Goal: Communication & Community: Answer question/provide support

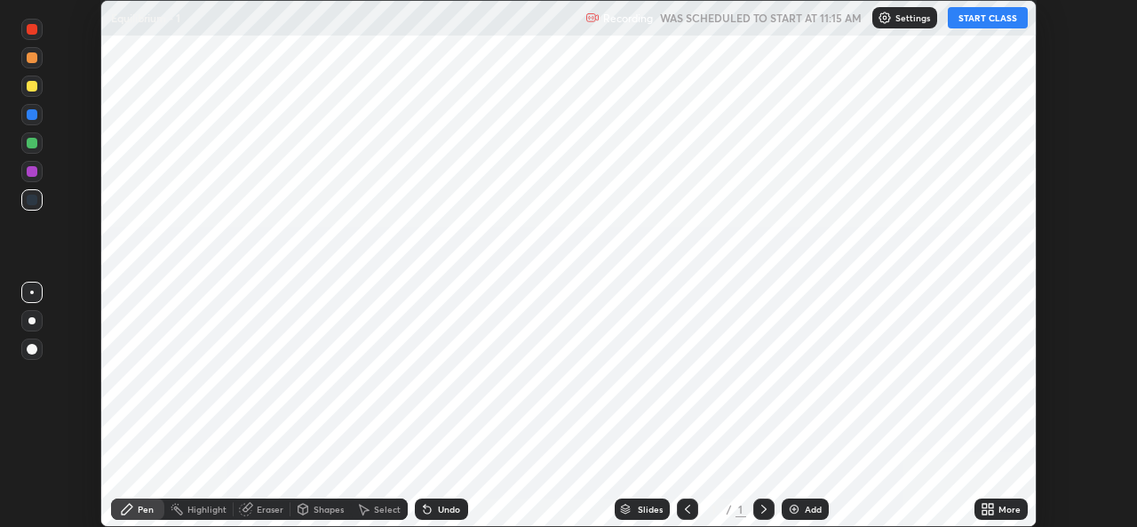
scroll to position [527, 1136]
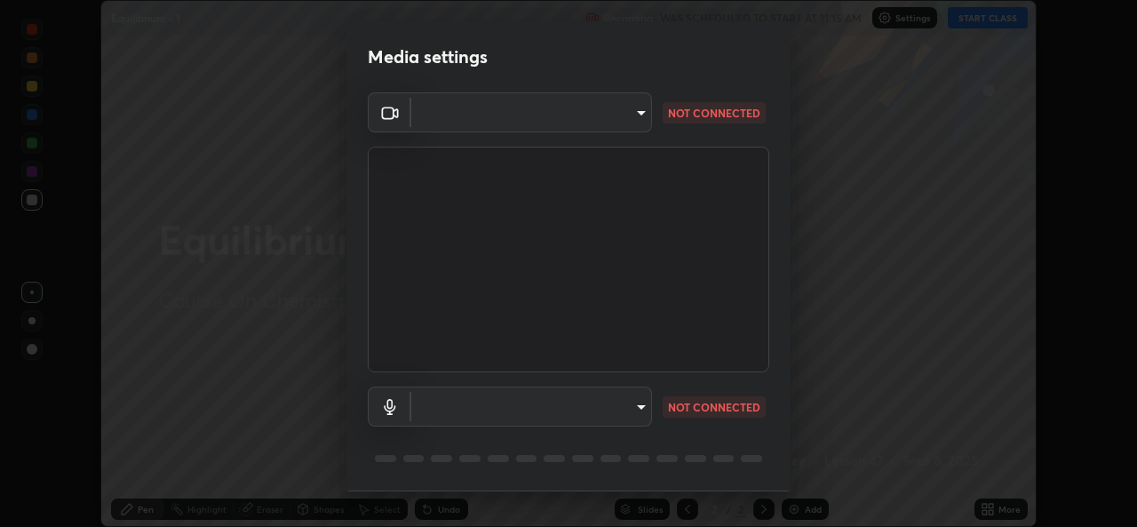
type input "02c526a7d083af2ea0f9b848da83c41b37d7728a07c2247aa6837277cf3aa32d"
type input "1f9b2b7b856d792cc5f4e166810154640c8dc3d584de9c331c588b9cd70d1665"
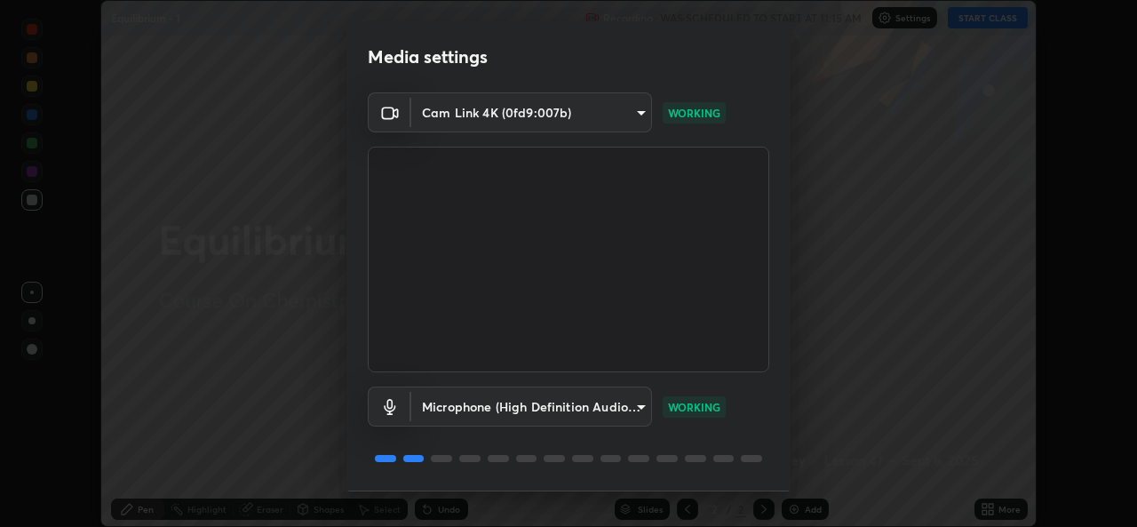
click at [297, 336] on div "Media settings Cam Link 4K (0fd9:007b) 02c526a7d083af2ea0f9b848da83c41b37d7728a…" at bounding box center [568, 263] width 1137 height 527
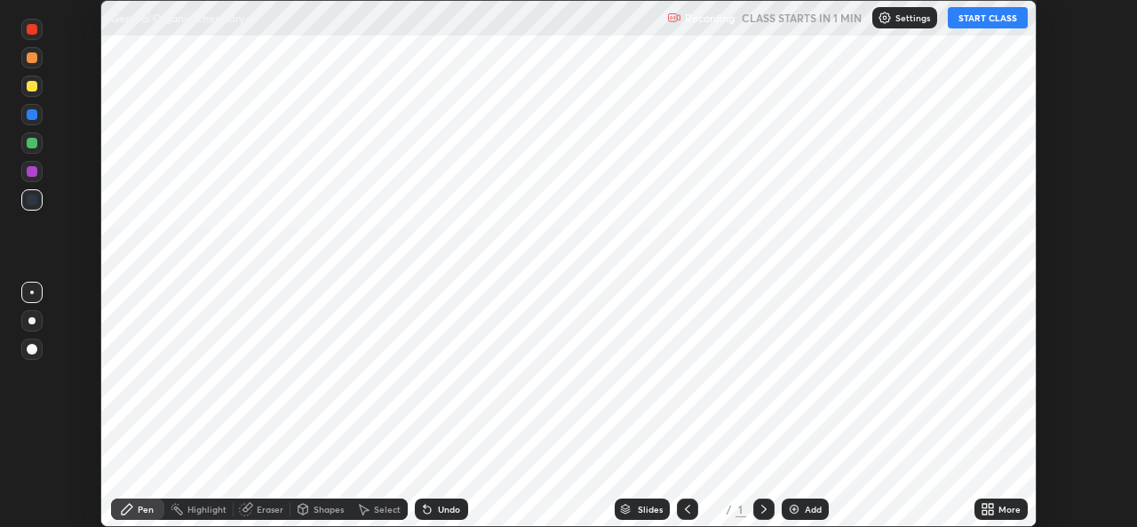
scroll to position [527, 1136]
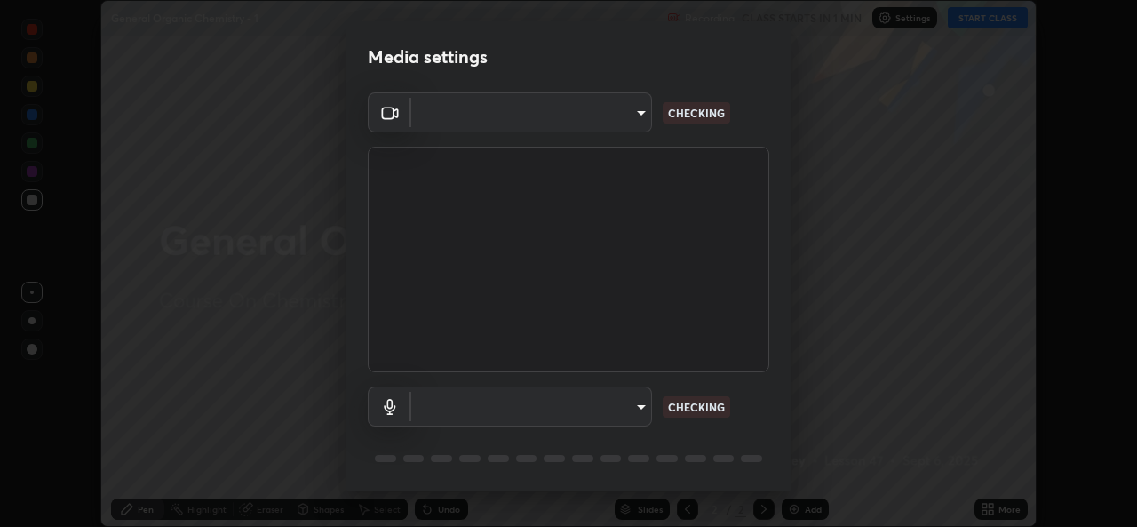
type input "02c526a7d083af2ea0f9b848da83c41b37d7728a07c2247aa6837277cf3aa32d"
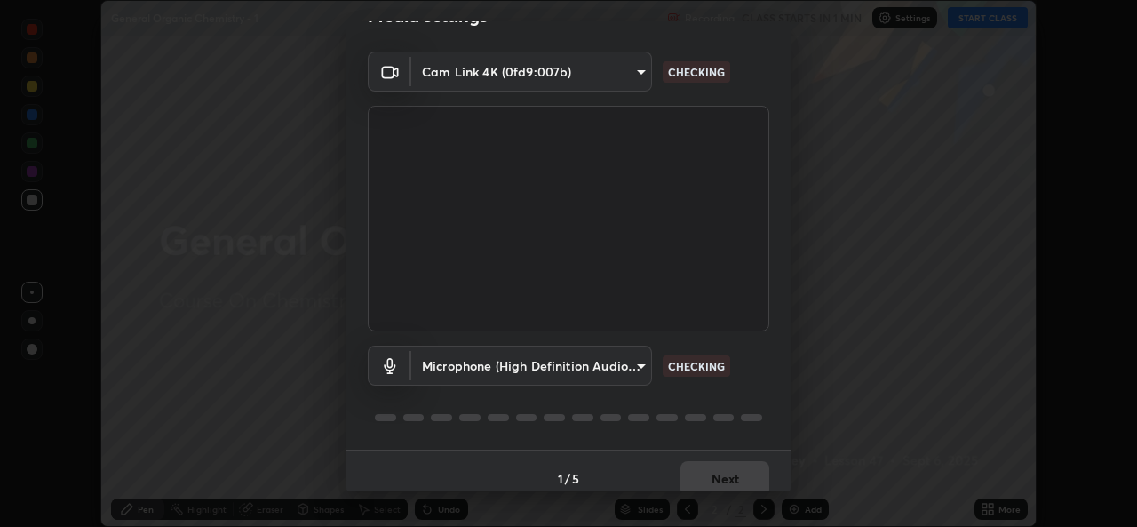
scroll to position [56, 0]
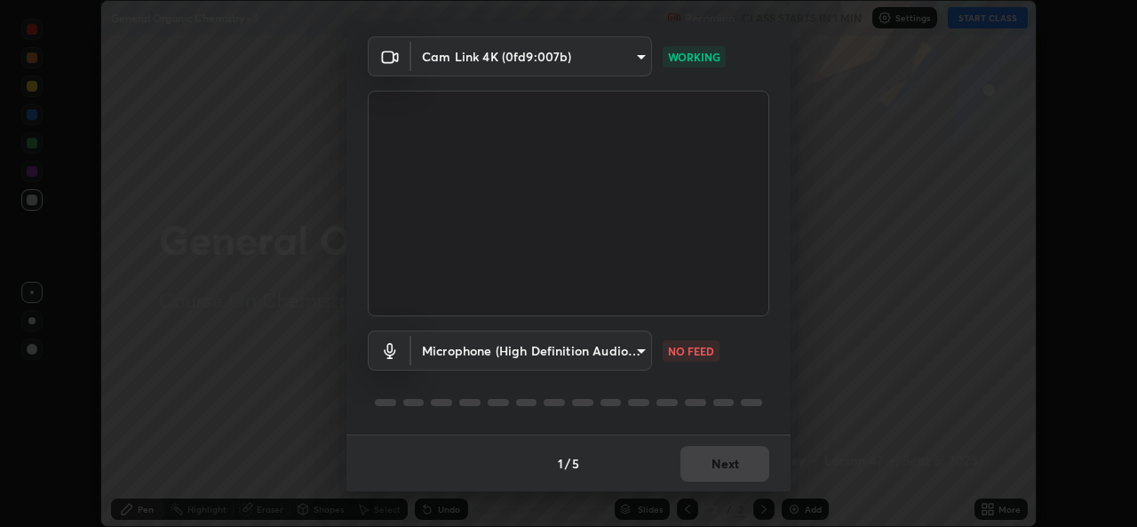
click at [617, 357] on body "Erase all General Organic Chemistry - 1 Recording CLASS STARTS IN 1 MIN Setting…" at bounding box center [568, 263] width 1137 height 527
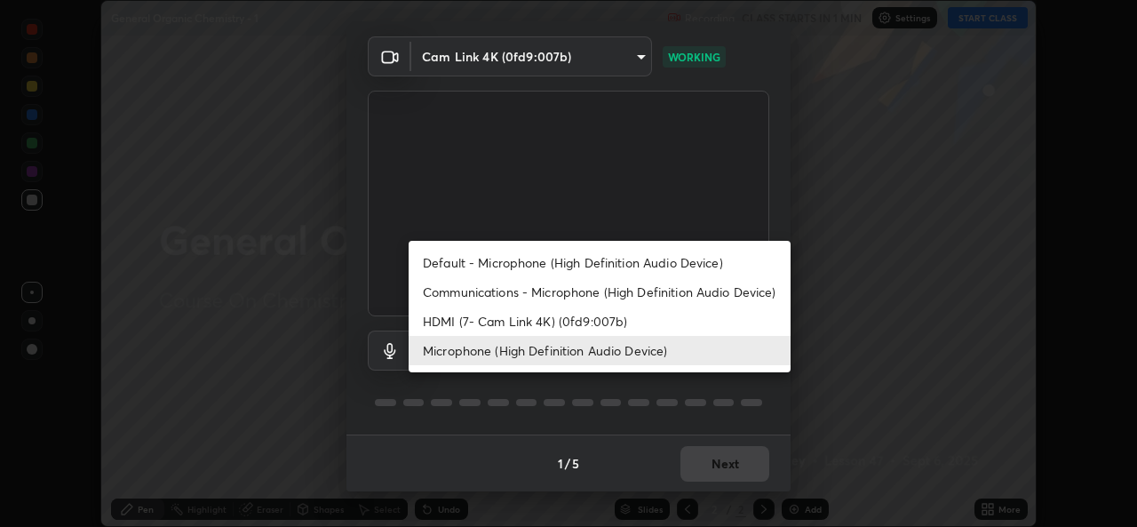
click at [606, 281] on li "Communications - Microphone (High Definition Audio Device)" at bounding box center [600, 291] width 382 height 29
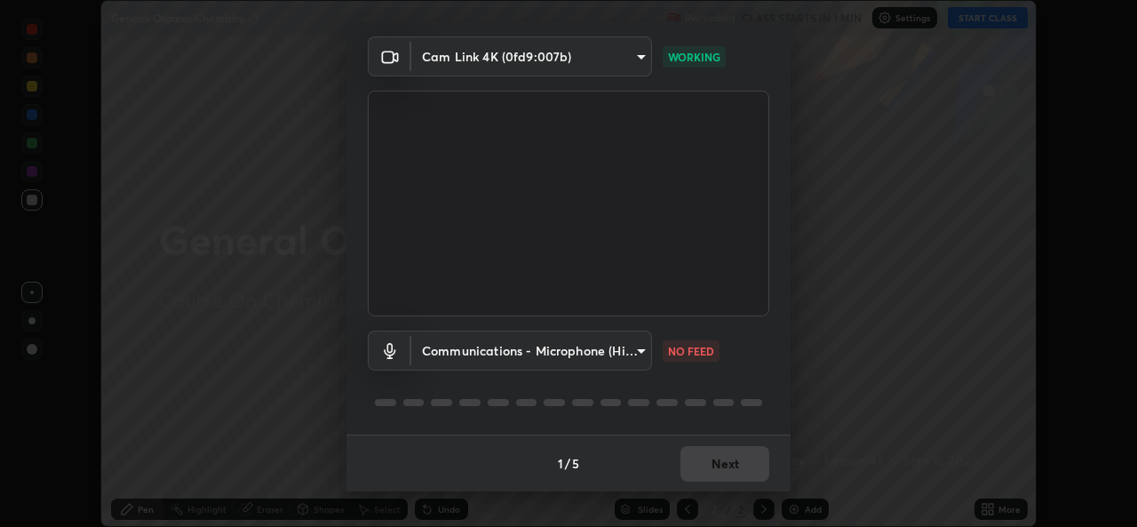
click at [580, 341] on body "Erase all General Organic Chemistry - 1 Recording CLASS STARTS IN 1 MIN Setting…" at bounding box center [568, 263] width 1137 height 527
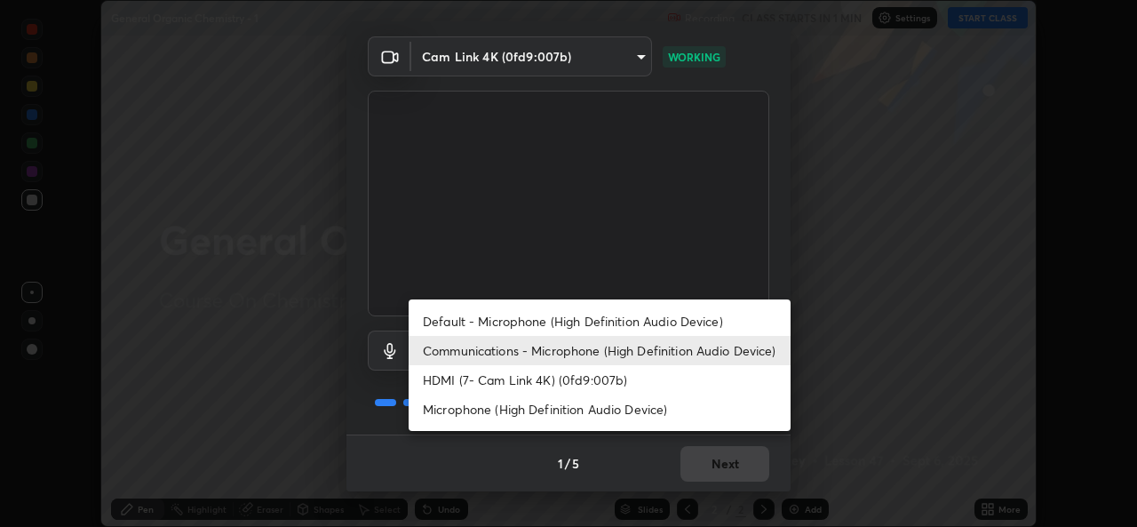
click at [576, 413] on li "Microphone (High Definition Audio Device)" at bounding box center [600, 408] width 382 height 29
type input "1f9b2b7b856d792cc5f4e166810154640c8dc3d584de9c331c588b9cd70d1665"
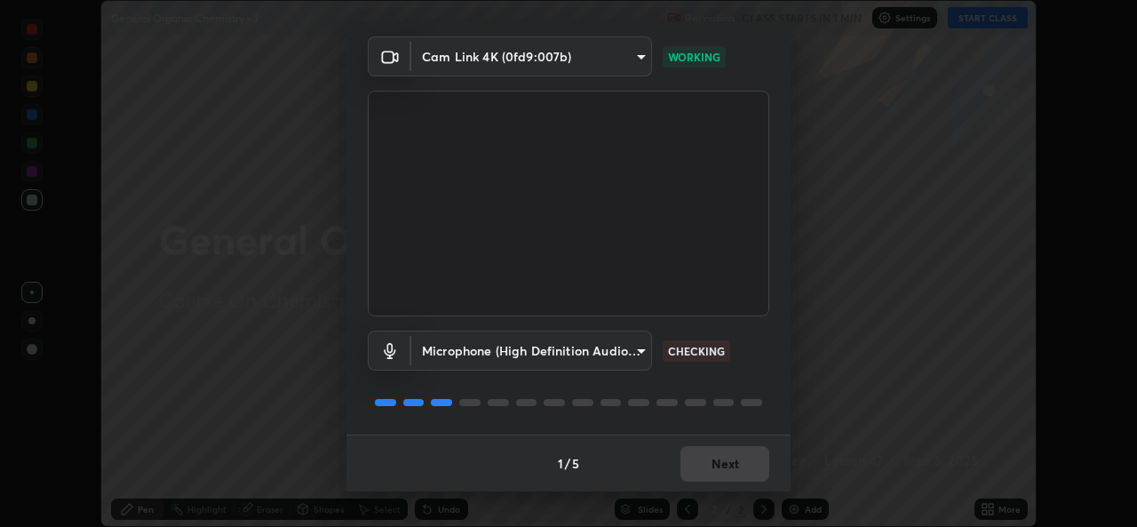
click at [755, 381] on div "Microphone (High Definition Audio Device) 1f9b2b7b856d792cc5f4e166810154640c8dc…" at bounding box center [568, 375] width 401 height 118
click at [724, 461] on button "Next" at bounding box center [724, 464] width 89 height 36
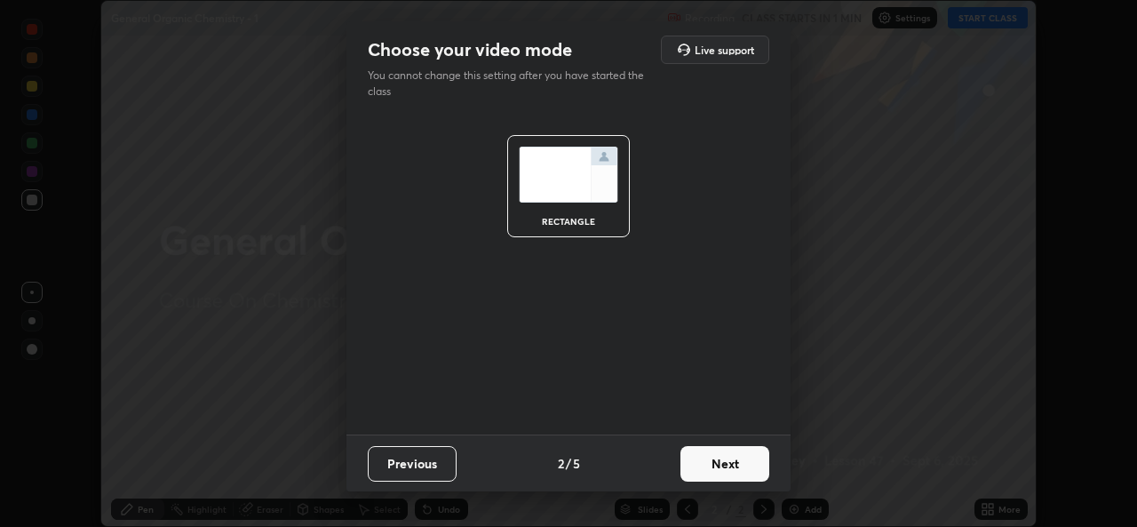
scroll to position [0, 0]
click at [736, 467] on button "Next" at bounding box center [724, 464] width 89 height 36
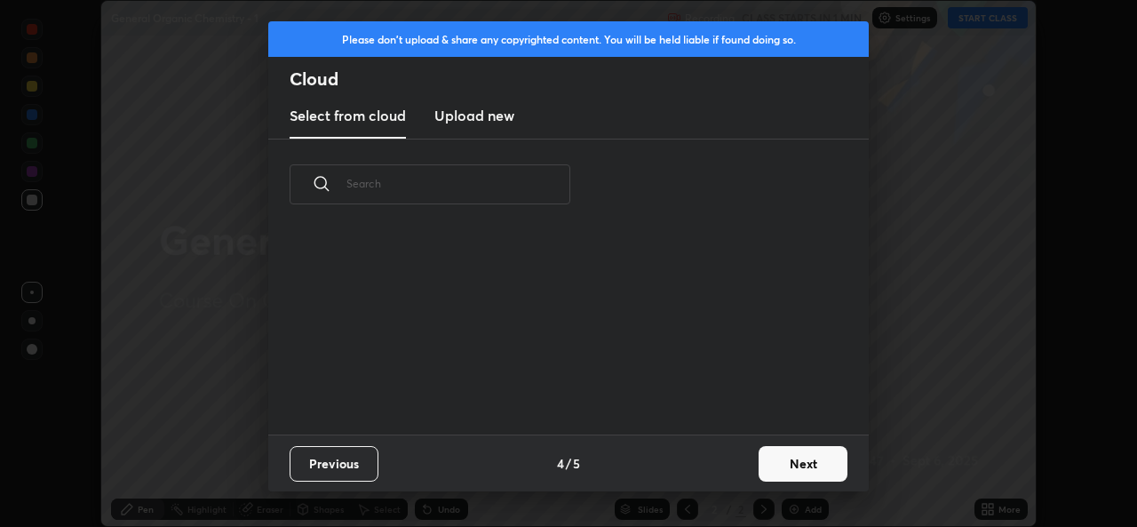
click at [748, 468] on div "Previous 4 / 5 Next" at bounding box center [568, 462] width 600 height 57
click at [787, 466] on button "Next" at bounding box center [802, 464] width 89 height 36
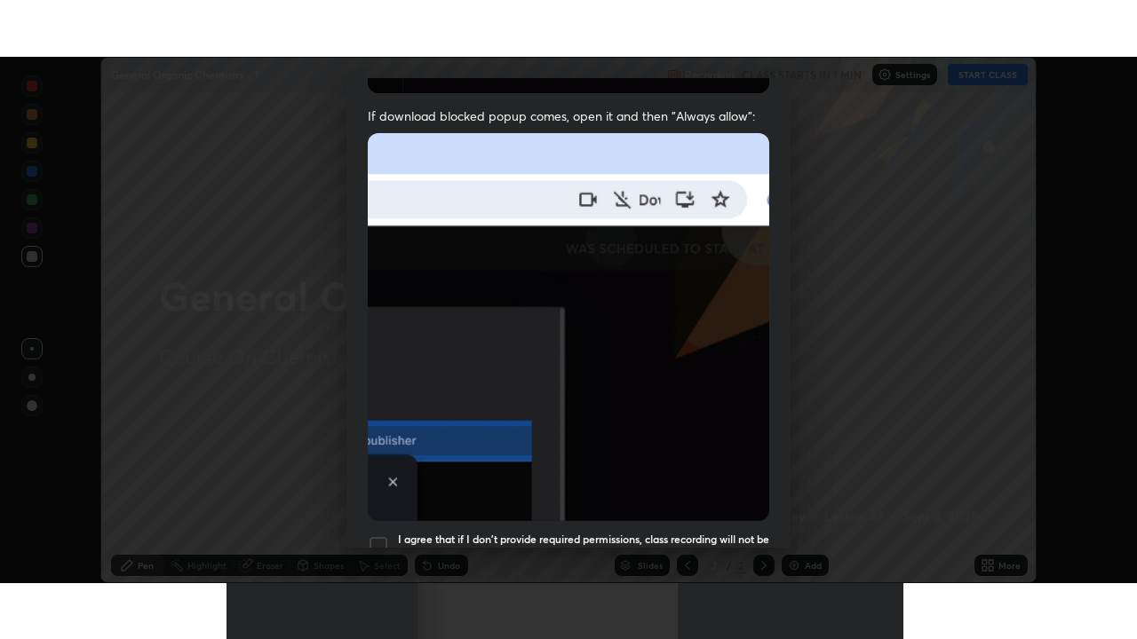
scroll to position [418, 0]
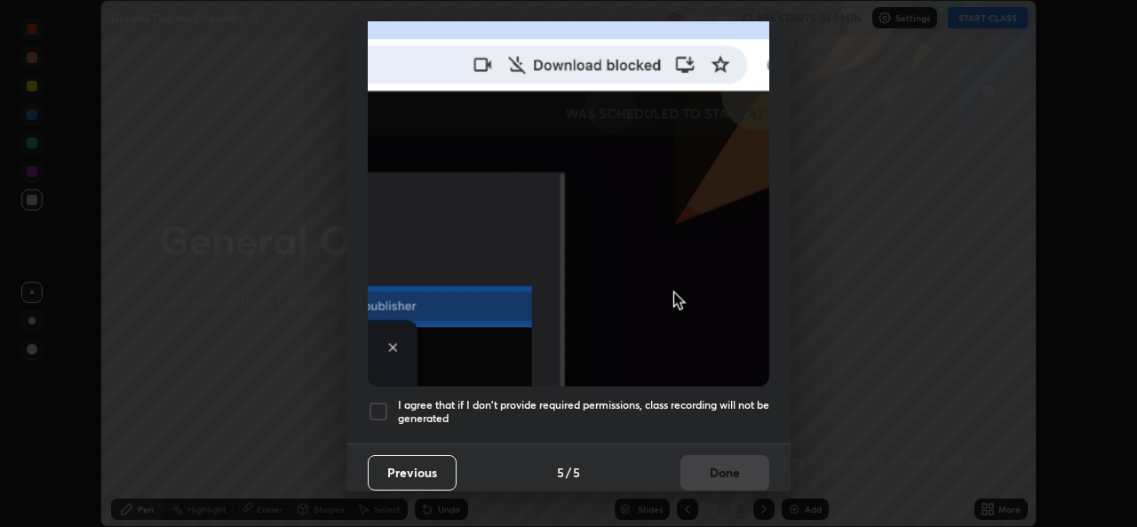
click at [379, 401] on div at bounding box center [378, 411] width 21 height 21
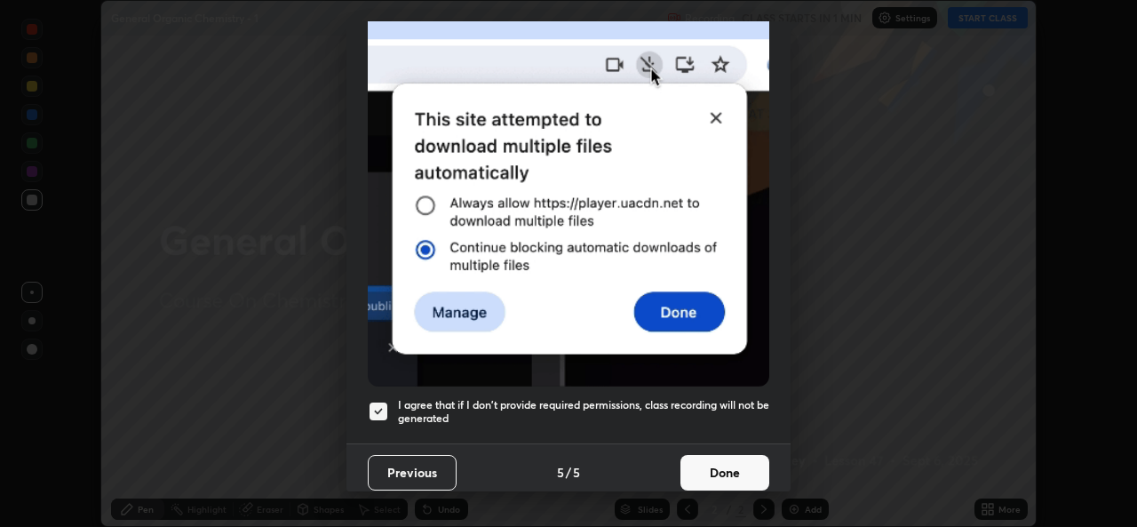
click at [732, 457] on button "Done" at bounding box center [724, 473] width 89 height 36
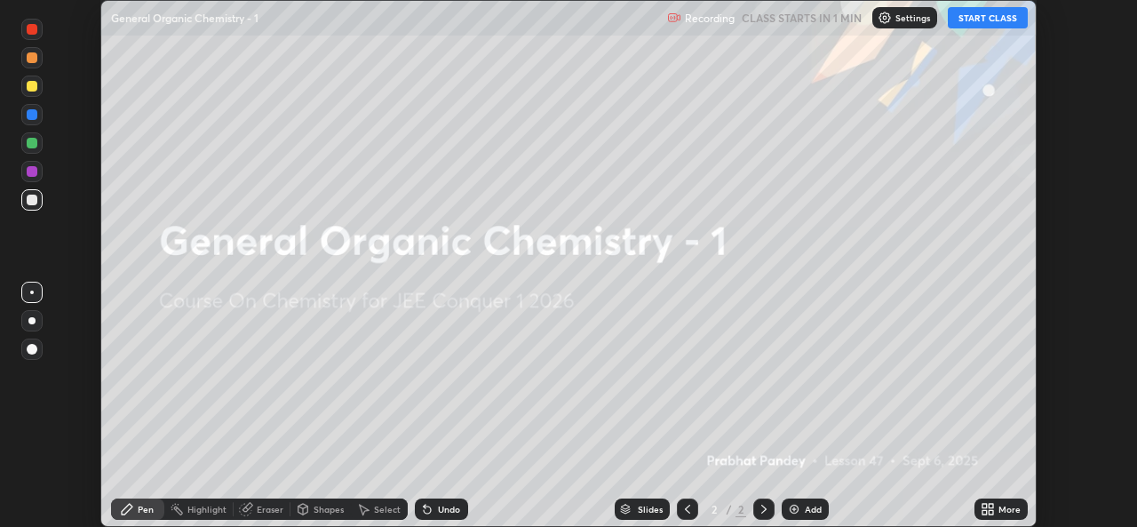
click at [992, 26] on button "START CLASS" at bounding box center [988, 17] width 80 height 21
click at [987, 512] on icon at bounding box center [984, 512] width 4 height 4
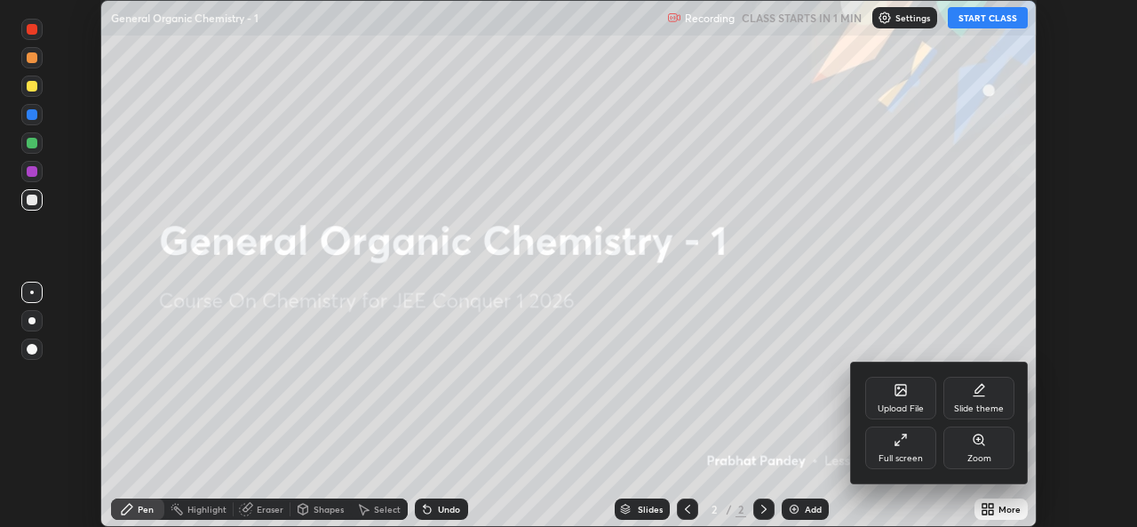
click at [899, 448] on div "Full screen" at bounding box center [900, 447] width 71 height 43
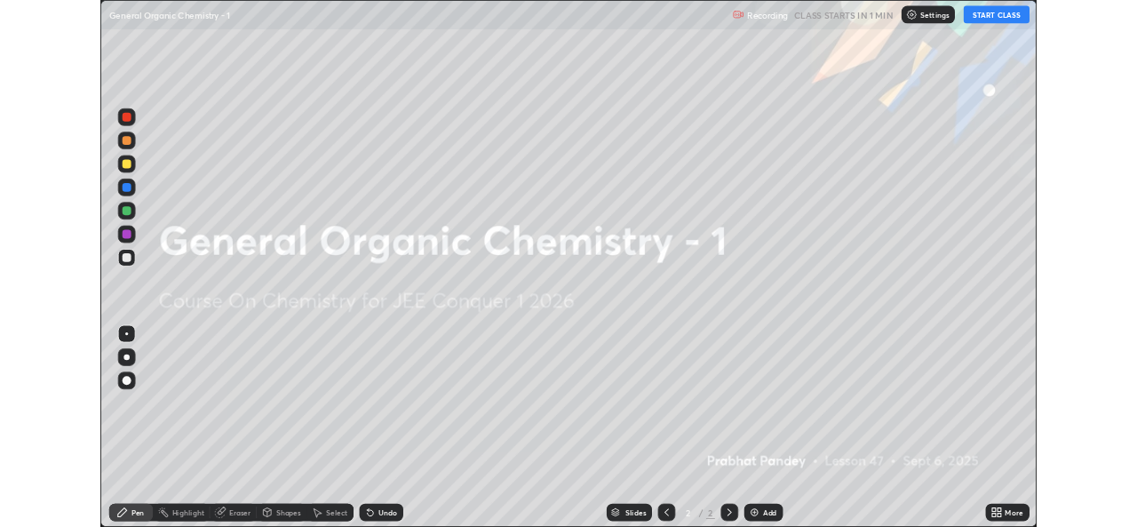
scroll to position [639, 1137]
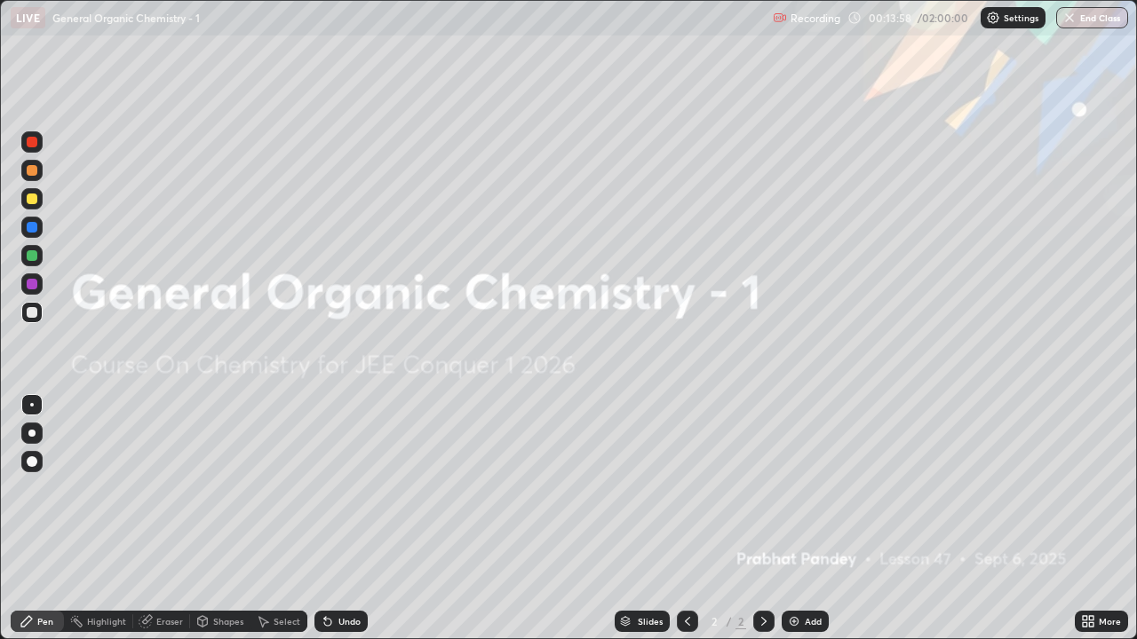
click at [796, 526] on img at bounding box center [794, 622] width 14 height 14
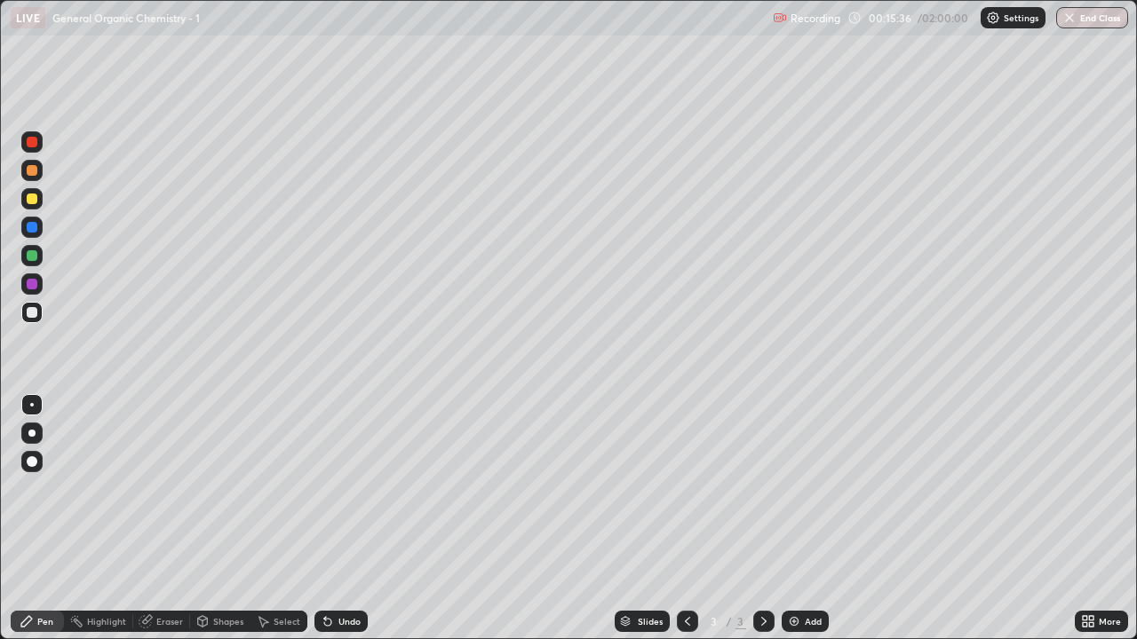
click at [321, 526] on div "Undo" at bounding box center [340, 621] width 53 height 21
click at [327, 526] on icon at bounding box center [327, 622] width 7 height 7
click at [341, 526] on div "Undo" at bounding box center [349, 621] width 22 height 9
click at [282, 526] on div "Select" at bounding box center [287, 621] width 27 height 9
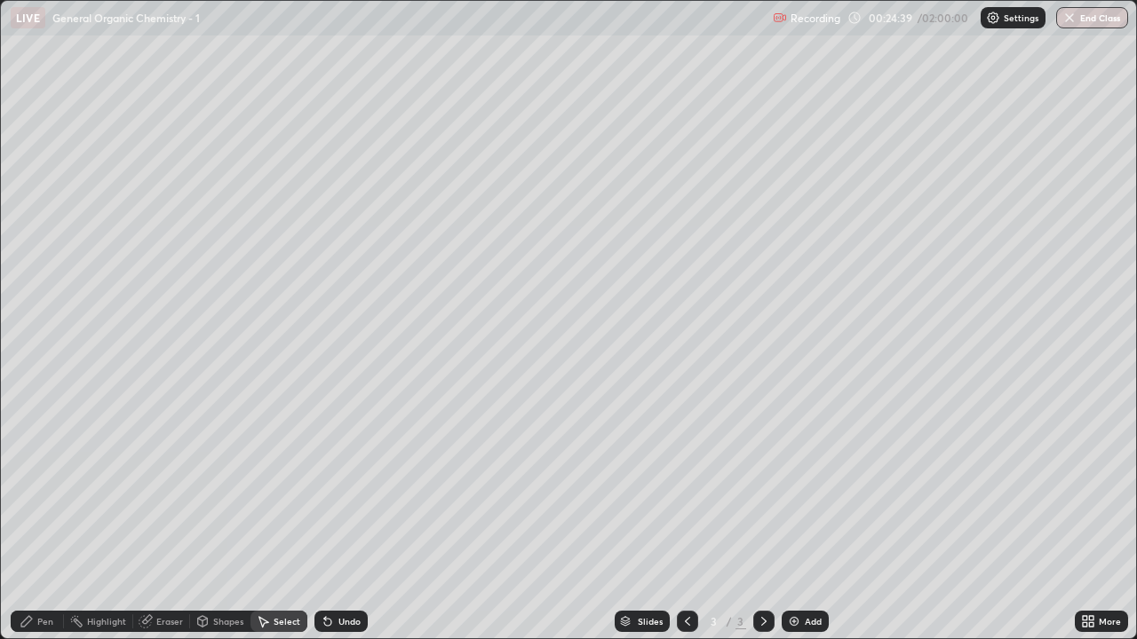
click at [50, 46] on div "Erase all" at bounding box center [32, 320] width 43 height 568
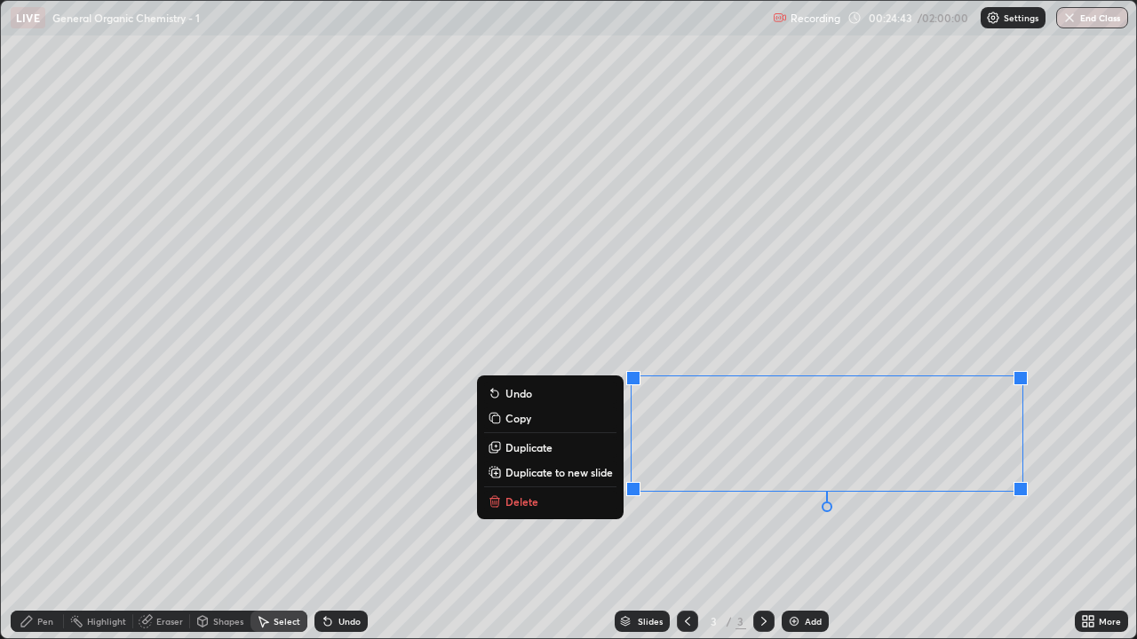
click at [544, 411] on button "Copy" at bounding box center [550, 418] width 132 height 21
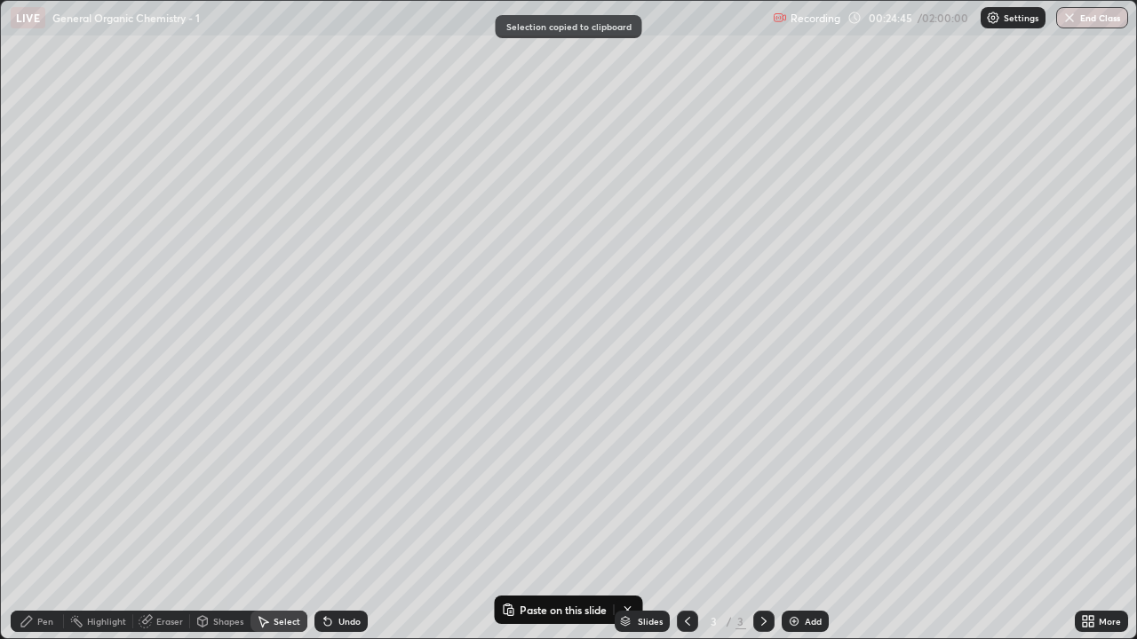
click at [789, 526] on img at bounding box center [794, 622] width 14 height 14
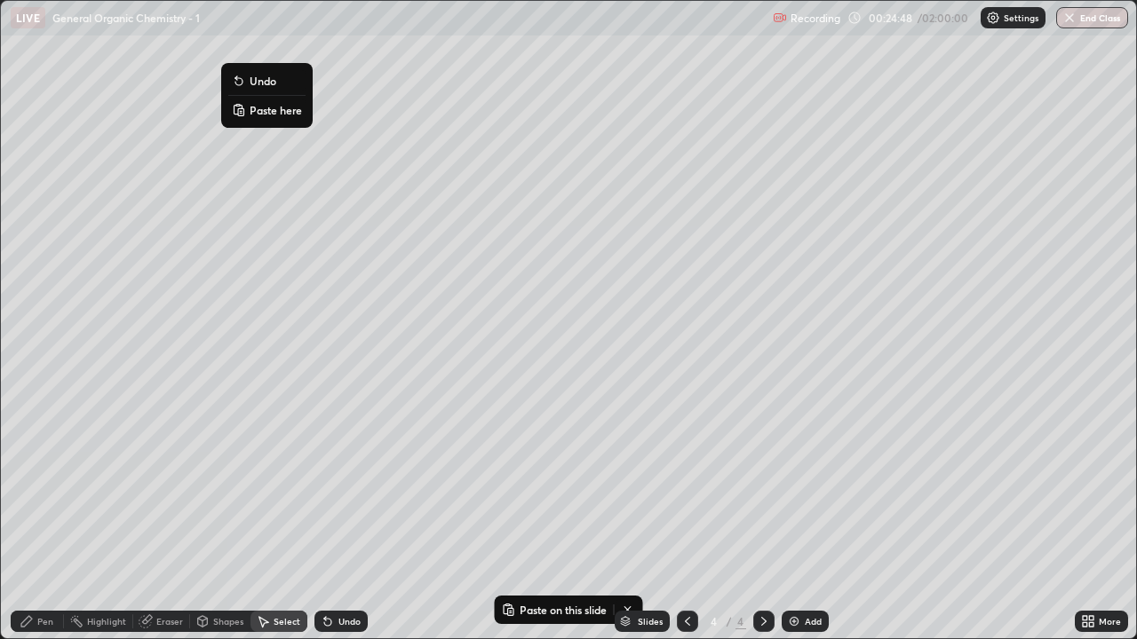
click at [279, 112] on p "Paste here" at bounding box center [276, 110] width 52 height 14
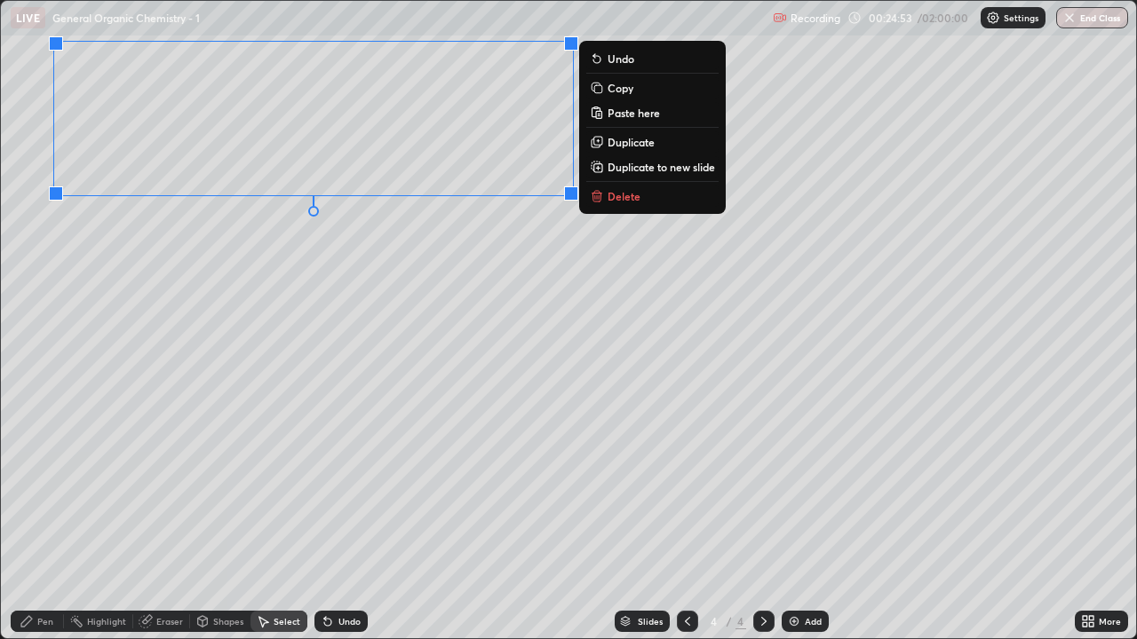
click at [43, 526] on div "Pen" at bounding box center [45, 621] width 16 height 9
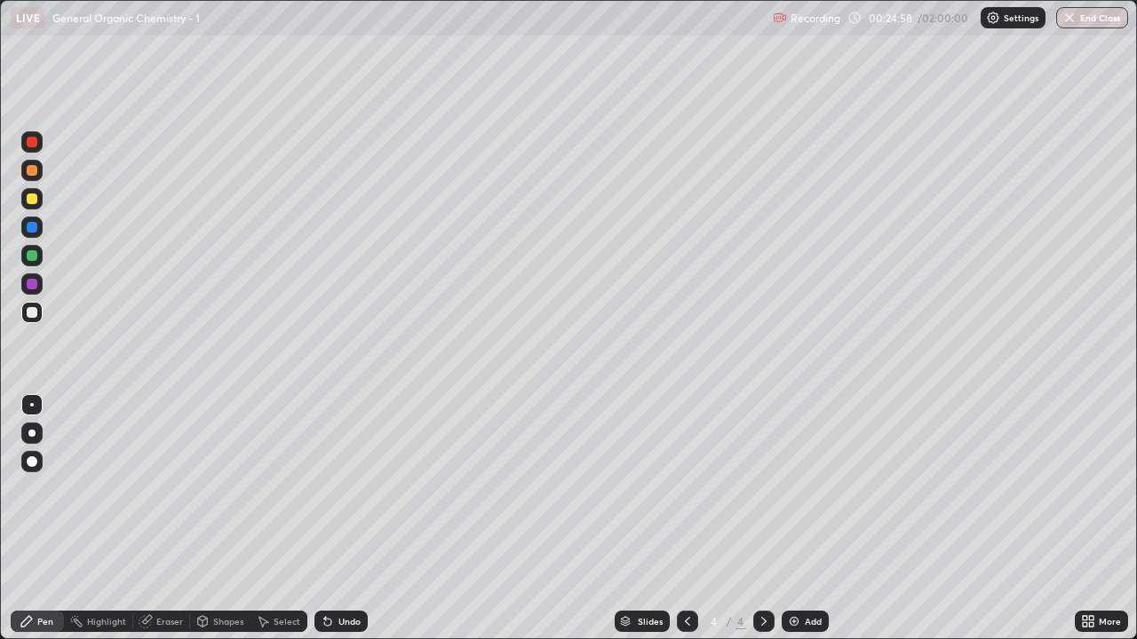
click at [687, 526] on icon at bounding box center [687, 621] width 5 height 9
click at [758, 526] on div at bounding box center [763, 621] width 21 height 21
click at [323, 526] on icon at bounding box center [328, 622] width 14 height 14
click at [324, 526] on icon at bounding box center [325, 618] width 2 height 2
click at [34, 312] on div at bounding box center [32, 312] width 11 height 11
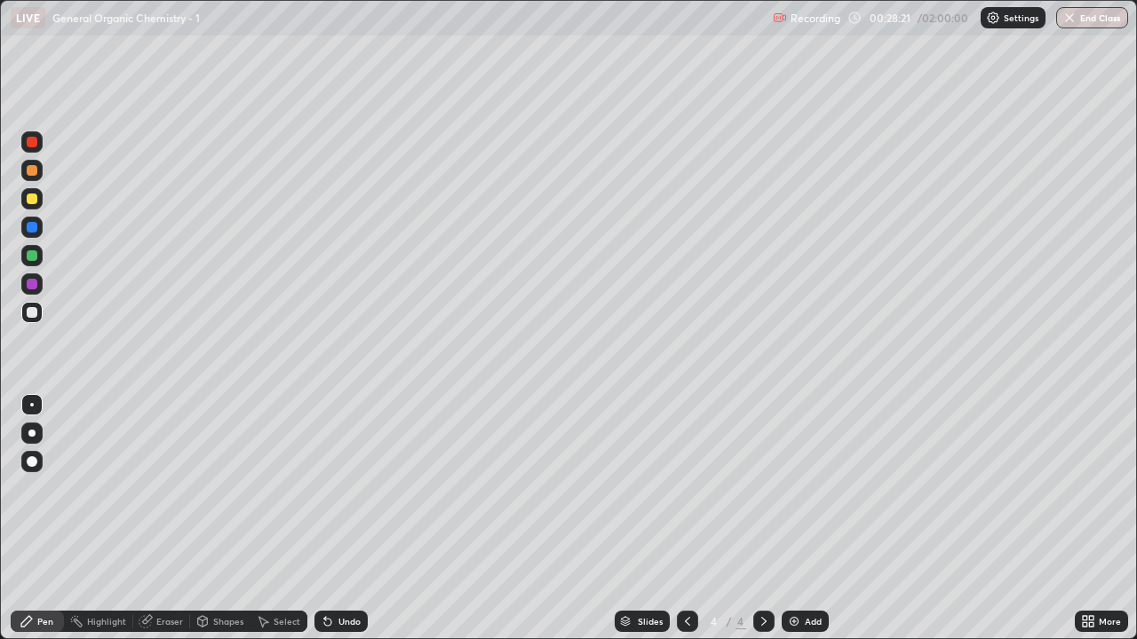
click at [30, 256] on div at bounding box center [32, 255] width 11 height 11
click at [33, 201] on div at bounding box center [32, 199] width 11 height 11
click at [32, 317] on div at bounding box center [32, 312] width 11 height 11
click at [30, 314] on div at bounding box center [32, 312] width 11 height 11
click at [35, 203] on div at bounding box center [32, 199] width 11 height 11
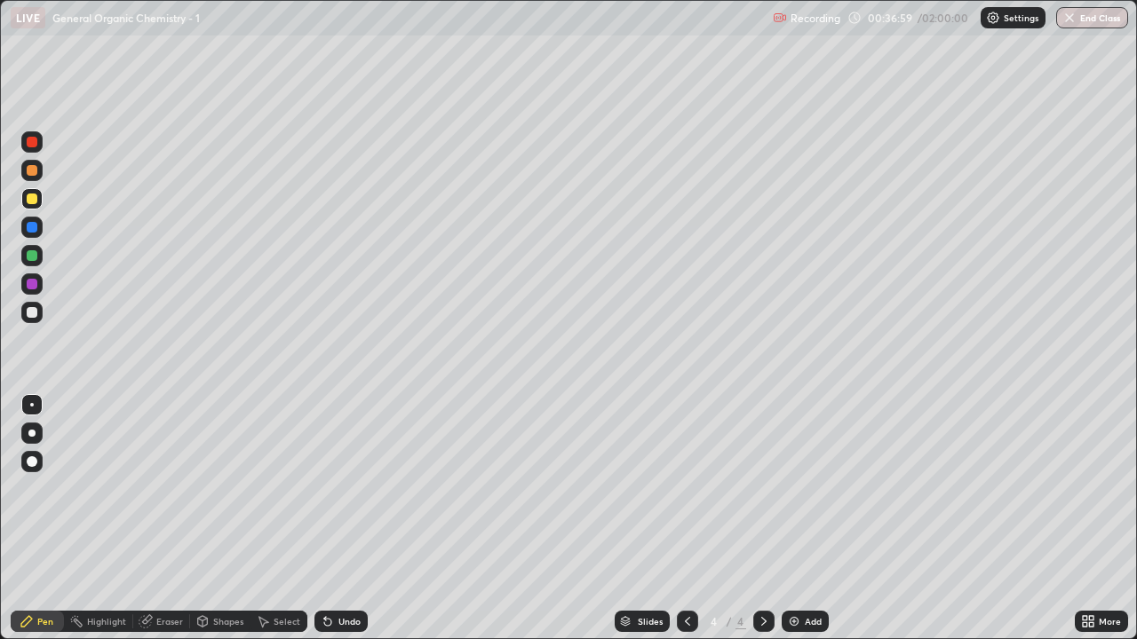
click at [29, 313] on div at bounding box center [32, 312] width 11 height 11
click at [282, 526] on div "Select" at bounding box center [287, 621] width 27 height 9
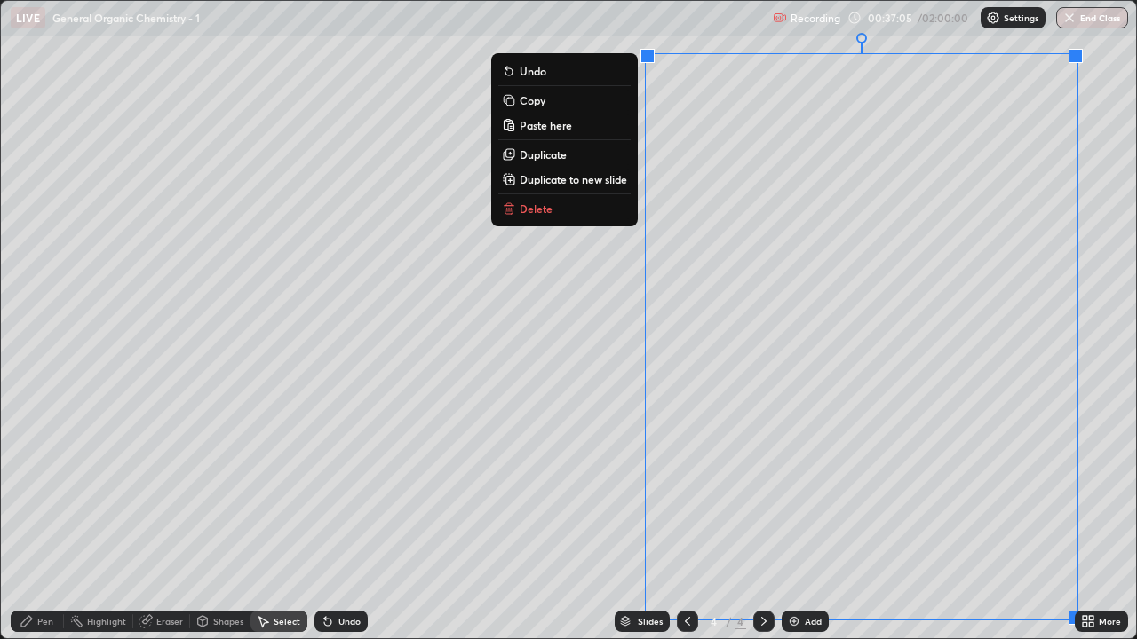
click at [584, 526] on div "0 ° Undo Copy Paste here Duplicate Duplicate to new slide Delete" at bounding box center [568, 320] width 1135 height 638
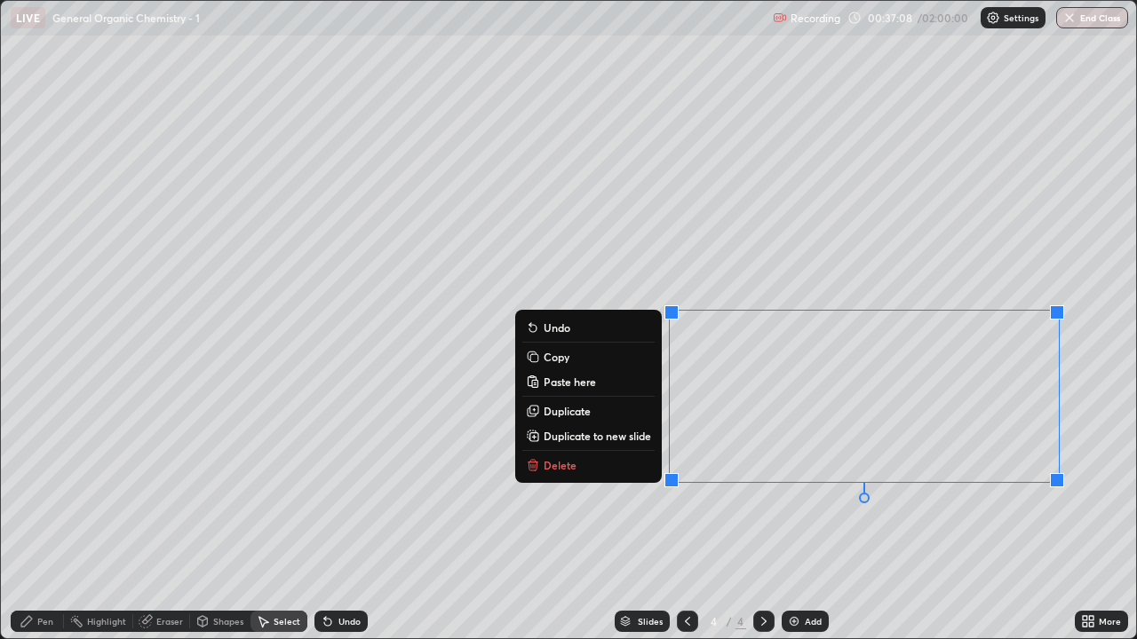
click at [565, 359] on p "Copy" at bounding box center [556, 357] width 26 height 14
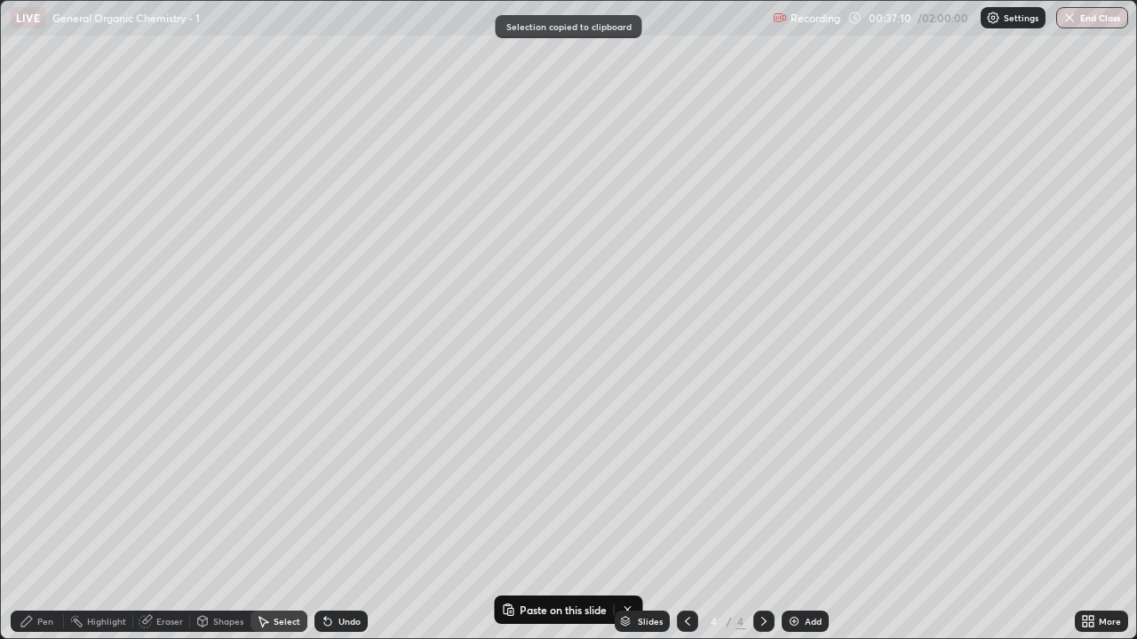
click at [799, 526] on div "Add" at bounding box center [804, 621] width 47 height 21
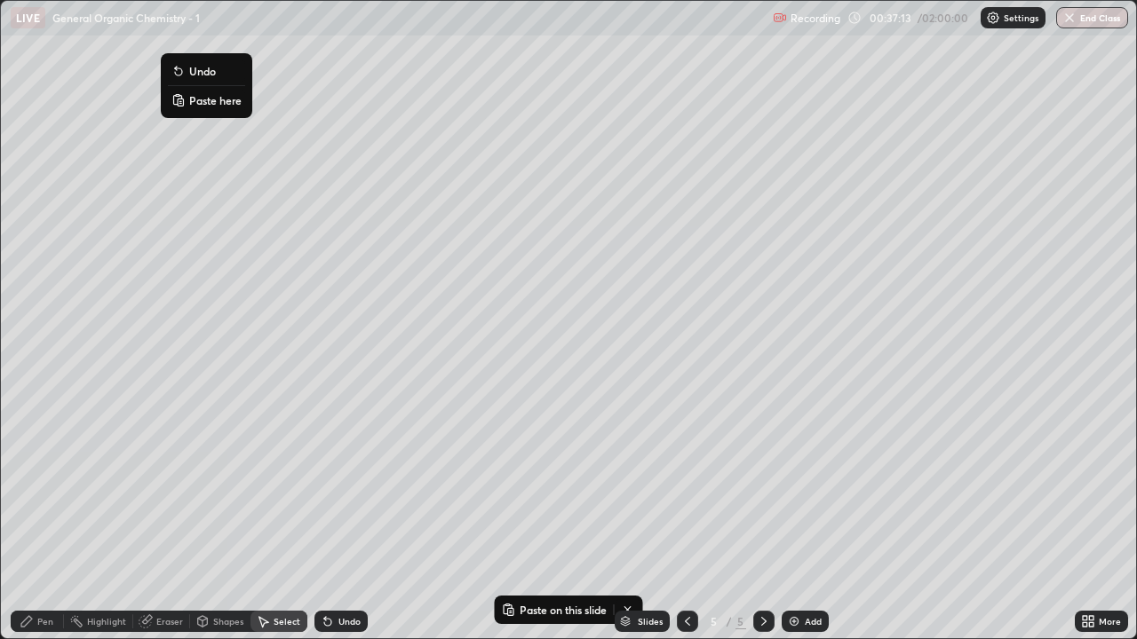
click at [202, 98] on p "Paste here" at bounding box center [215, 100] width 52 height 14
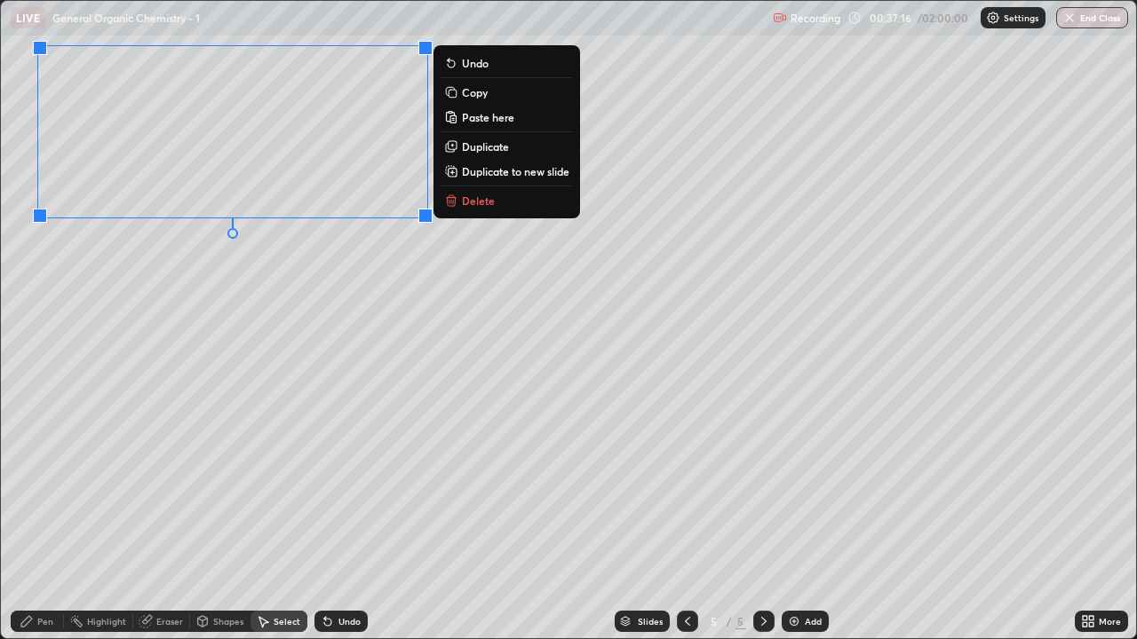
click at [354, 293] on div "0 ° Undo Copy Paste here Duplicate Duplicate to new slide Delete" at bounding box center [568, 320] width 1135 height 638
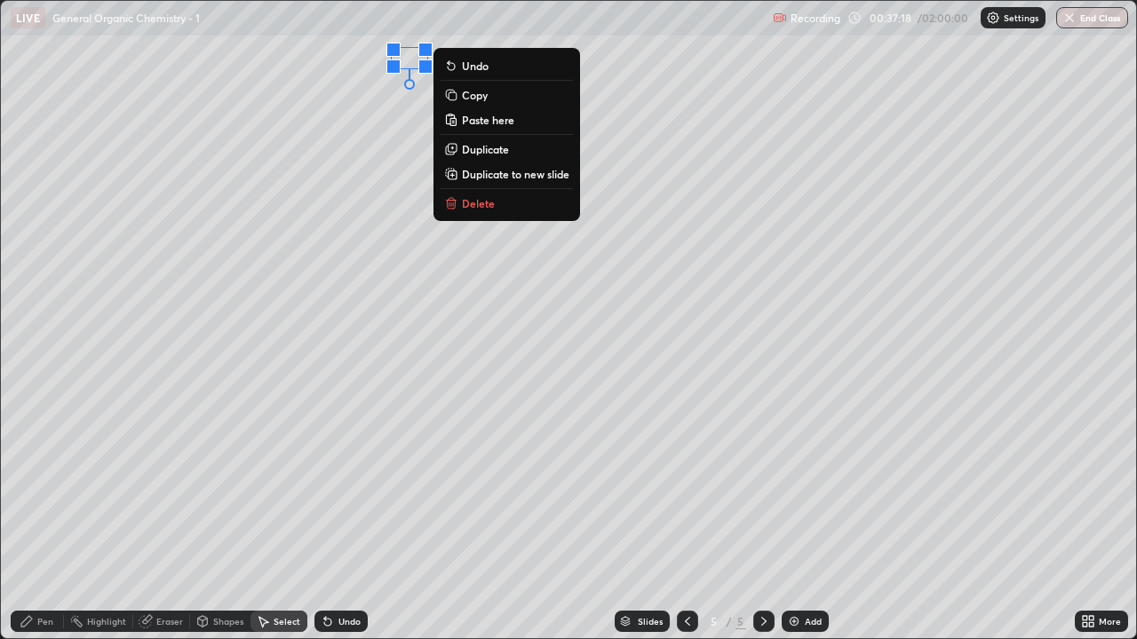
click at [362, 350] on div "0 ° Undo Copy Paste here Duplicate Duplicate to new slide Delete" at bounding box center [568, 320] width 1135 height 638
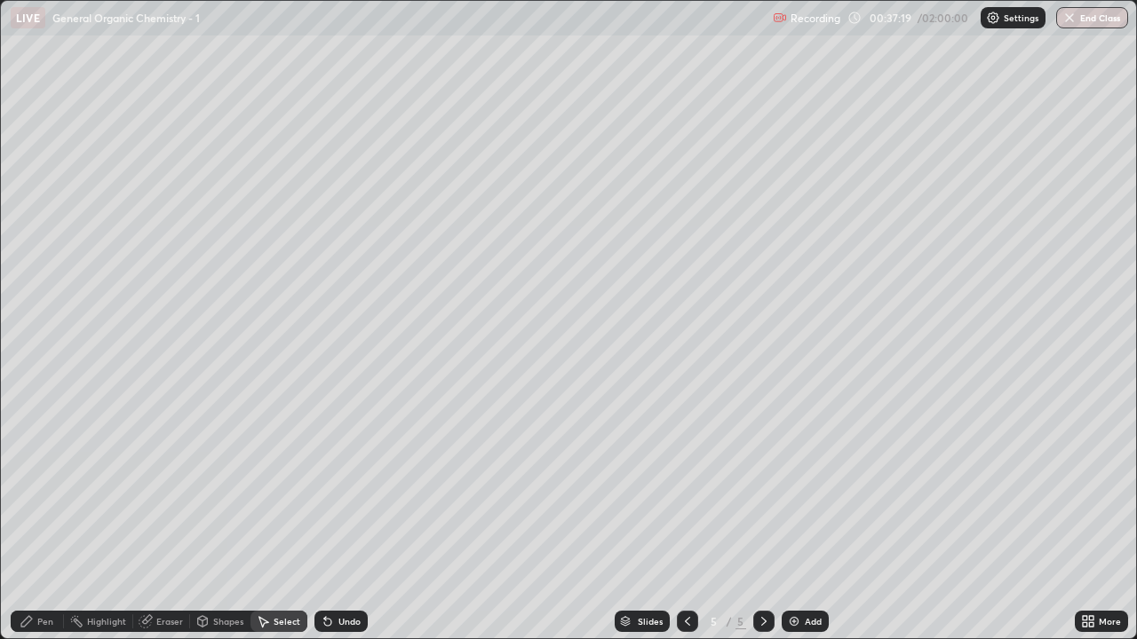
click at [43, 526] on div "Pen" at bounding box center [45, 621] width 16 height 9
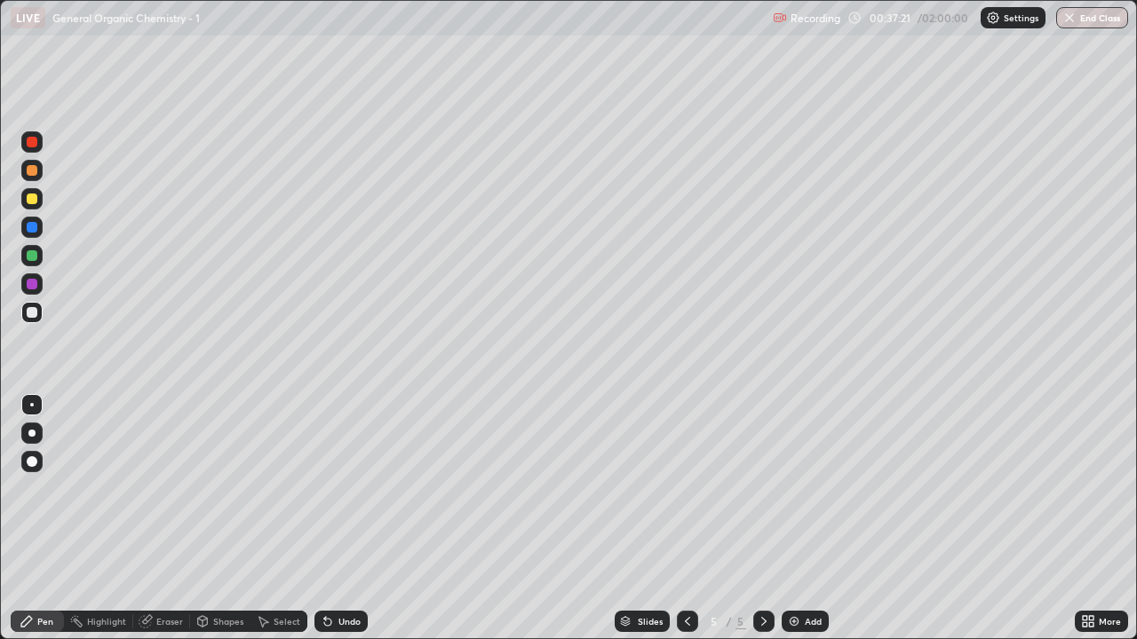
click at [33, 313] on div at bounding box center [32, 312] width 11 height 11
click at [1084, 526] on icon at bounding box center [1085, 625] width 4 height 4
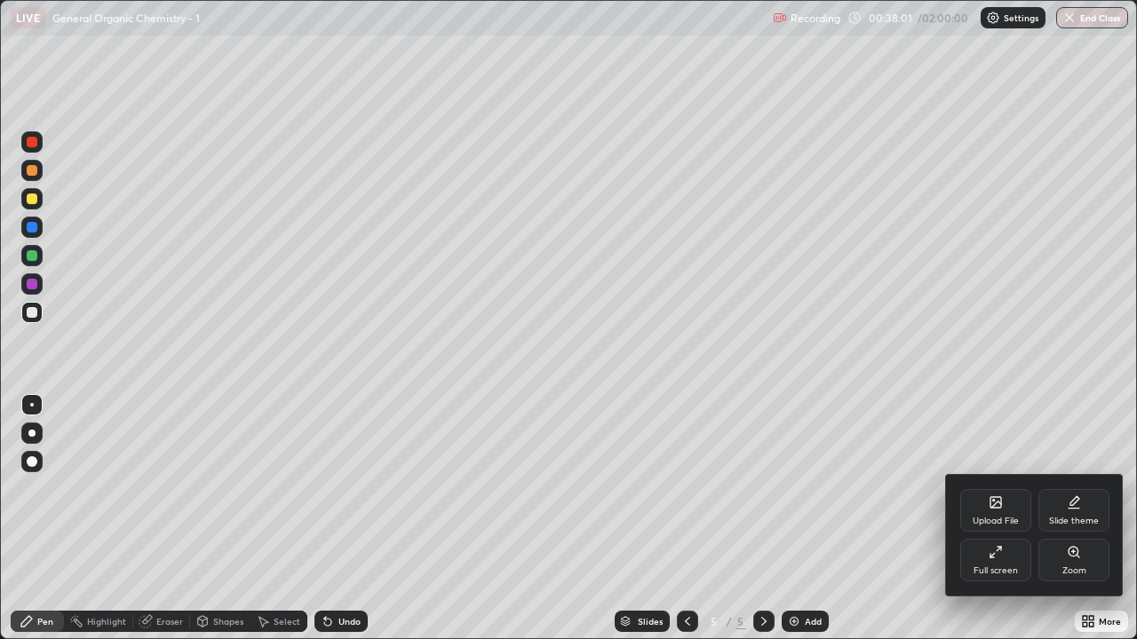
click at [994, 526] on icon at bounding box center [992, 555] width 4 height 4
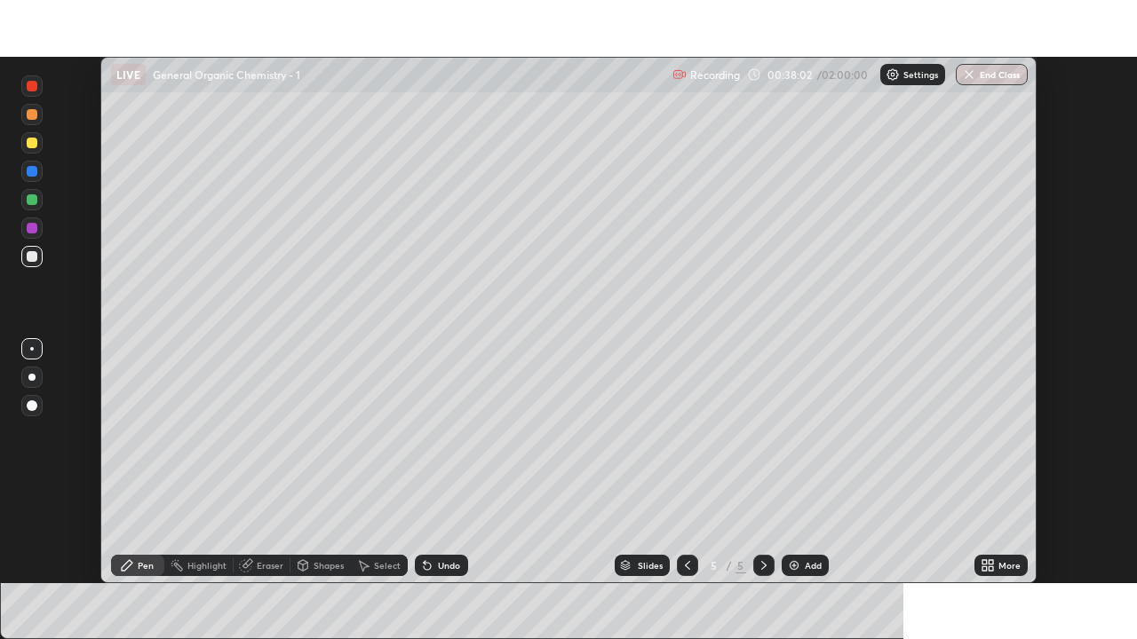
scroll to position [88280, 87670]
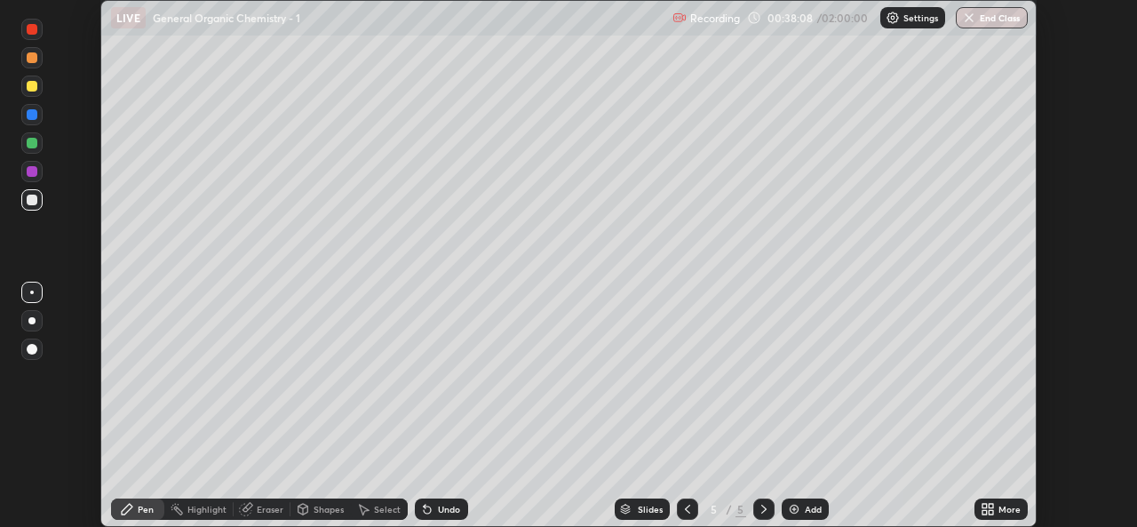
click at [992, 511] on icon at bounding box center [990, 512] width 4 height 4
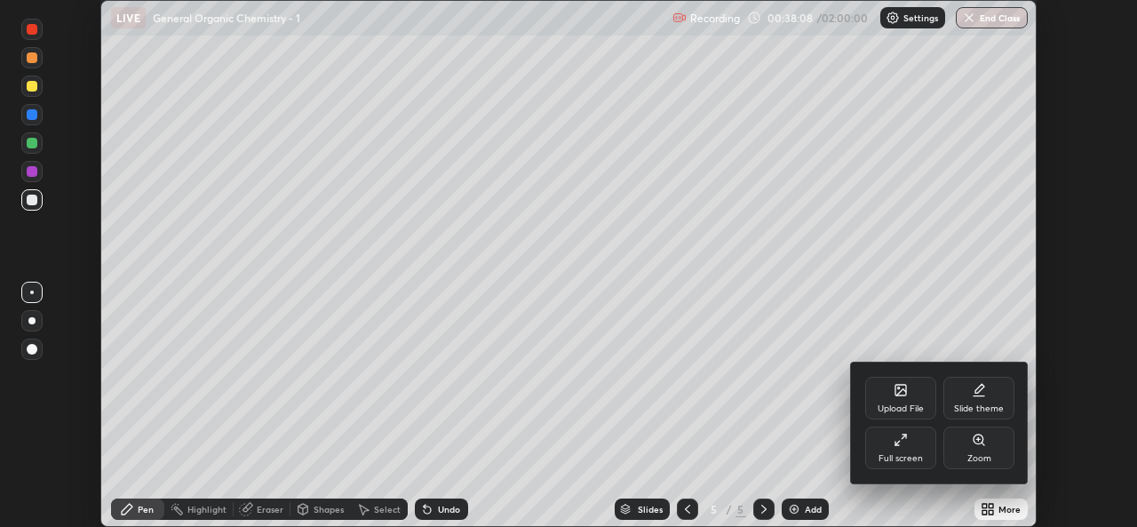
click at [900, 440] on icon at bounding box center [897, 442] width 4 height 4
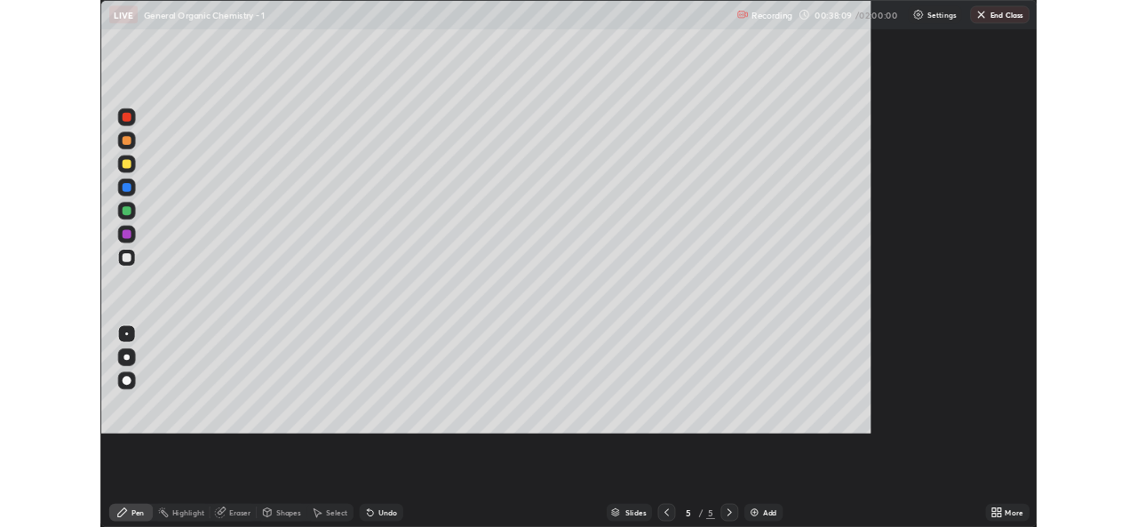
scroll to position [639, 1137]
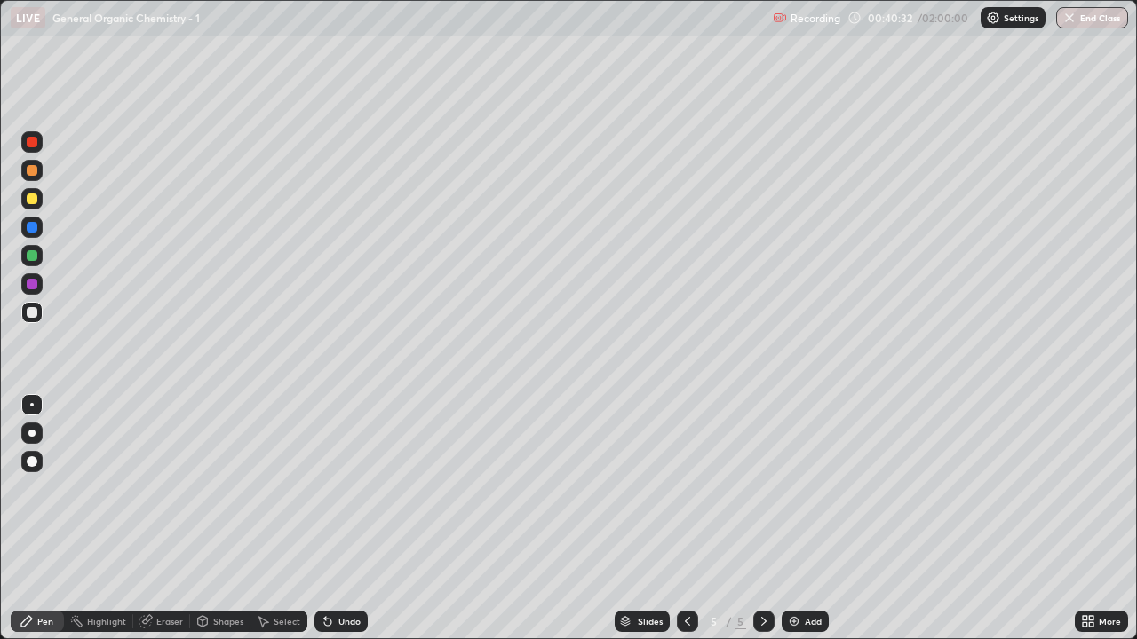
click at [320, 526] on div "Undo" at bounding box center [340, 621] width 53 height 21
click at [321, 526] on div "Undo" at bounding box center [340, 621] width 53 height 21
click at [686, 526] on icon at bounding box center [687, 622] width 14 height 14
click at [769, 526] on div at bounding box center [763, 621] width 21 height 21
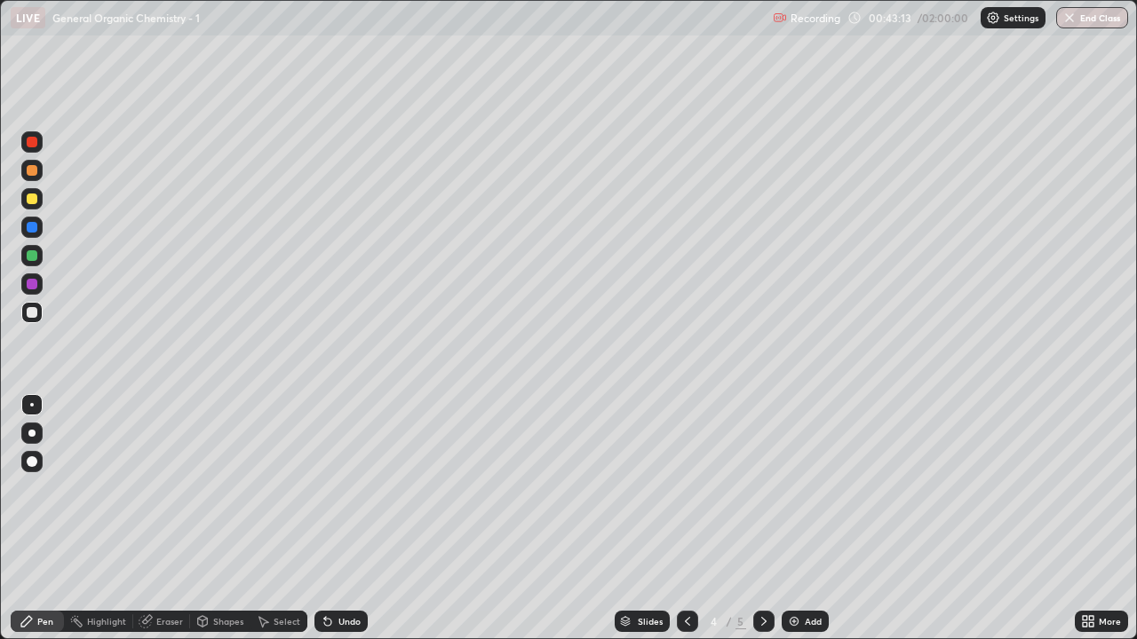
click at [765, 526] on icon at bounding box center [764, 622] width 14 height 14
click at [282, 526] on div "Select" at bounding box center [287, 621] width 27 height 9
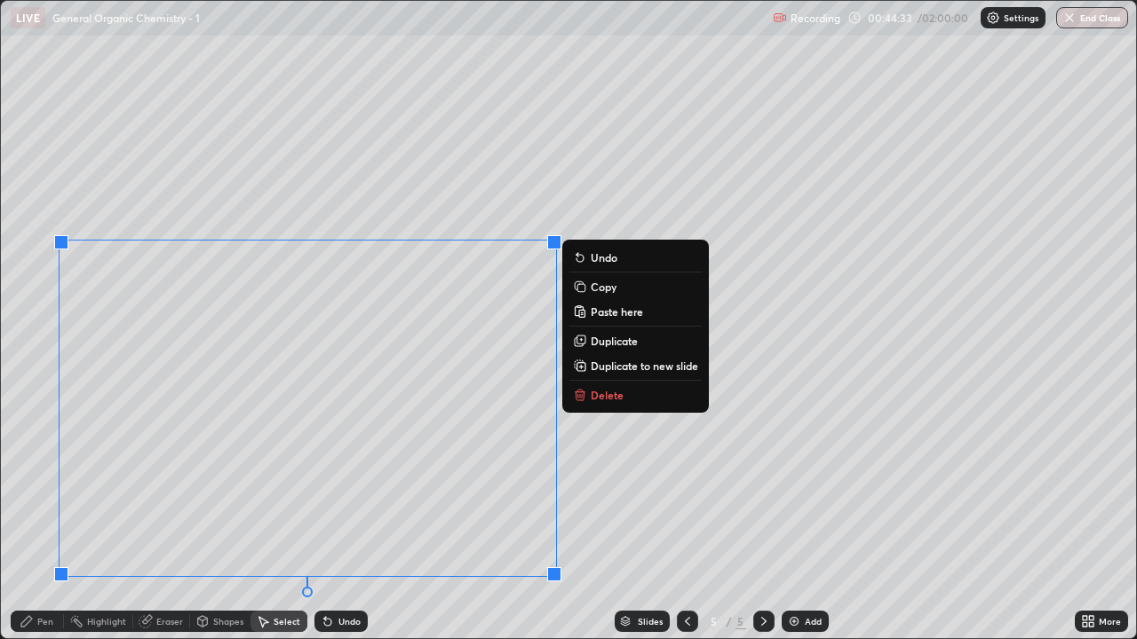
click at [603, 291] on p "Copy" at bounding box center [604, 287] width 26 height 14
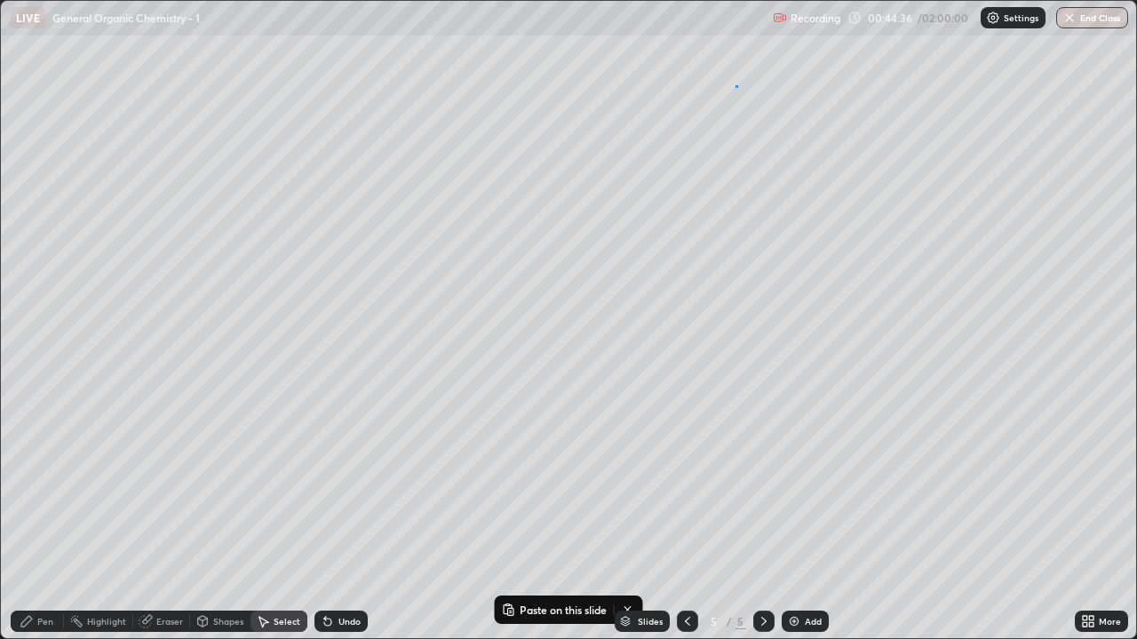
click at [735, 85] on div "0 ° Undo Copy Paste here Duplicate Duplicate to new slide Delete" at bounding box center [568, 320] width 1135 height 638
click at [837, 154] on p "Paste here" at bounding box center [836, 149] width 52 height 14
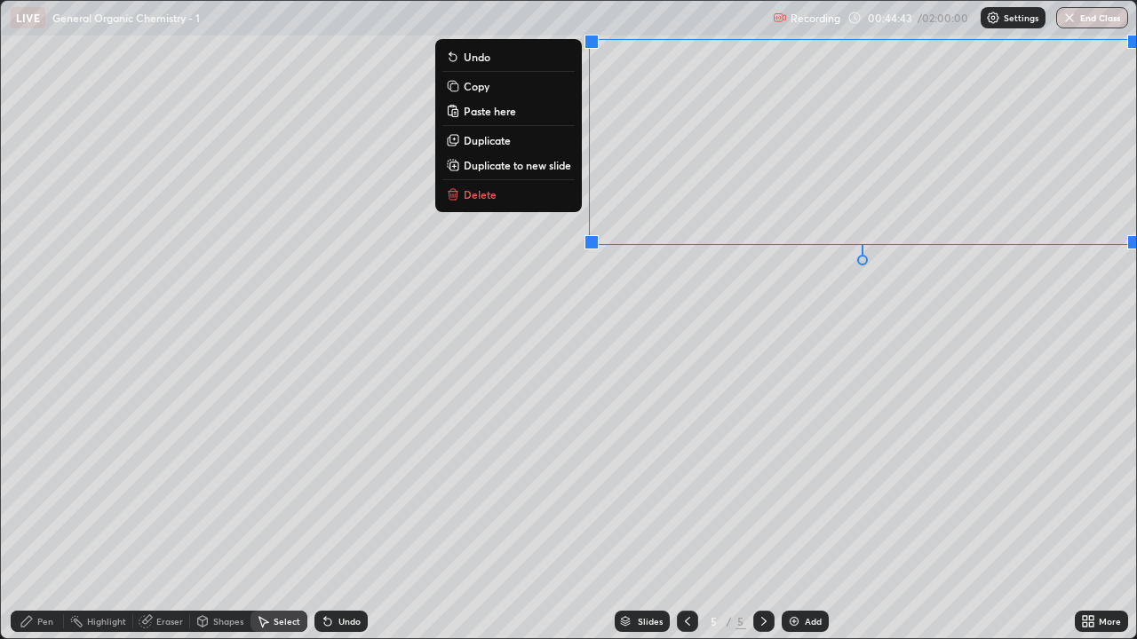
click at [974, 291] on div "0 ° Undo Copy Paste here Duplicate Duplicate to new slide Delete" at bounding box center [568, 320] width 1135 height 638
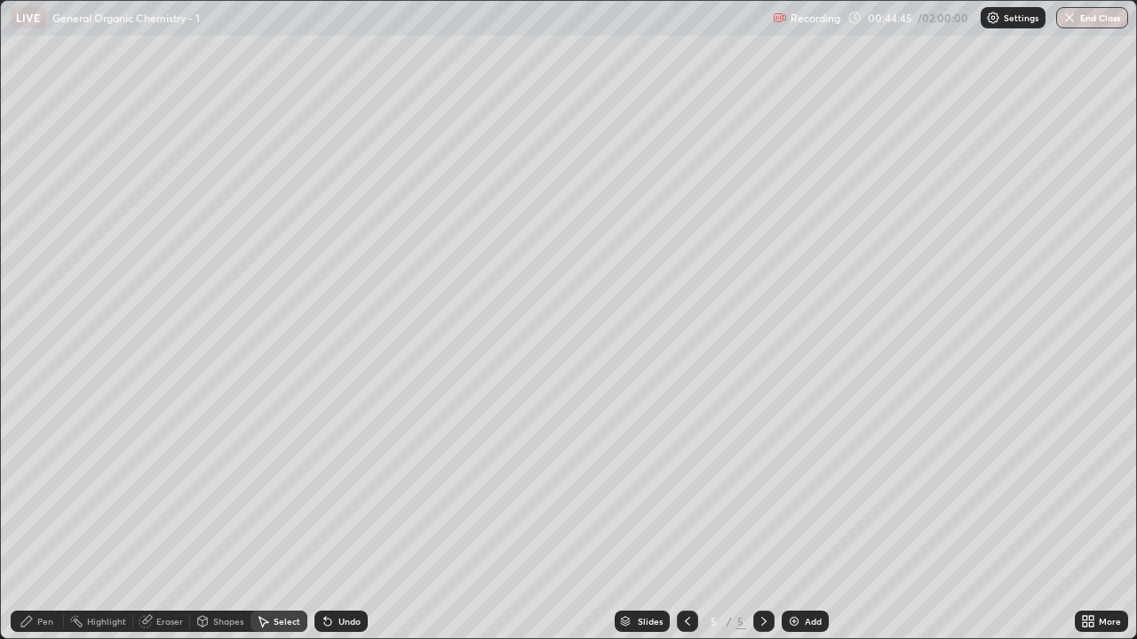
click at [49, 526] on div "Pen" at bounding box center [45, 621] width 16 height 9
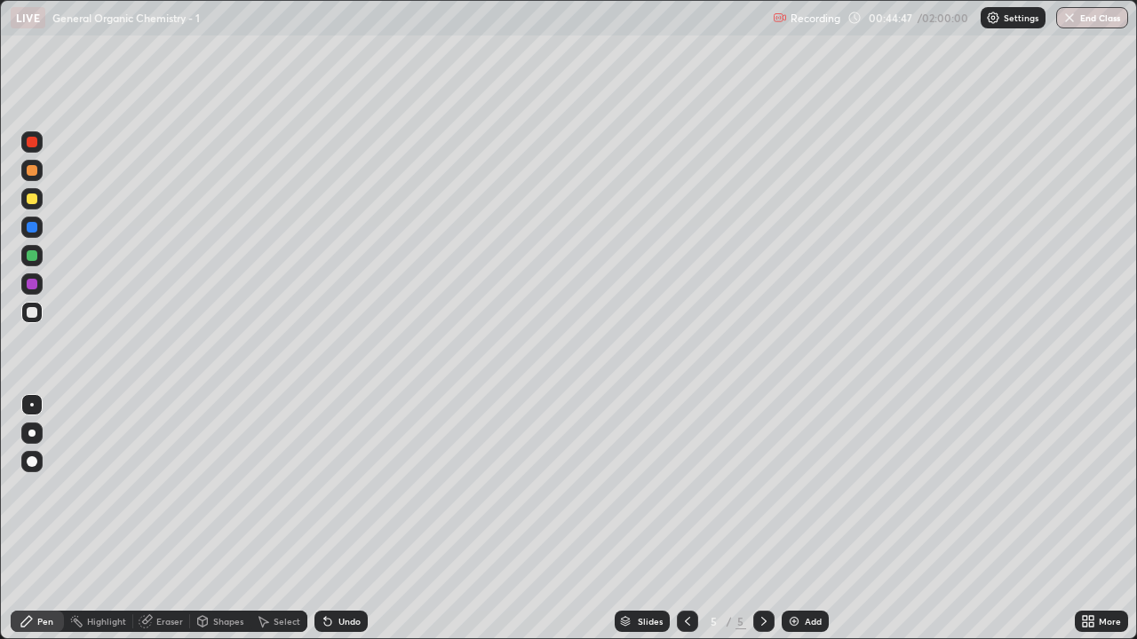
click at [33, 313] on div at bounding box center [32, 312] width 11 height 11
click at [338, 526] on div "Undo" at bounding box center [349, 621] width 22 height 9
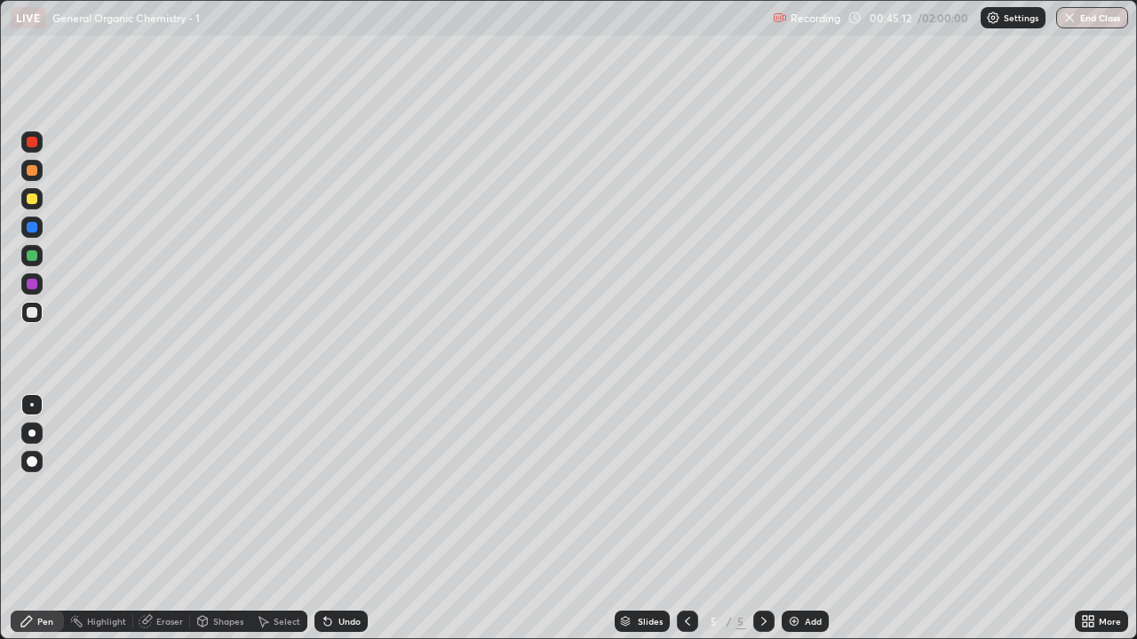
click at [335, 526] on div "Undo" at bounding box center [340, 621] width 53 height 21
click at [345, 526] on div "Undo" at bounding box center [349, 621] width 22 height 9
click at [338, 526] on div "Undo" at bounding box center [349, 621] width 22 height 9
click at [339, 526] on div "Undo" at bounding box center [349, 621] width 22 height 9
click at [339, 526] on div "Undo" at bounding box center [340, 621] width 53 height 21
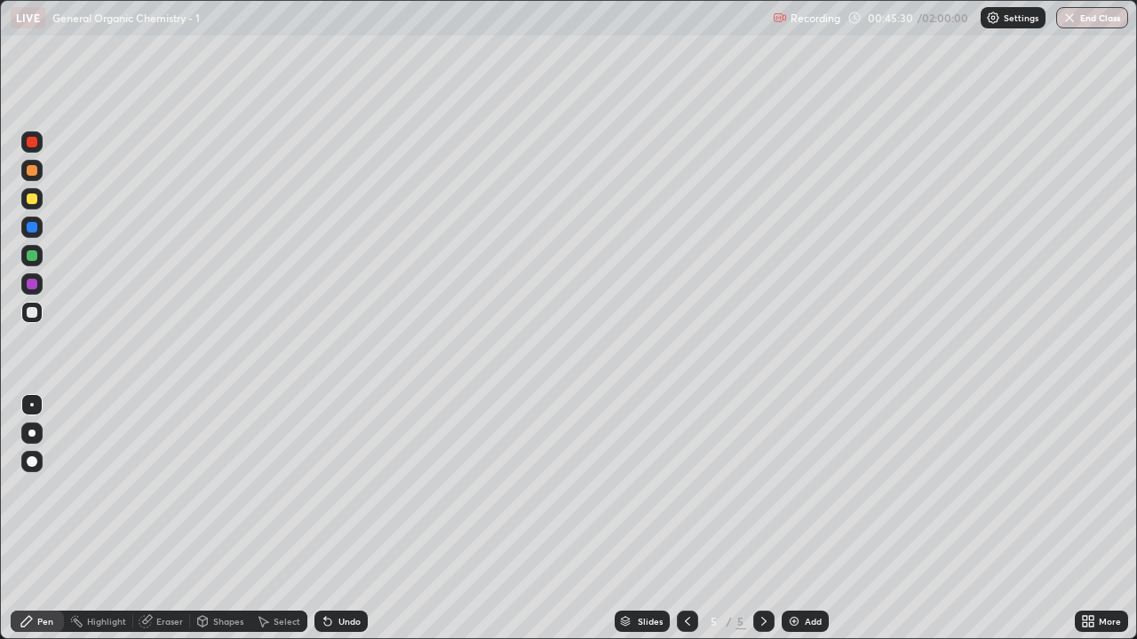
click at [338, 526] on div "Undo" at bounding box center [340, 621] width 53 height 21
click at [795, 526] on img at bounding box center [794, 622] width 14 height 14
click at [346, 526] on div "Undo" at bounding box center [349, 621] width 22 height 9
click at [687, 526] on div at bounding box center [687, 621] width 21 height 21
click at [687, 526] on icon at bounding box center [687, 622] width 14 height 14
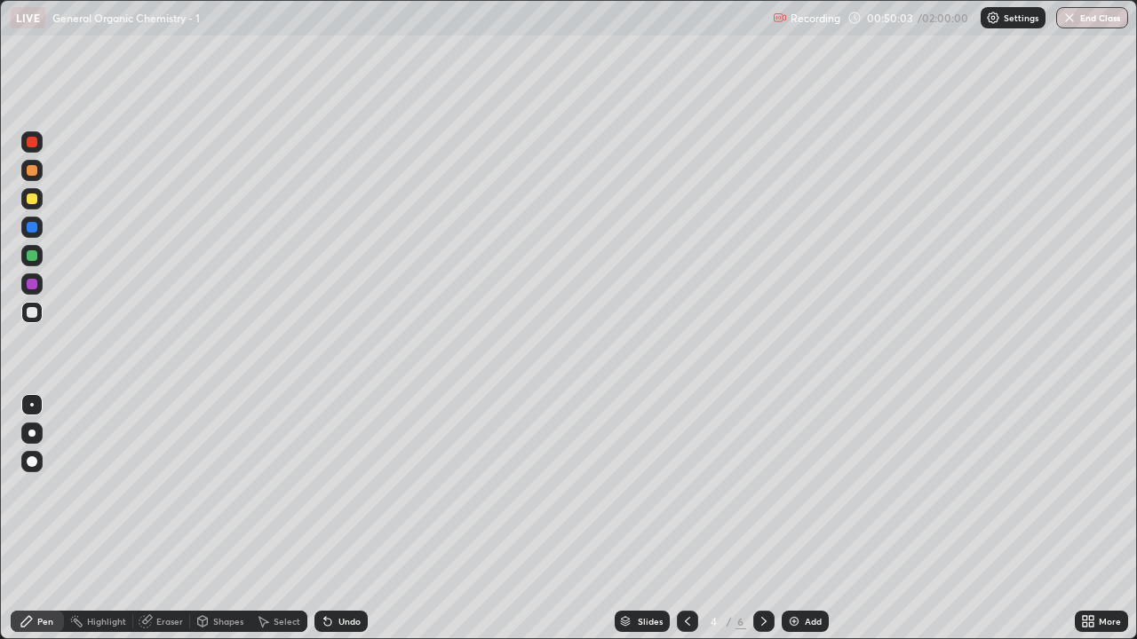
click at [686, 526] on icon at bounding box center [687, 622] width 14 height 14
click at [762, 526] on icon at bounding box center [764, 622] width 14 height 14
click at [756, 526] on div at bounding box center [763, 621] width 21 height 21
click at [789, 526] on div "Add" at bounding box center [804, 621] width 47 height 21
click at [686, 526] on icon at bounding box center [687, 622] width 14 height 14
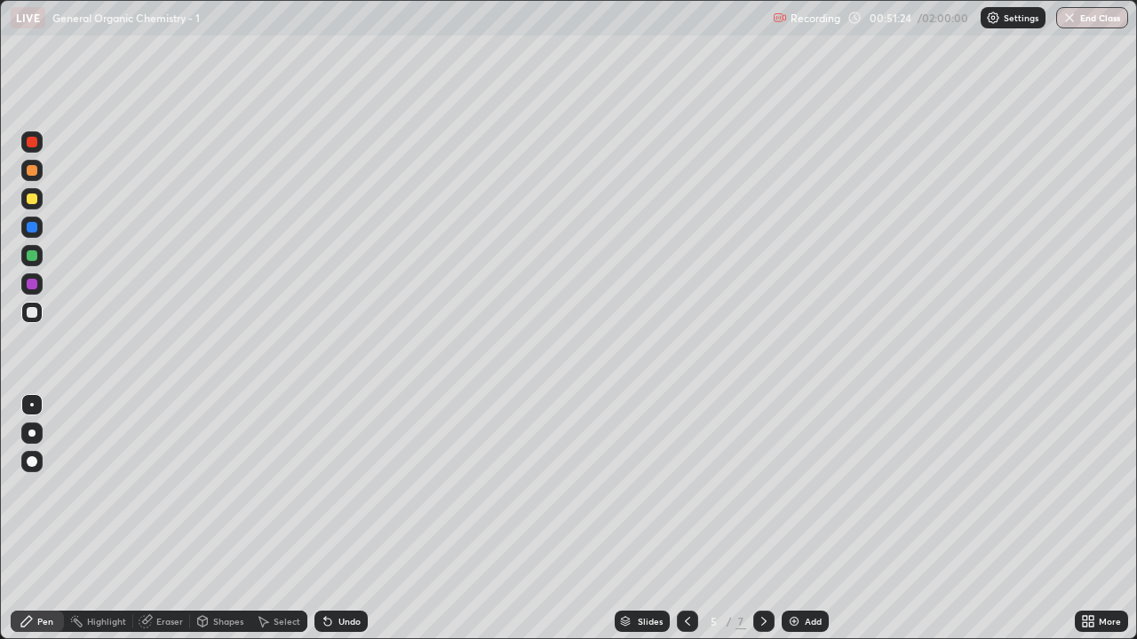
click at [759, 526] on icon at bounding box center [764, 622] width 14 height 14
click at [334, 526] on div "Undo" at bounding box center [340, 621] width 53 height 21
click at [31, 197] on div at bounding box center [32, 199] width 11 height 11
click at [34, 312] on div at bounding box center [32, 312] width 11 height 11
click at [288, 526] on div "Select" at bounding box center [287, 621] width 27 height 9
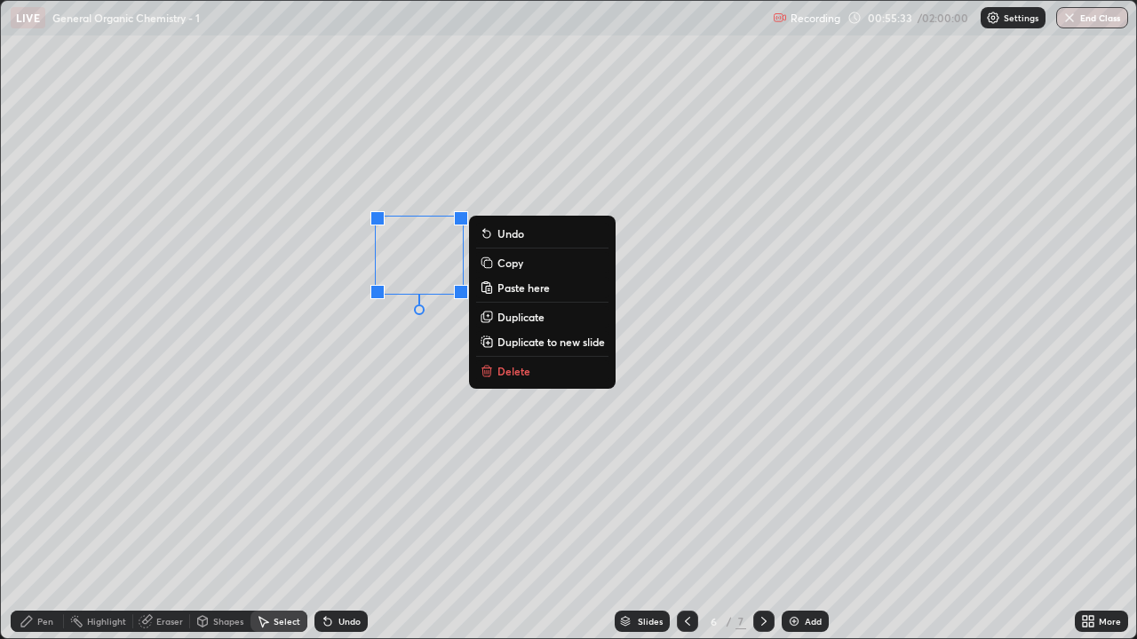
click at [515, 266] on p "Copy" at bounding box center [510, 263] width 26 height 14
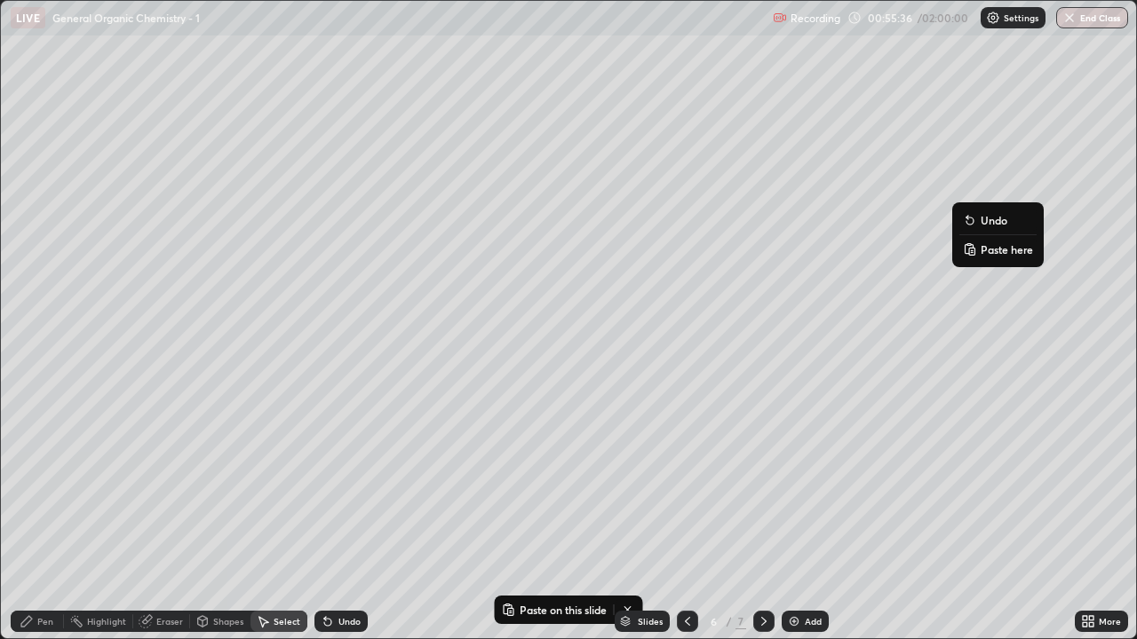
click at [999, 252] on p "Paste here" at bounding box center [1006, 249] width 52 height 14
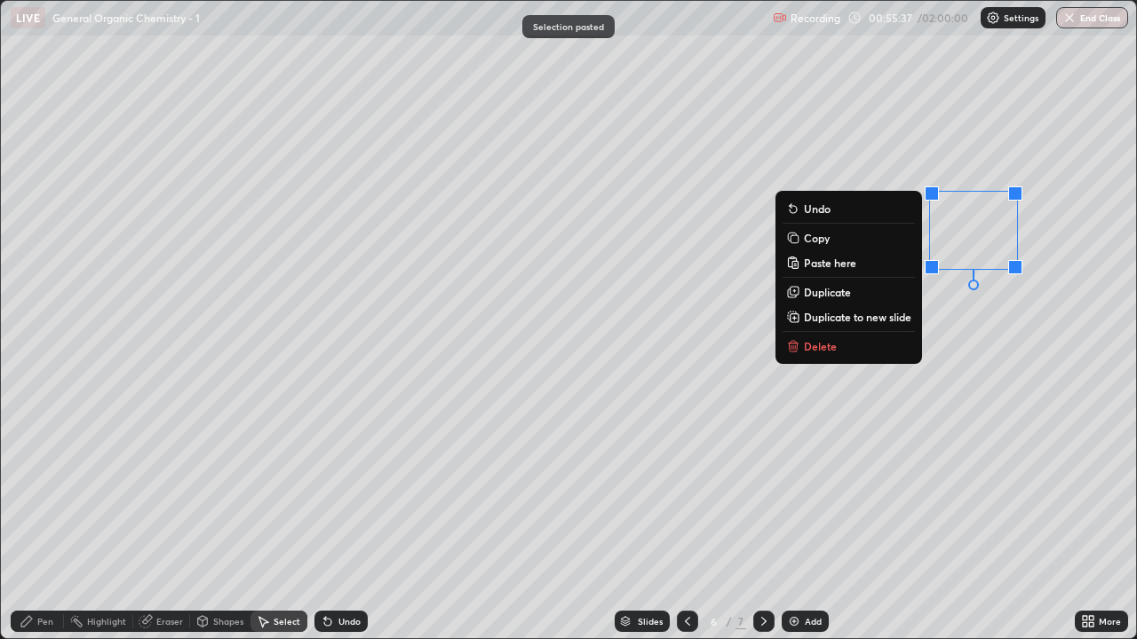
click at [963, 297] on div "0 ° Undo Copy Paste here Duplicate Duplicate to new slide Delete" at bounding box center [568, 320] width 1135 height 638
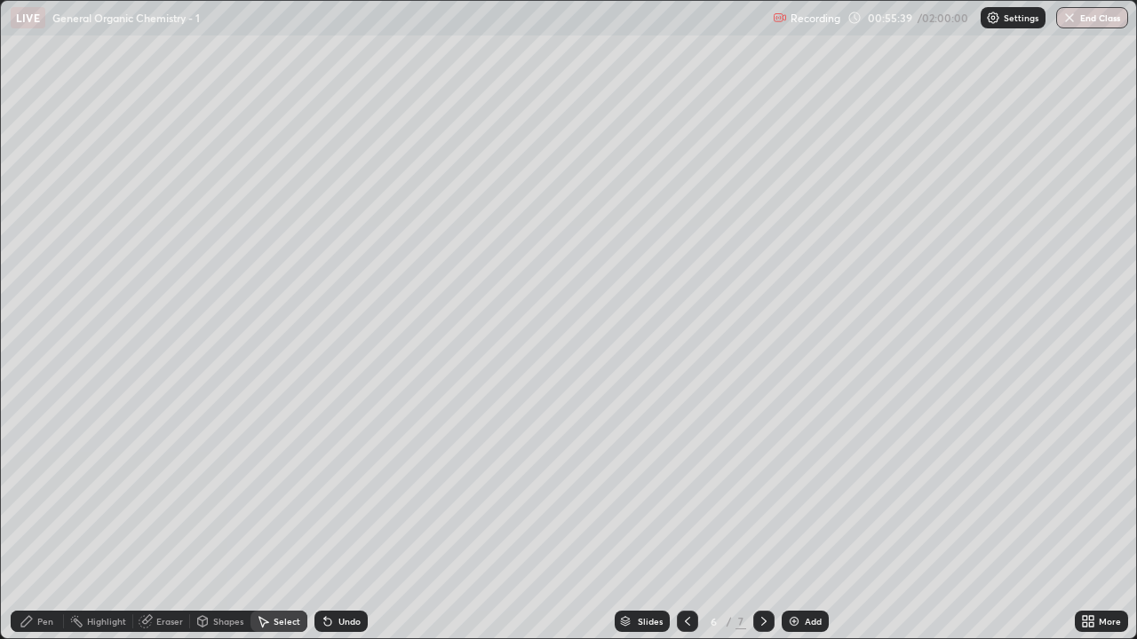
click at [52, 526] on div "Pen" at bounding box center [45, 621] width 16 height 9
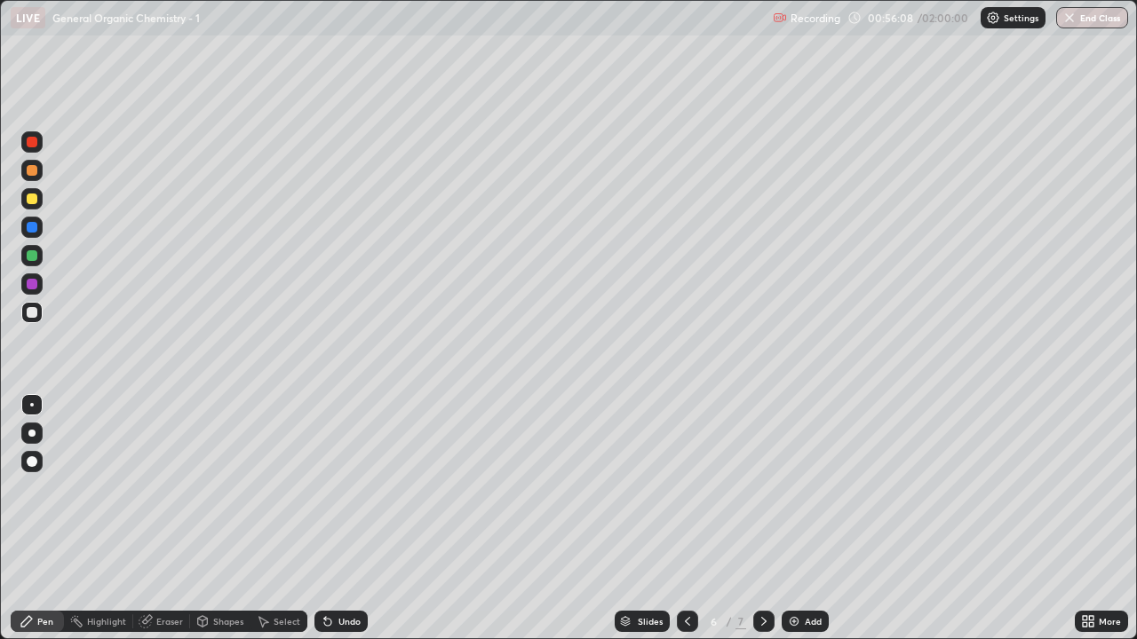
click at [1086, 526] on icon at bounding box center [1085, 618] width 4 height 4
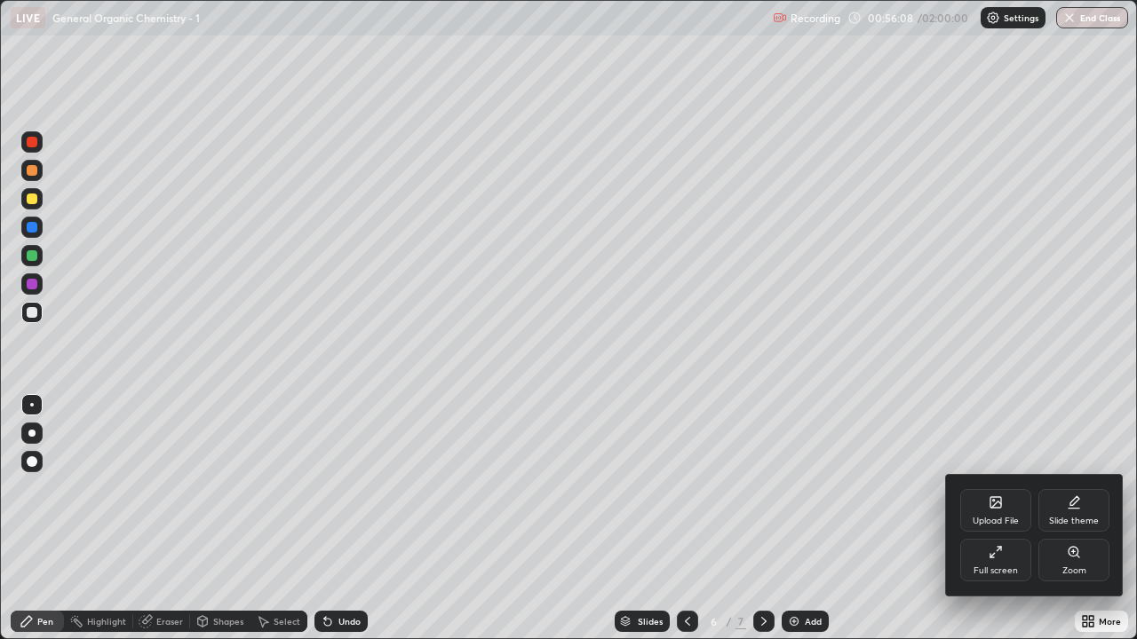
click at [983, 526] on div "Full screen" at bounding box center [995, 560] width 71 height 43
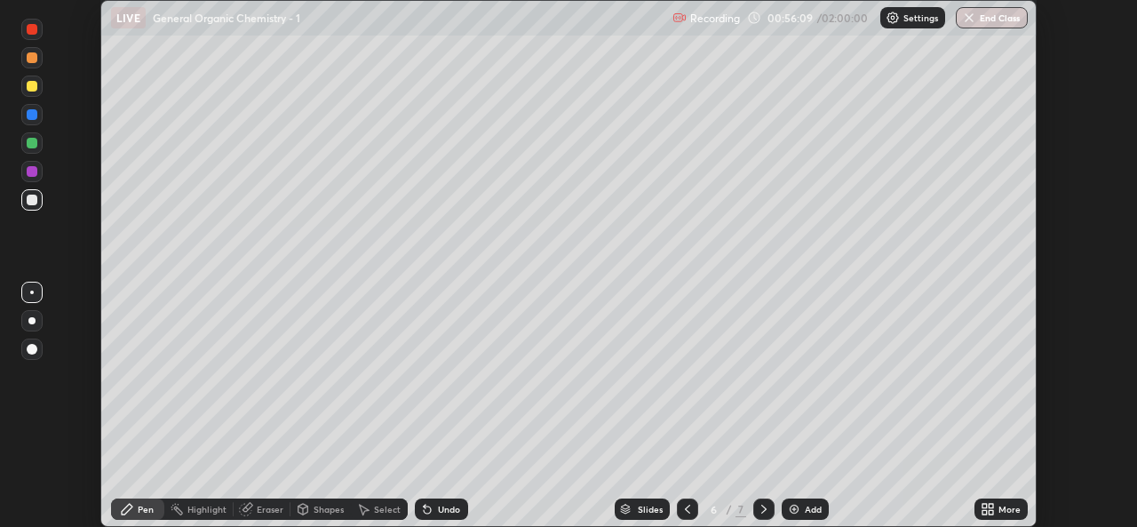
scroll to position [88280, 87670]
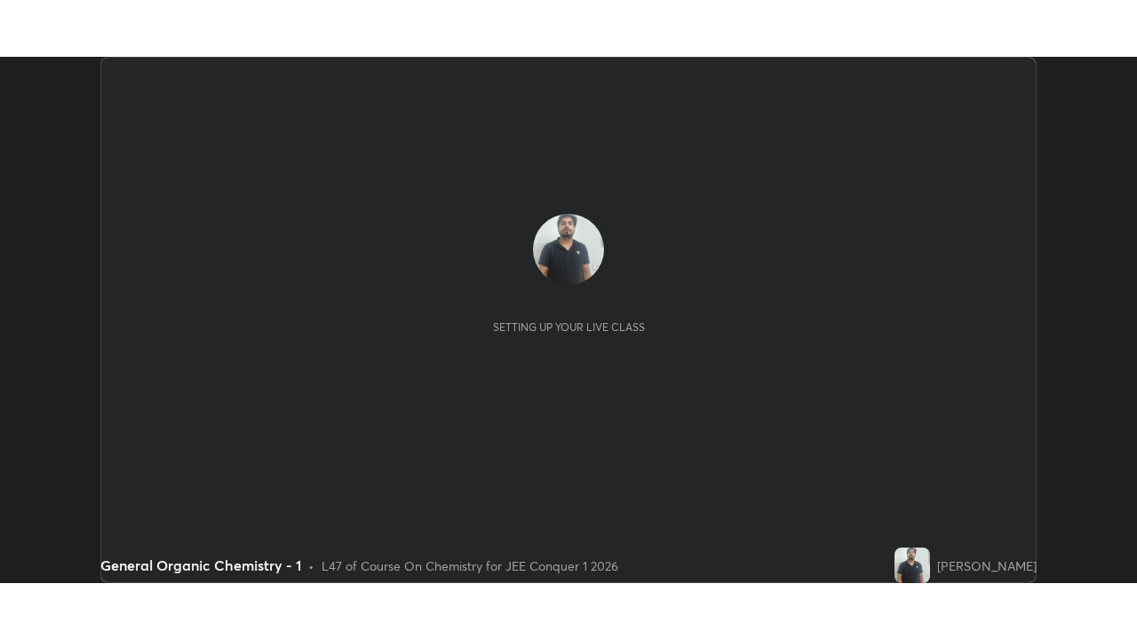
scroll to position [527, 1137]
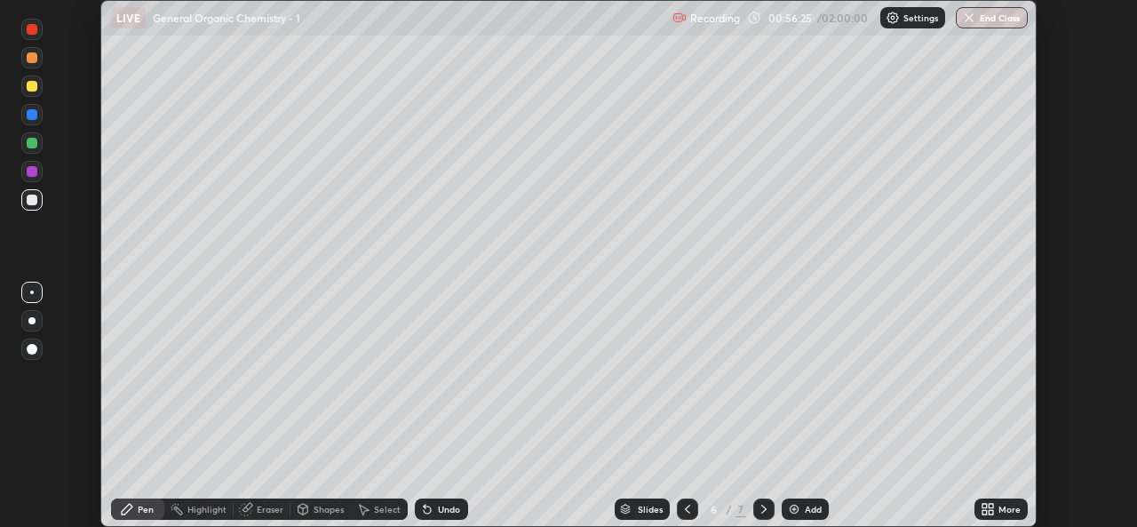
click at [990, 512] on icon at bounding box center [990, 512] width 4 height 4
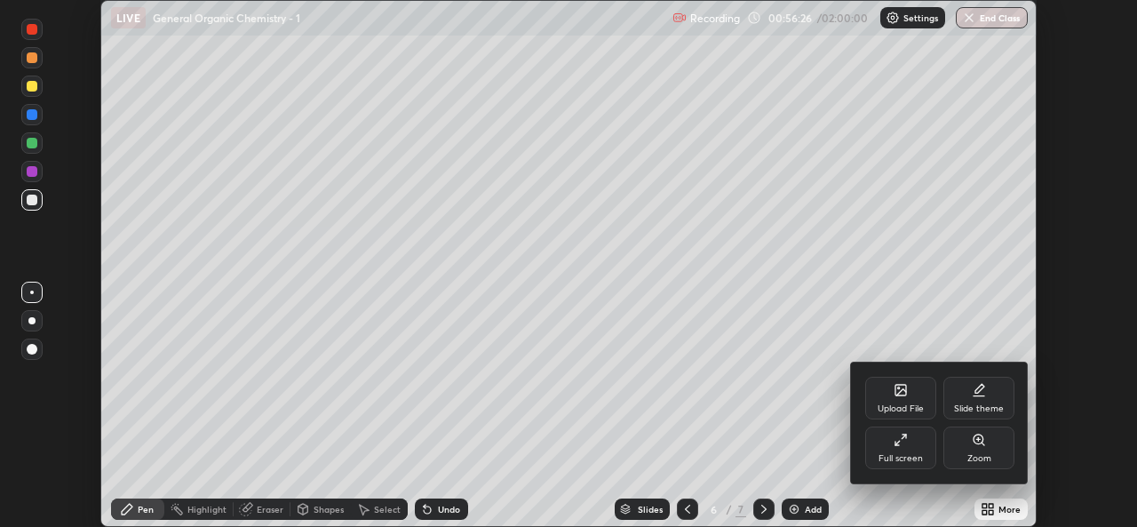
click at [923, 447] on div "Full screen" at bounding box center [900, 447] width 71 height 43
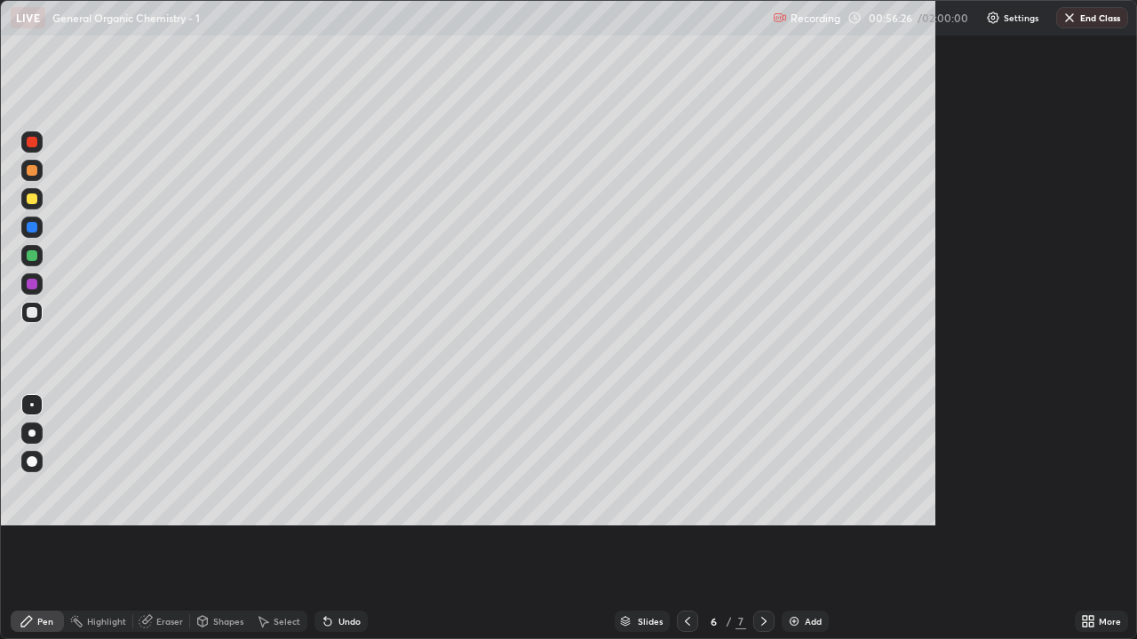
scroll to position [639, 1137]
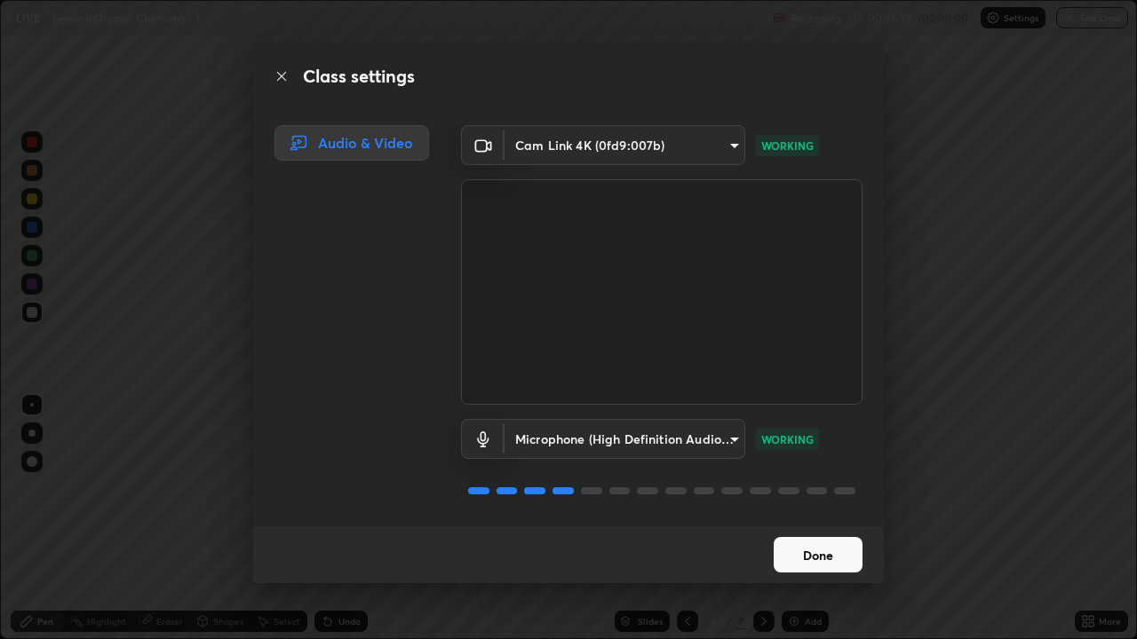
click at [829, 526] on button "Done" at bounding box center [818, 555] width 89 height 36
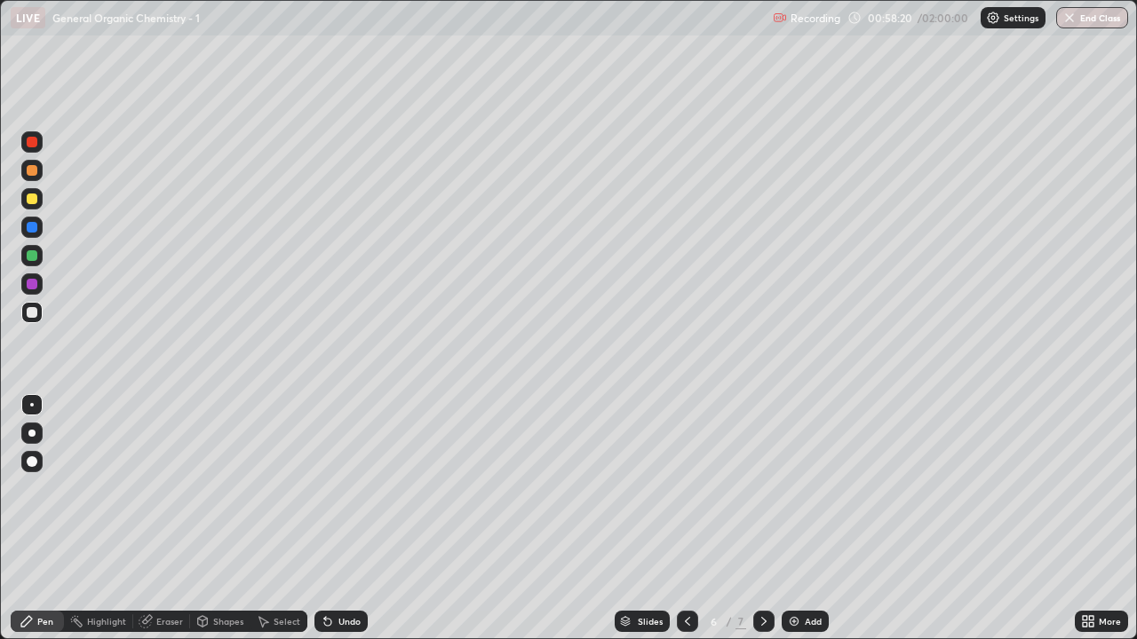
click at [337, 526] on div "Undo" at bounding box center [340, 621] width 53 height 21
click at [29, 206] on div at bounding box center [31, 198] width 21 height 21
click at [30, 313] on div at bounding box center [32, 312] width 11 height 11
click at [333, 526] on div "Undo" at bounding box center [340, 621] width 53 height 21
click at [32, 258] on div at bounding box center [32, 255] width 11 height 11
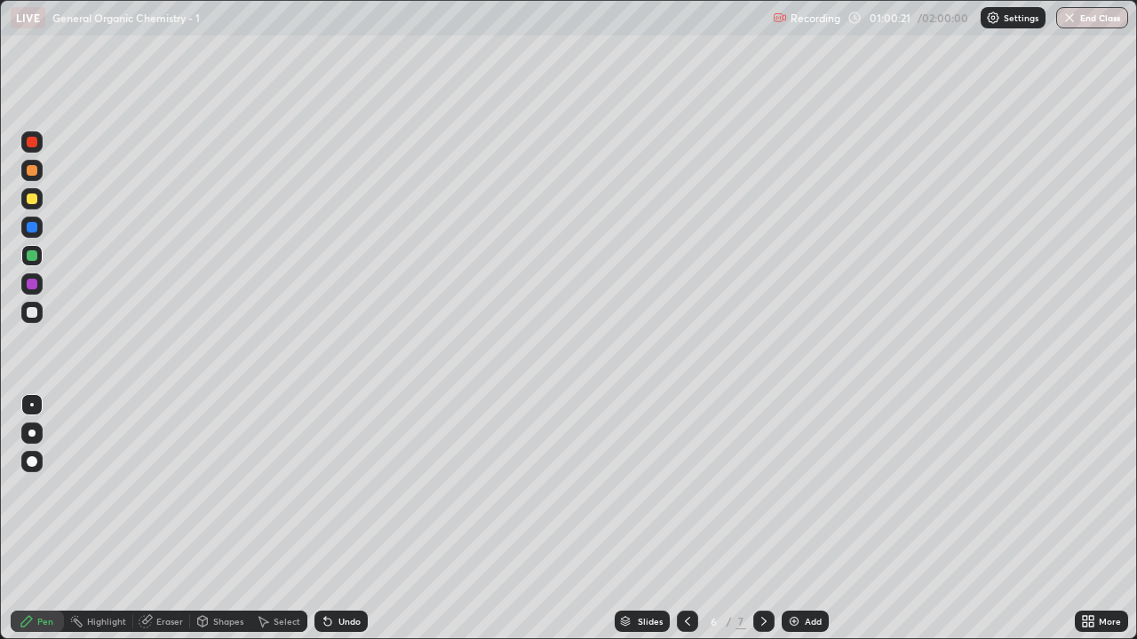
click at [35, 200] on div at bounding box center [32, 199] width 11 height 11
click at [26, 321] on div at bounding box center [31, 312] width 21 height 21
click at [33, 227] on div at bounding box center [32, 227] width 11 height 11
click at [35, 198] on div at bounding box center [32, 199] width 11 height 11
click at [33, 171] on div at bounding box center [32, 170] width 11 height 11
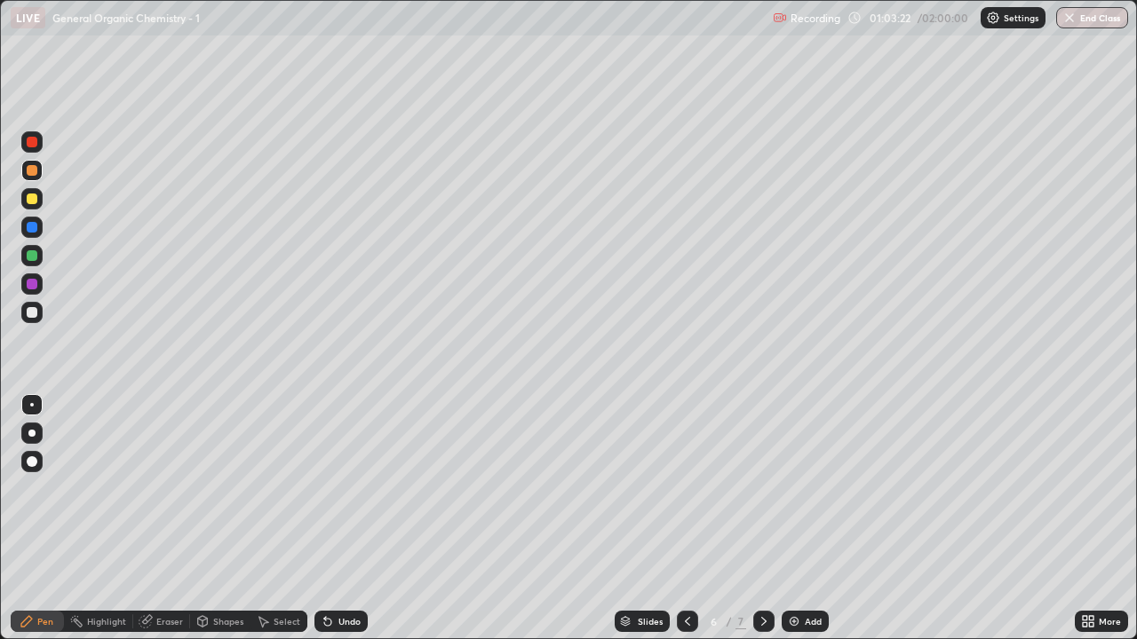
click at [31, 146] on div at bounding box center [32, 142] width 11 height 11
click at [630, 526] on div "Slides" at bounding box center [642, 621] width 55 height 21
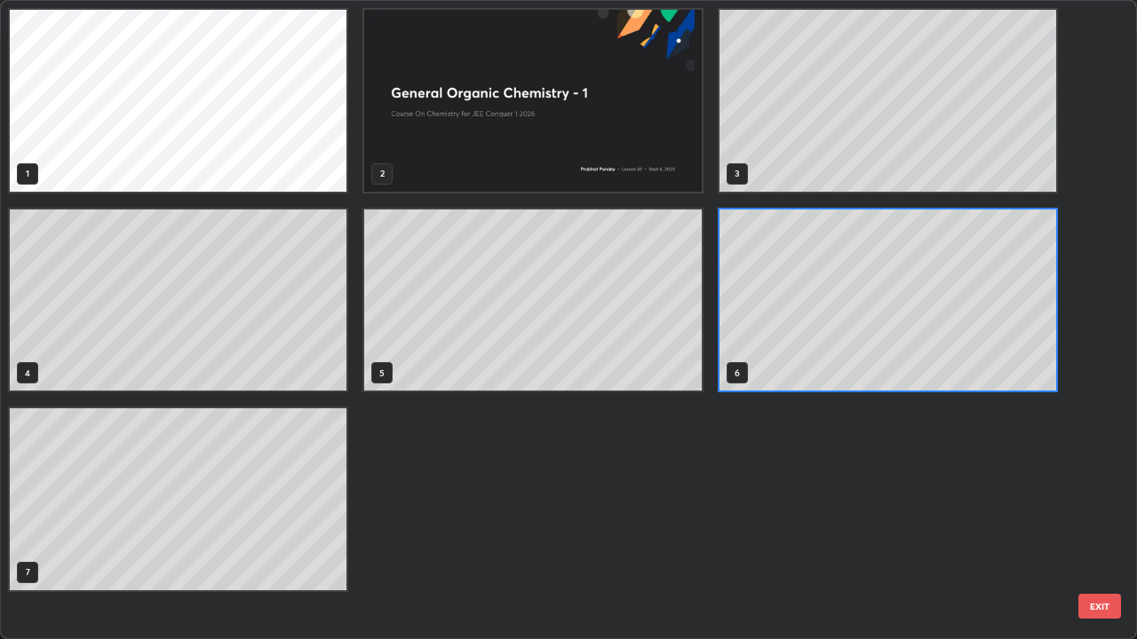
scroll to position [632, 1126]
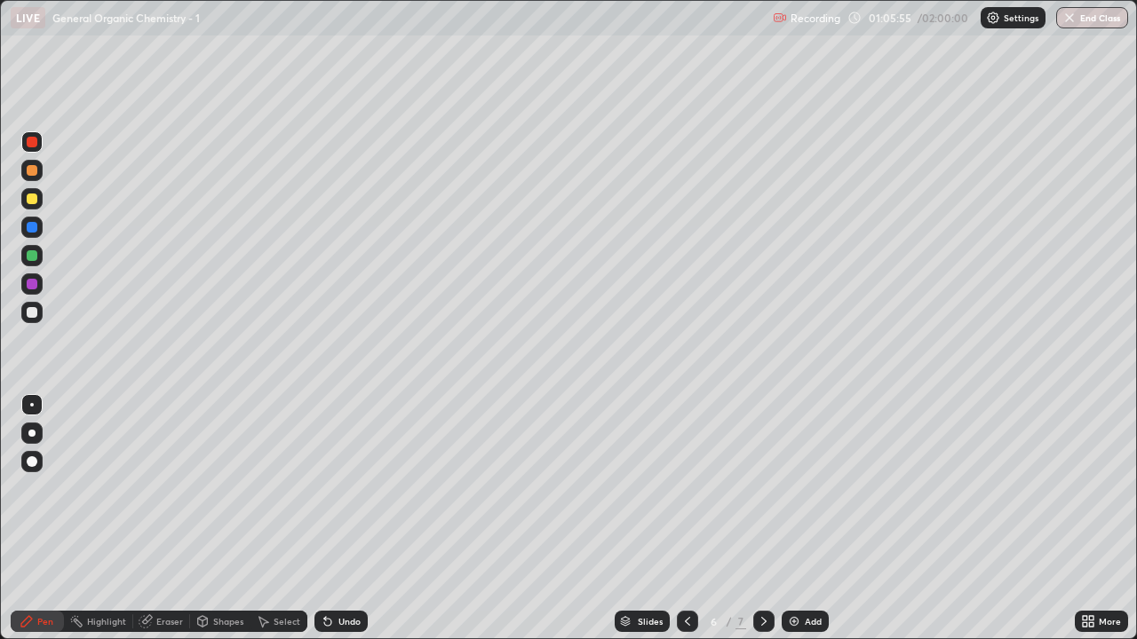
click at [32, 199] on div at bounding box center [32, 199] width 11 height 11
click at [658, 526] on div "Slides" at bounding box center [650, 621] width 25 height 9
click at [649, 526] on div "Slides" at bounding box center [650, 621] width 25 height 9
click at [762, 526] on icon at bounding box center [764, 622] width 14 height 14
click at [283, 526] on div "Select" at bounding box center [287, 621] width 27 height 9
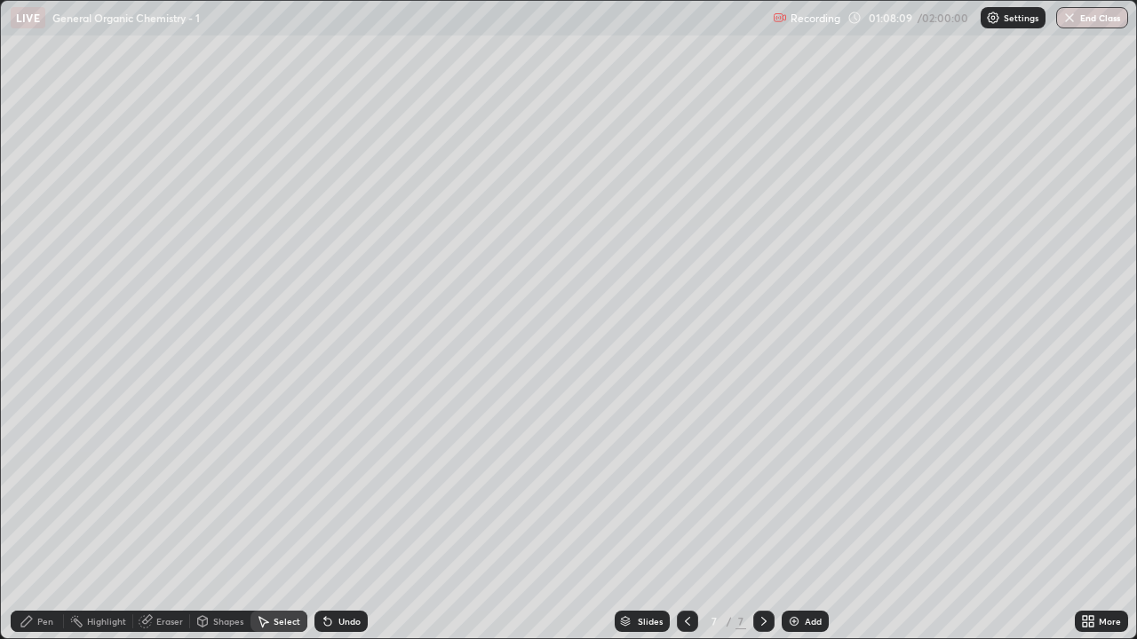
click at [225, 526] on div "Shapes" at bounding box center [228, 621] width 30 height 9
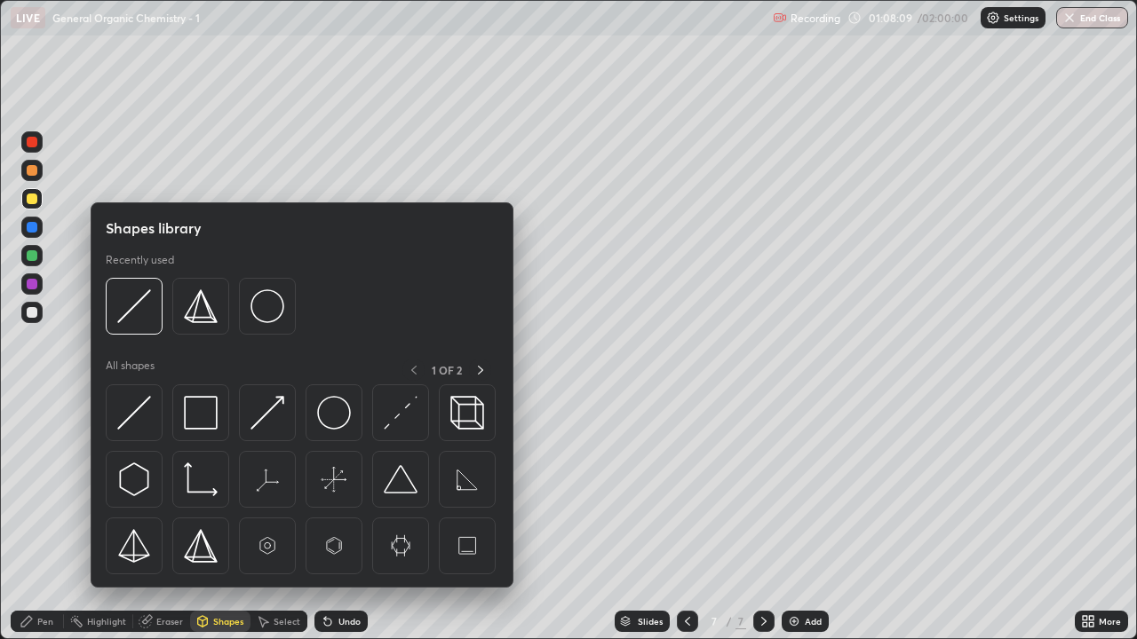
click at [171, 526] on div "Eraser" at bounding box center [169, 621] width 27 height 9
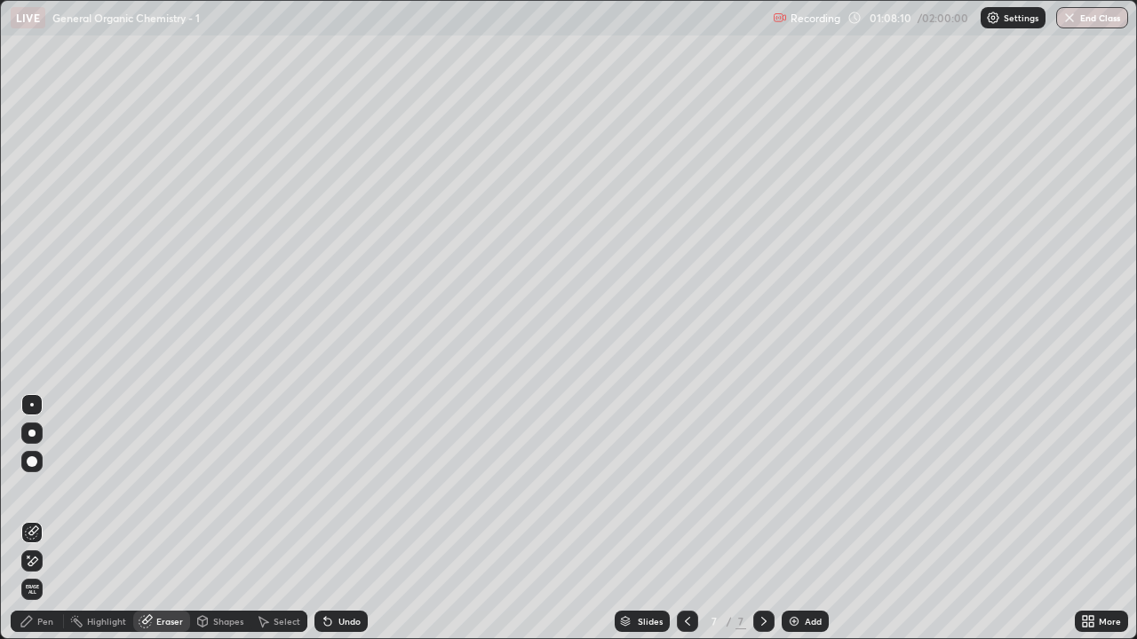
click at [37, 526] on icon at bounding box center [32, 561] width 14 height 15
click at [52, 526] on div "Pen" at bounding box center [45, 621] width 16 height 9
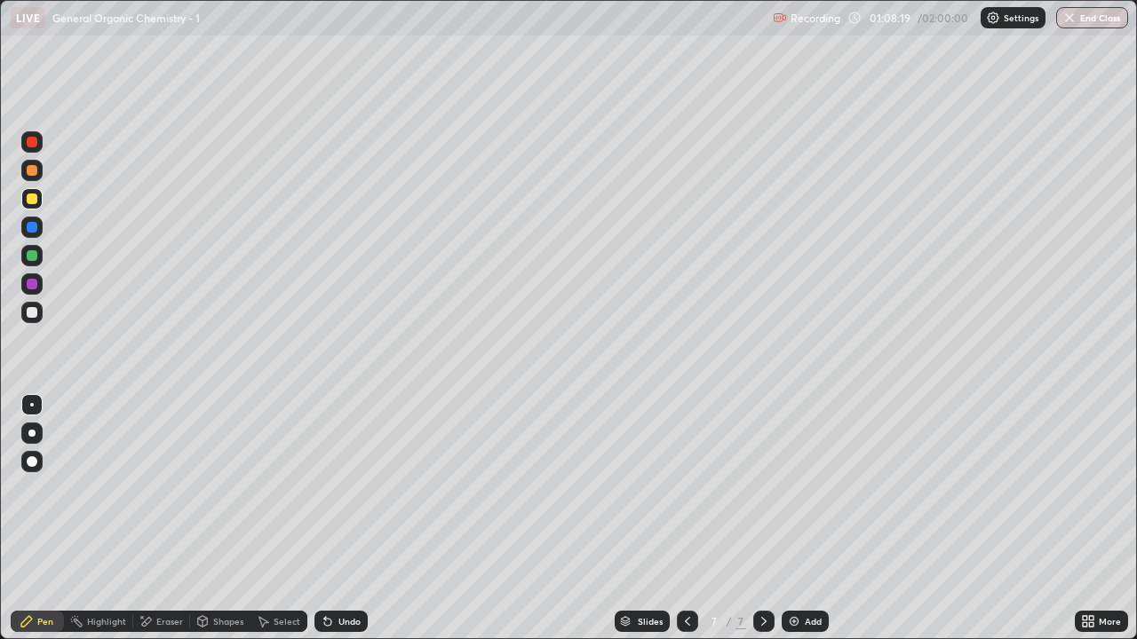
click at [32, 405] on div at bounding box center [32, 405] width 4 height 4
click at [28, 316] on div at bounding box center [32, 312] width 11 height 11
click at [685, 526] on icon at bounding box center [687, 622] width 14 height 14
click at [764, 526] on icon at bounding box center [764, 622] width 14 height 14
click at [332, 526] on div "Undo" at bounding box center [340, 621] width 53 height 21
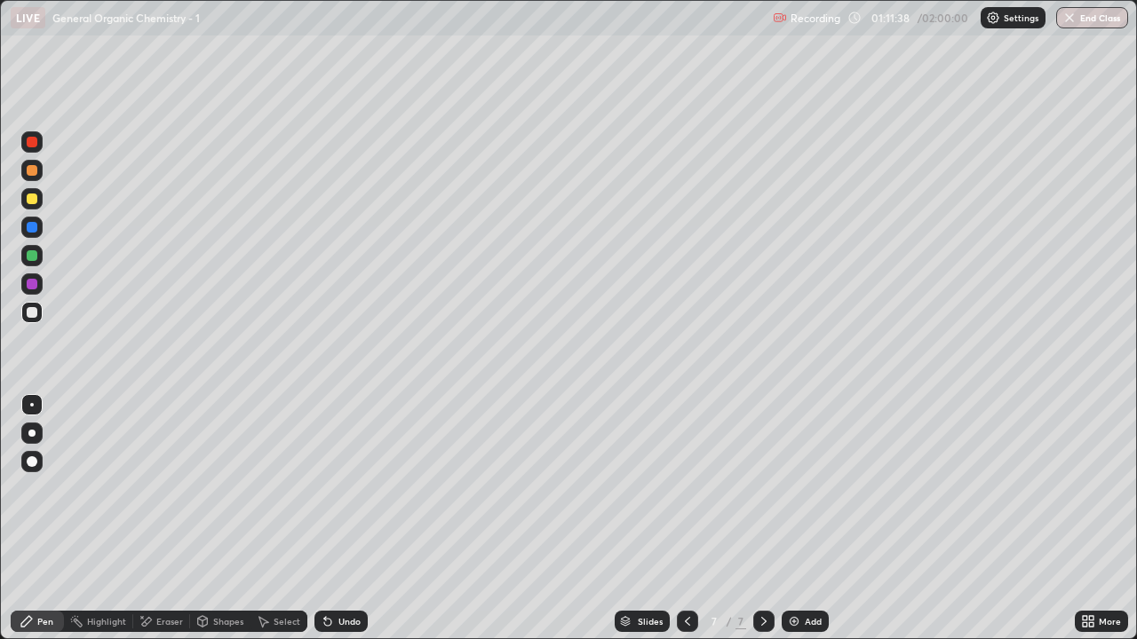
click at [333, 526] on div "Undo" at bounding box center [340, 621] width 53 height 21
click at [794, 526] on img at bounding box center [794, 622] width 14 height 14
click at [686, 526] on icon at bounding box center [687, 622] width 14 height 14
click at [757, 526] on icon at bounding box center [764, 622] width 14 height 14
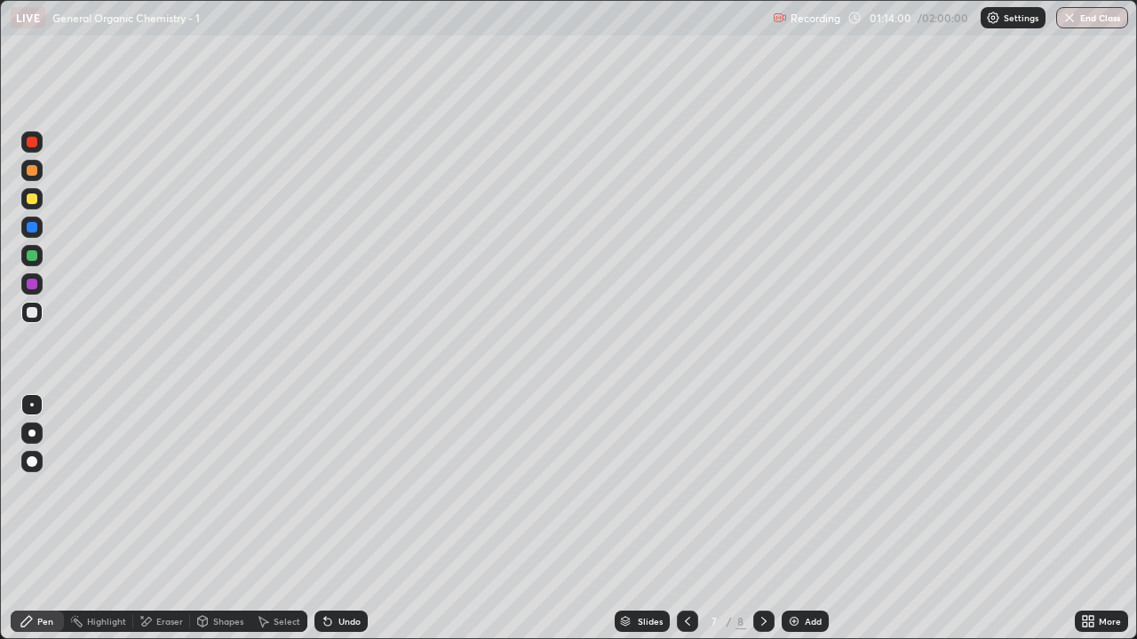
click at [762, 526] on icon at bounding box center [764, 622] width 14 height 14
click at [686, 526] on icon at bounding box center [687, 622] width 14 height 14
click at [761, 526] on icon at bounding box center [763, 621] width 5 height 9
click at [686, 526] on icon at bounding box center [687, 622] width 14 height 14
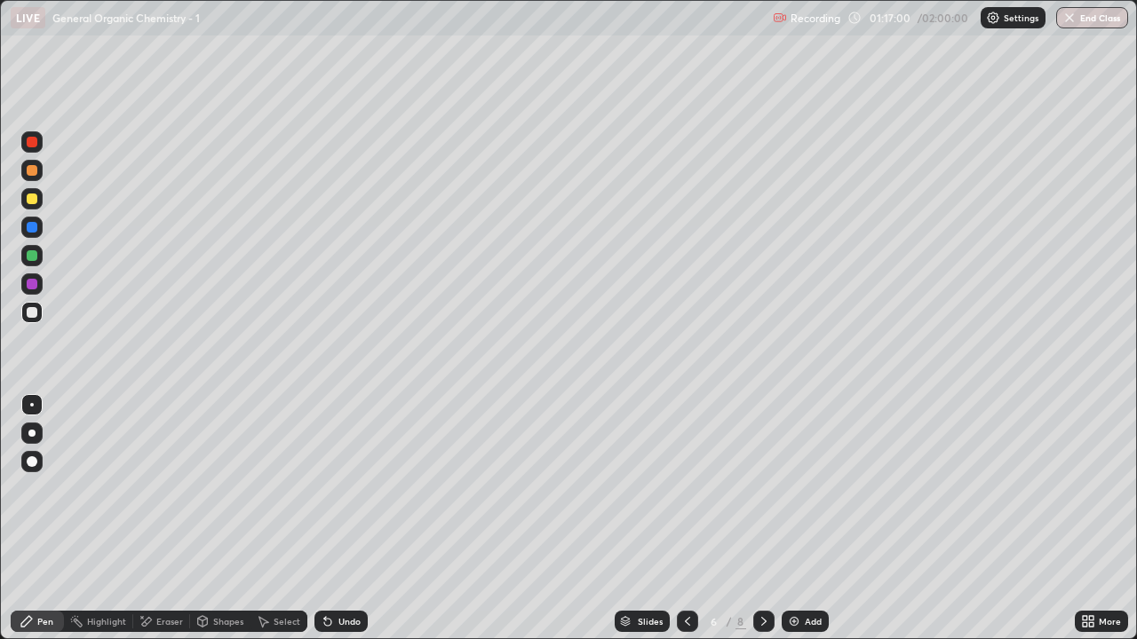
click at [762, 526] on icon at bounding box center [764, 622] width 14 height 14
click at [491, 60] on button "Undo" at bounding box center [507, 70] width 52 height 21
click at [36, 198] on div at bounding box center [32, 199] width 11 height 11
click at [32, 169] on div at bounding box center [32, 170] width 11 height 11
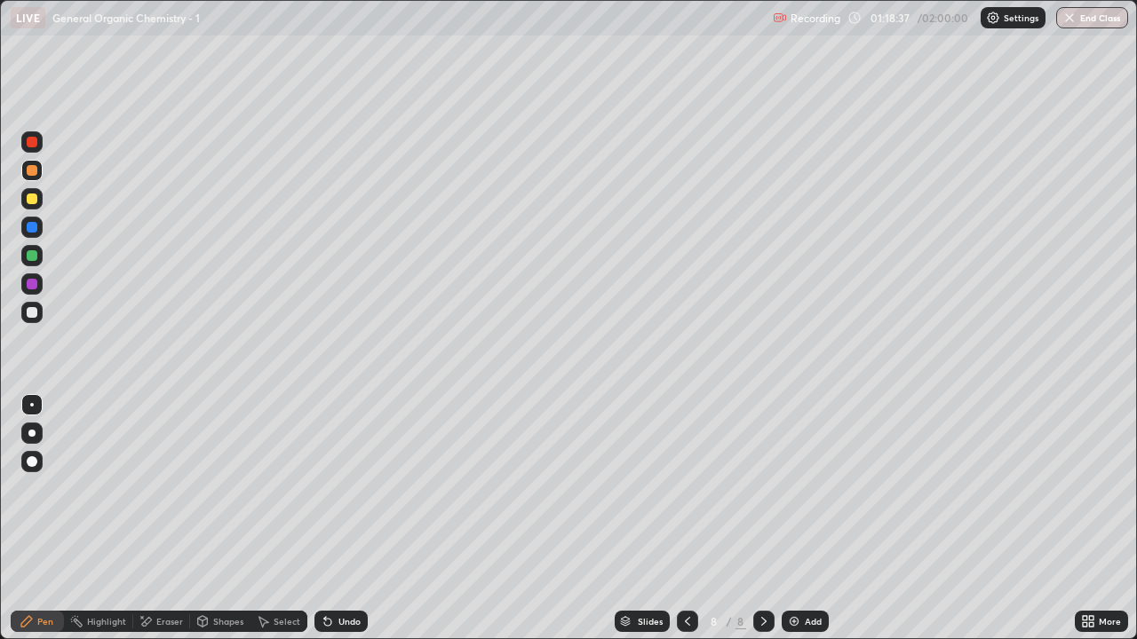
click at [34, 320] on div at bounding box center [31, 312] width 21 height 21
click at [41, 172] on div at bounding box center [31, 170] width 21 height 21
click at [31, 314] on div at bounding box center [32, 312] width 11 height 11
click at [32, 317] on div at bounding box center [32, 312] width 11 height 11
click at [36, 202] on div at bounding box center [32, 199] width 11 height 11
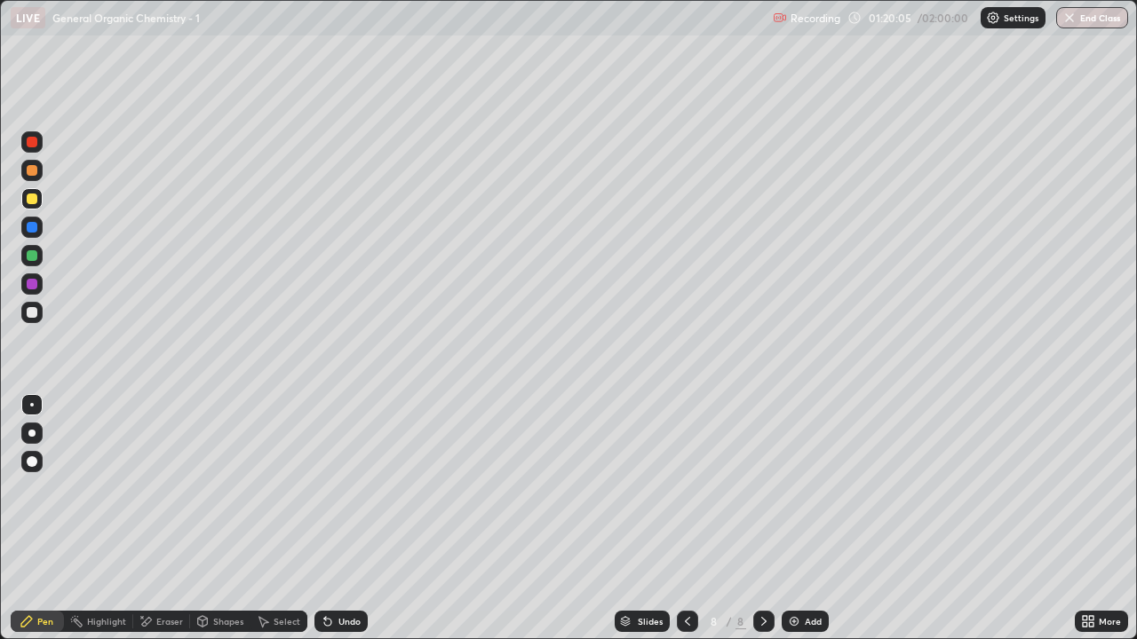
click at [36, 316] on div at bounding box center [31, 312] width 21 height 21
click at [338, 526] on div "Undo" at bounding box center [340, 621] width 53 height 21
click at [340, 526] on div "Undo" at bounding box center [349, 621] width 22 height 9
click at [344, 526] on div "Undo" at bounding box center [349, 621] width 22 height 9
click at [222, 526] on div "Shapes" at bounding box center [228, 621] width 30 height 9
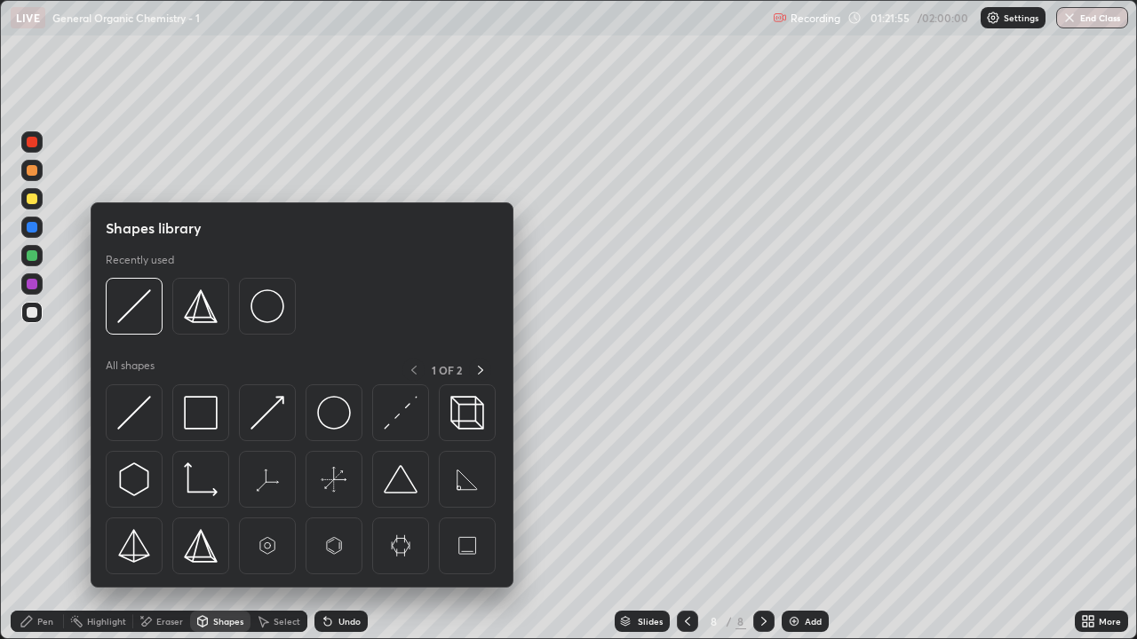
click at [161, 526] on div "Eraser" at bounding box center [169, 621] width 27 height 9
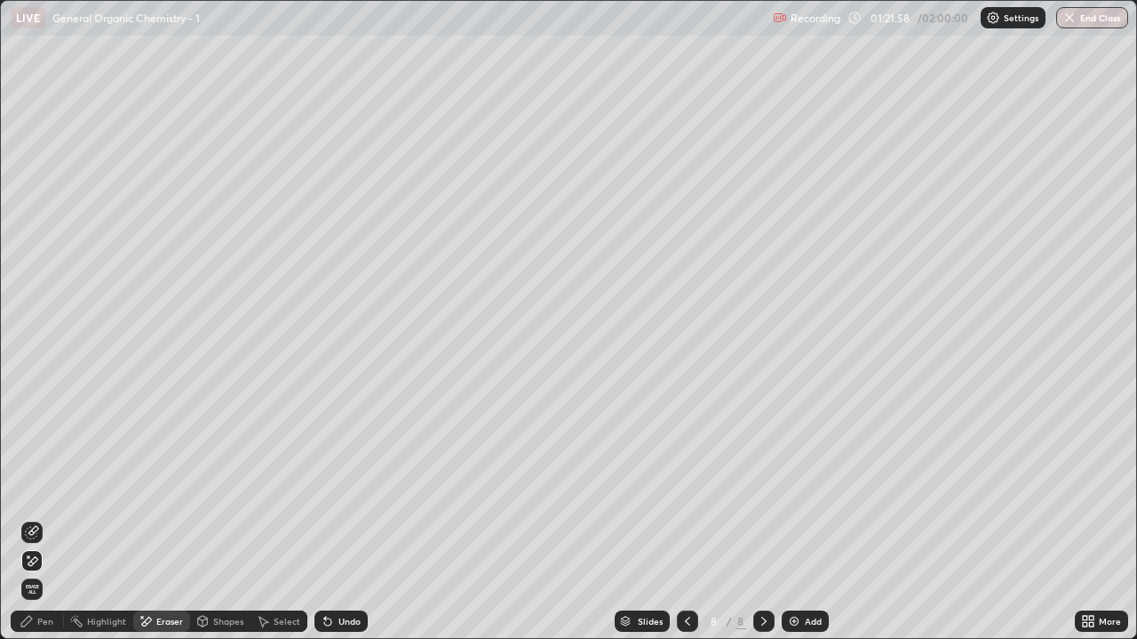
click at [37, 526] on div "Pen" at bounding box center [45, 621] width 16 height 9
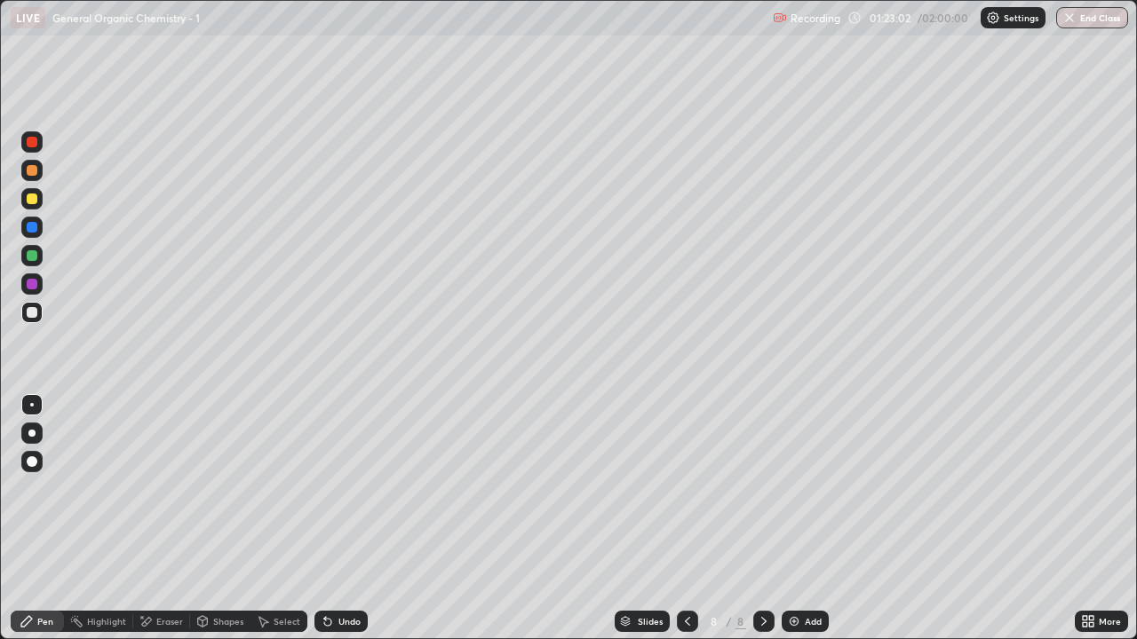
click at [32, 257] on div at bounding box center [32, 255] width 11 height 11
click at [793, 526] on img at bounding box center [794, 622] width 14 height 14
click at [695, 526] on div at bounding box center [687, 621] width 21 height 21
click at [650, 526] on div "Slides" at bounding box center [650, 621] width 25 height 9
click at [764, 526] on icon at bounding box center [764, 622] width 14 height 14
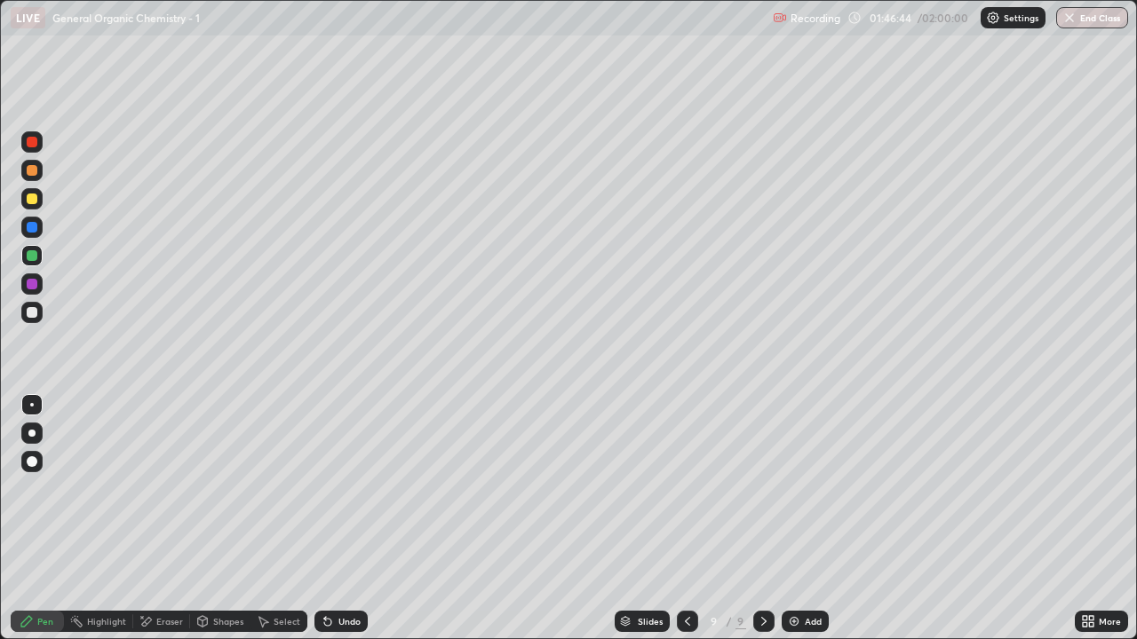
click at [650, 526] on div "Slides" at bounding box center [650, 621] width 25 height 9
click at [41, 313] on div at bounding box center [31, 312] width 21 height 21
click at [32, 313] on div at bounding box center [32, 312] width 11 height 11
click at [171, 526] on div "Eraser" at bounding box center [169, 621] width 27 height 9
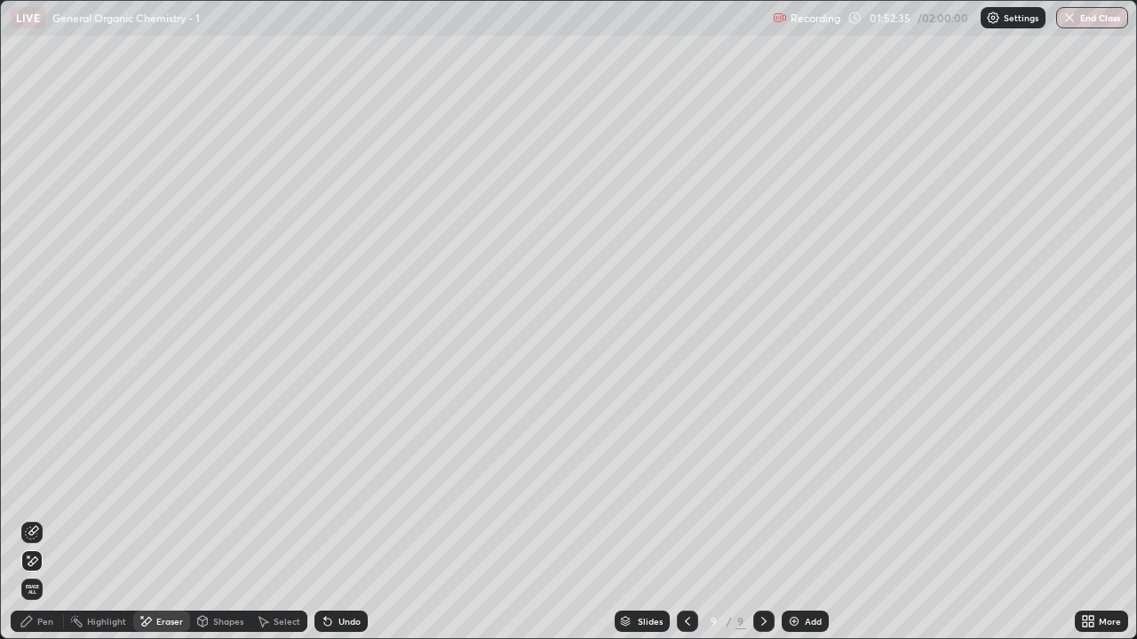
click at [42, 526] on div "Pen" at bounding box center [45, 621] width 16 height 9
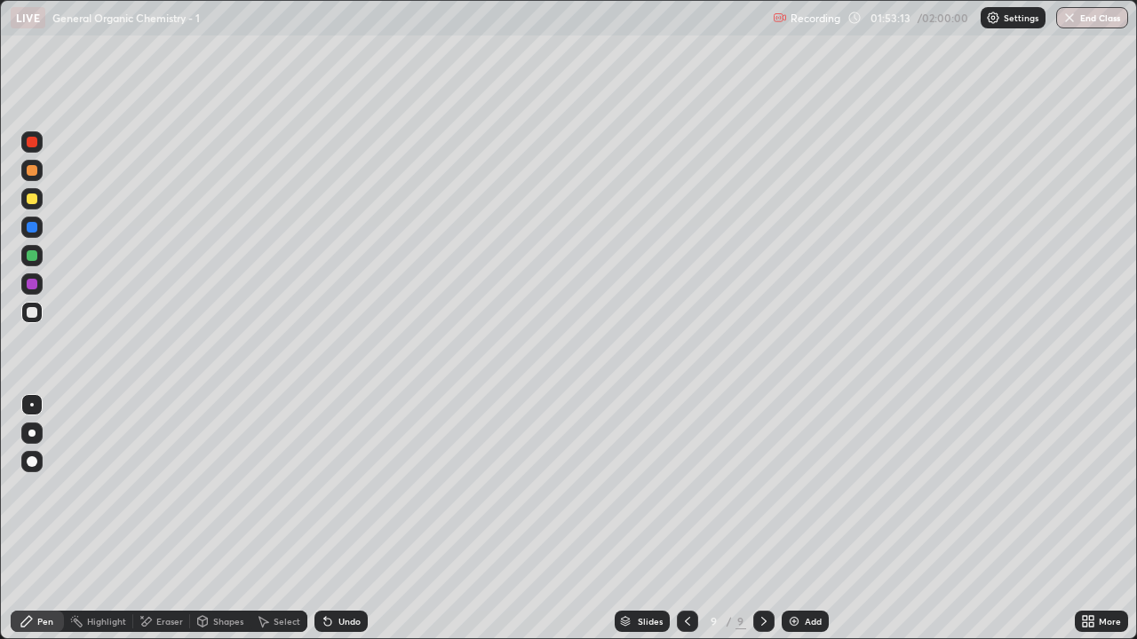
click at [324, 526] on icon at bounding box center [327, 622] width 7 height 7
click at [36, 314] on div at bounding box center [32, 312] width 11 height 11
click at [341, 526] on div "Undo" at bounding box center [349, 621] width 22 height 9
click at [349, 526] on div "Undo" at bounding box center [349, 621] width 22 height 9
click at [28, 172] on div at bounding box center [32, 170] width 11 height 11
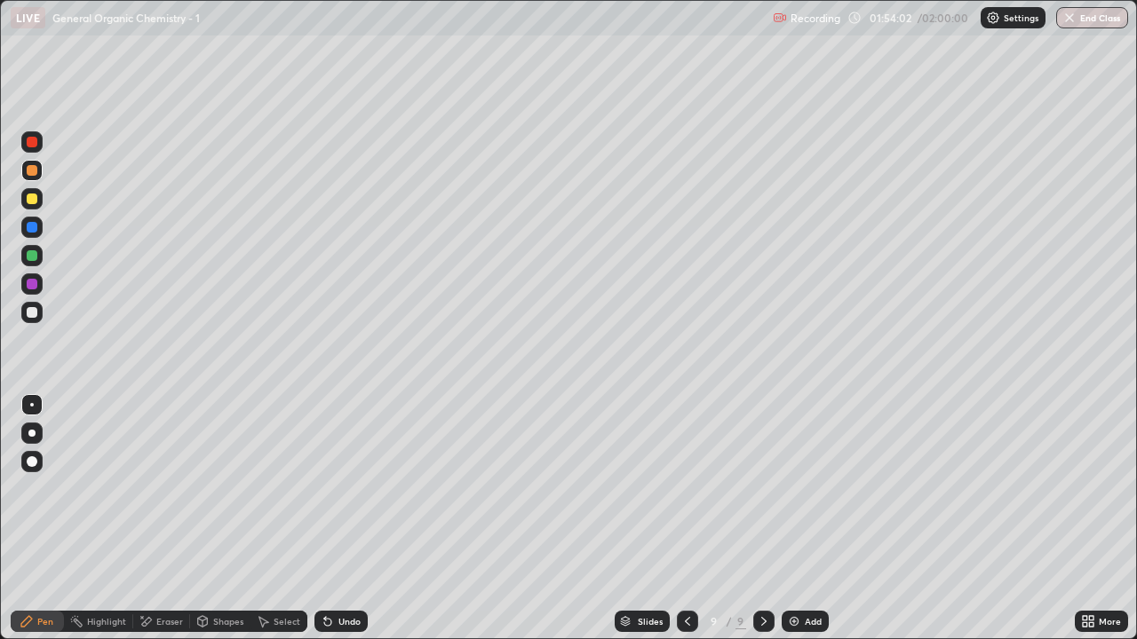
click at [27, 321] on div at bounding box center [31, 312] width 21 height 21
click at [324, 526] on icon at bounding box center [325, 618] width 2 height 2
click at [33, 256] on div at bounding box center [32, 255] width 11 height 11
click at [32, 313] on div at bounding box center [32, 312] width 11 height 11
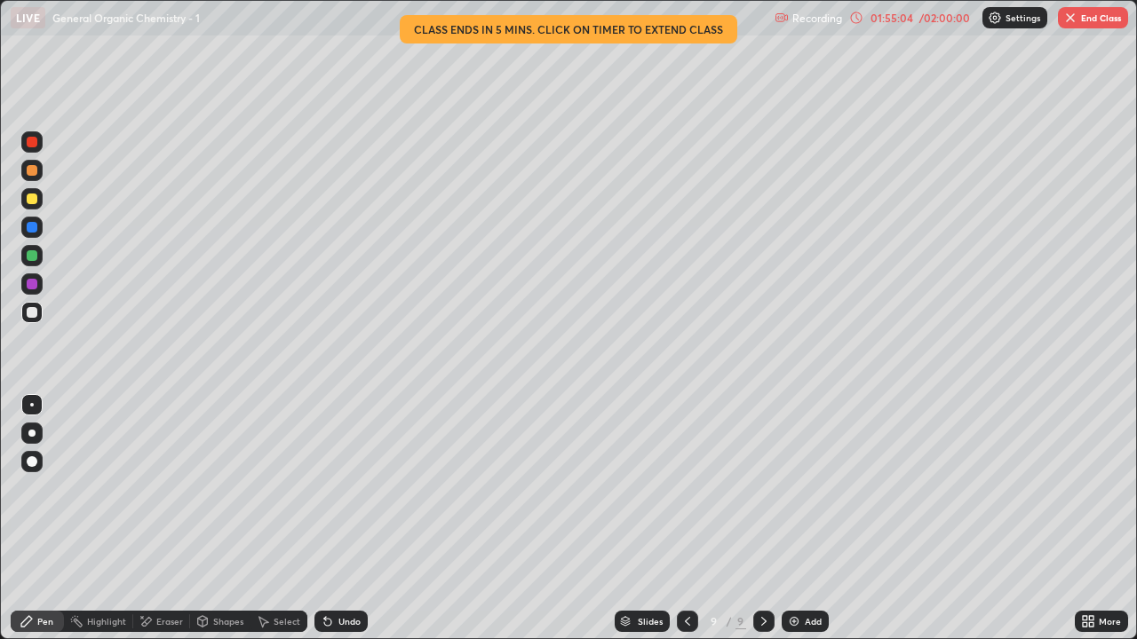
click at [948, 20] on div "/ 02:00:00" at bounding box center [943, 17] width 55 height 11
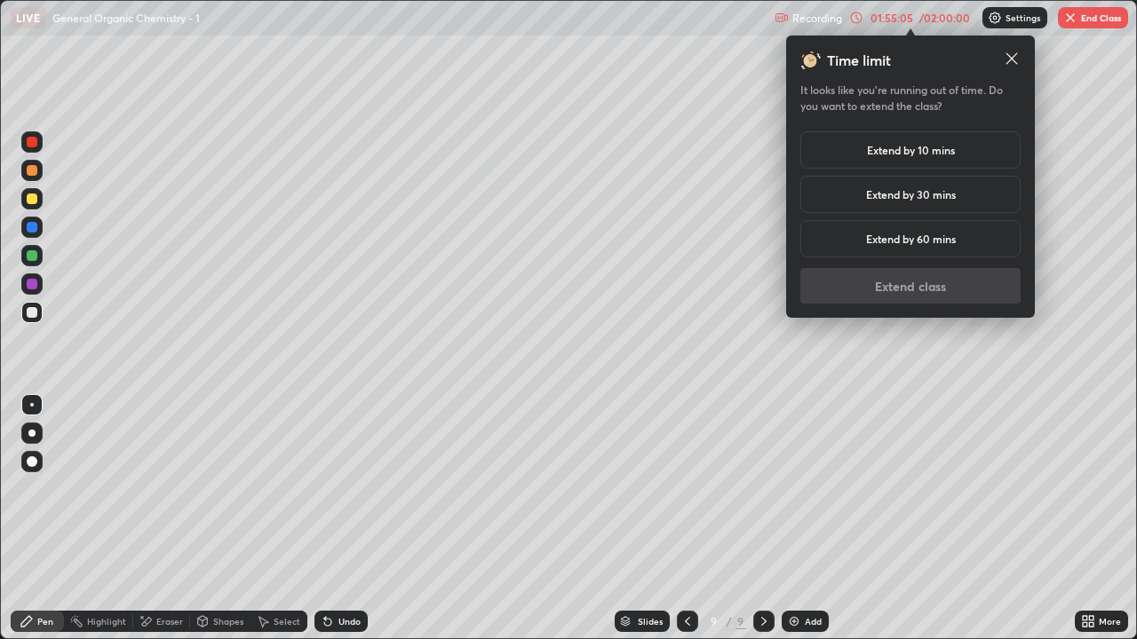
click at [940, 242] on h5 "Extend by 60 mins" at bounding box center [911, 239] width 90 height 16
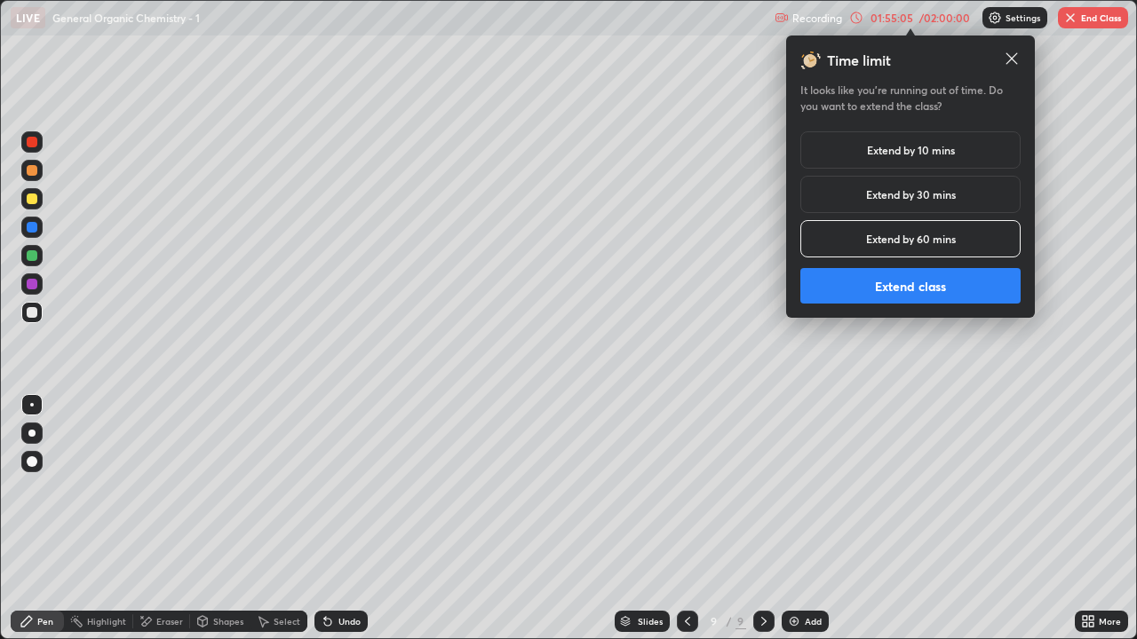
click at [940, 290] on button "Extend class" at bounding box center [910, 286] width 220 height 36
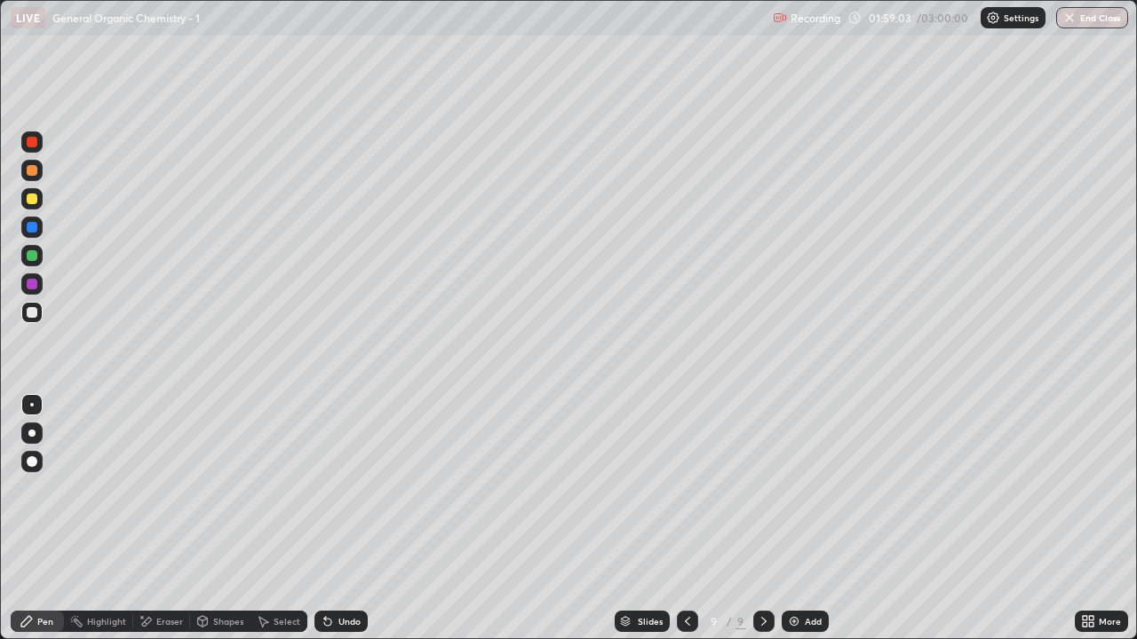
click at [32, 201] on div at bounding box center [32, 199] width 11 height 11
click at [33, 174] on div at bounding box center [32, 170] width 11 height 11
click at [29, 316] on div at bounding box center [32, 312] width 11 height 11
click at [169, 526] on div "Eraser" at bounding box center [169, 621] width 27 height 9
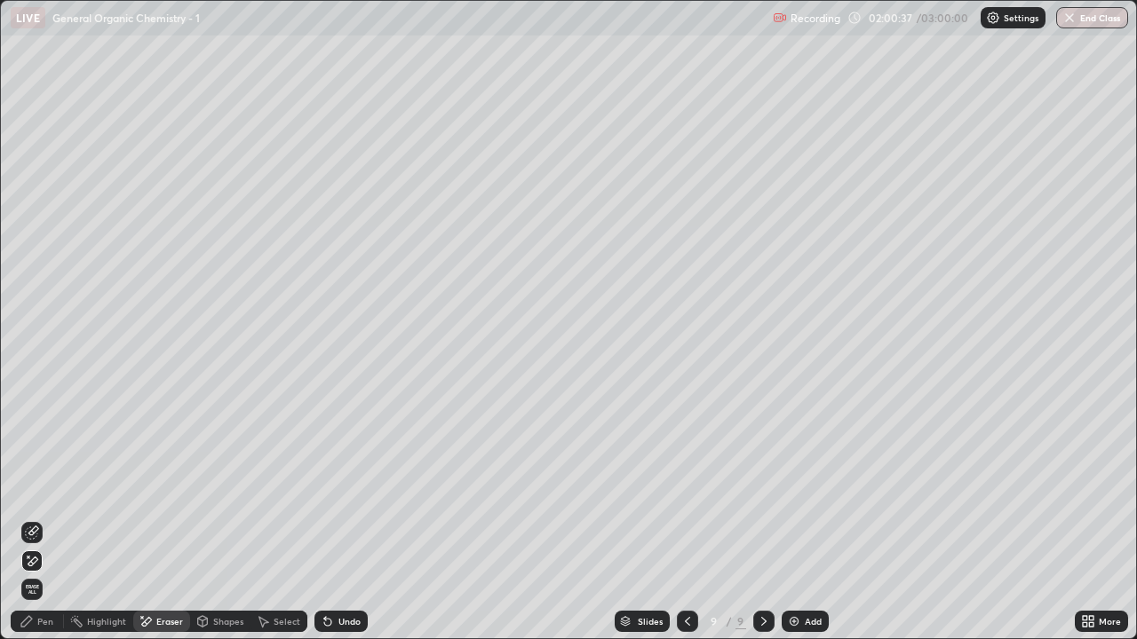
click at [49, 526] on div "Pen" at bounding box center [45, 621] width 16 height 9
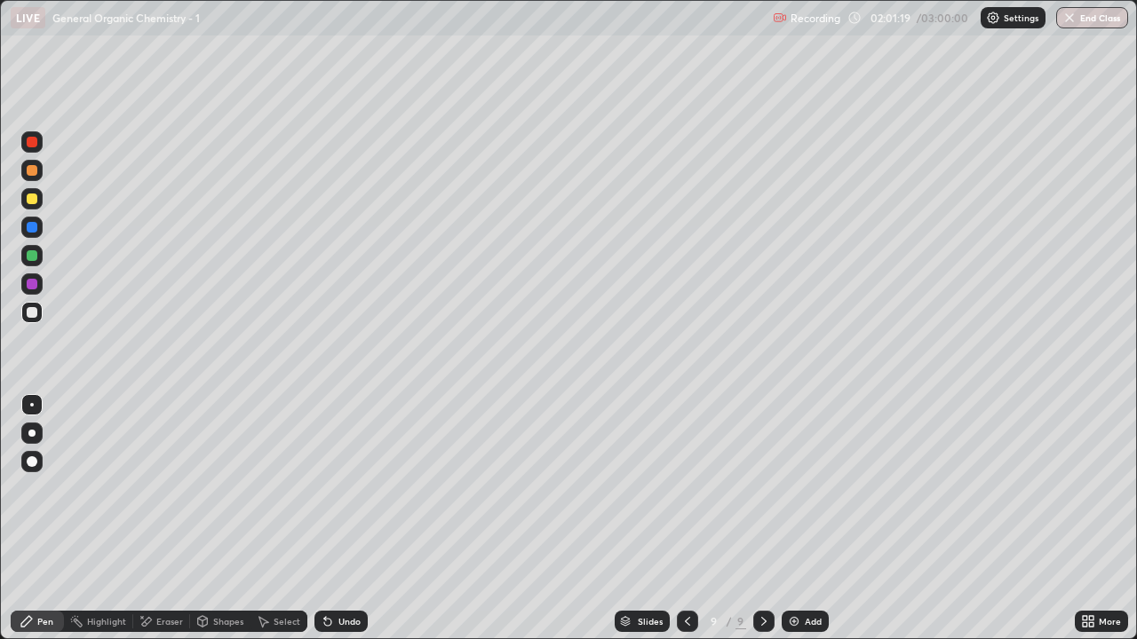
click at [36, 206] on div at bounding box center [31, 198] width 21 height 21
click at [326, 526] on icon at bounding box center [327, 622] width 7 height 7
click at [338, 526] on div "Undo" at bounding box center [349, 621] width 22 height 9
click at [31, 313] on div at bounding box center [32, 312] width 11 height 11
click at [291, 526] on div "Select" at bounding box center [287, 621] width 27 height 9
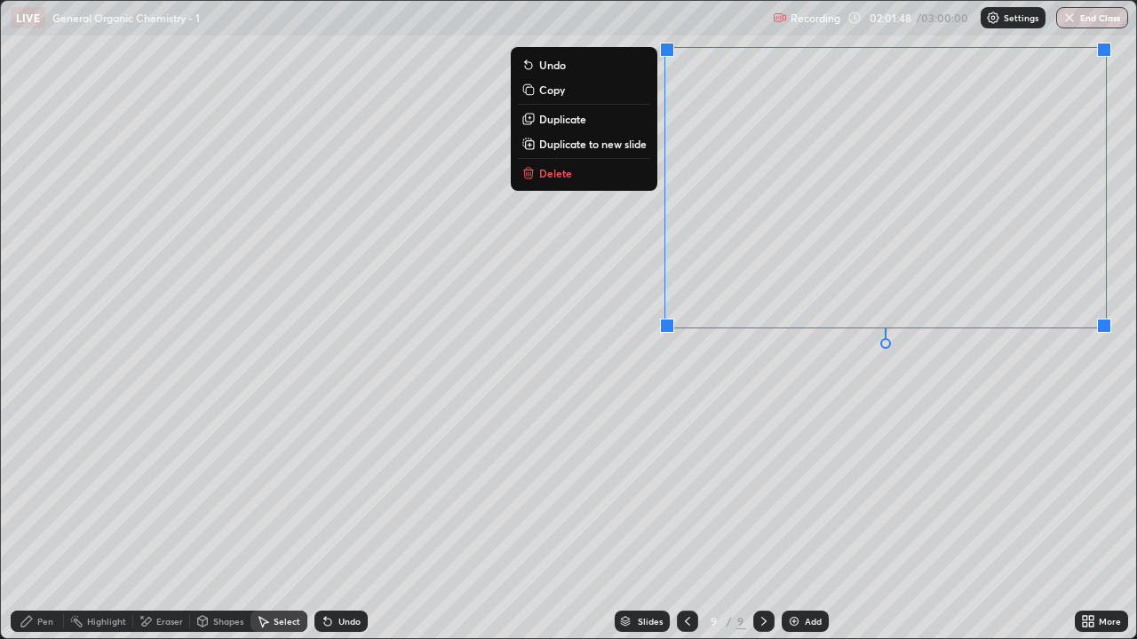
click at [1006, 465] on div "0 ° Undo Copy Duplicate Duplicate to new slide Delete" at bounding box center [568, 320] width 1135 height 638
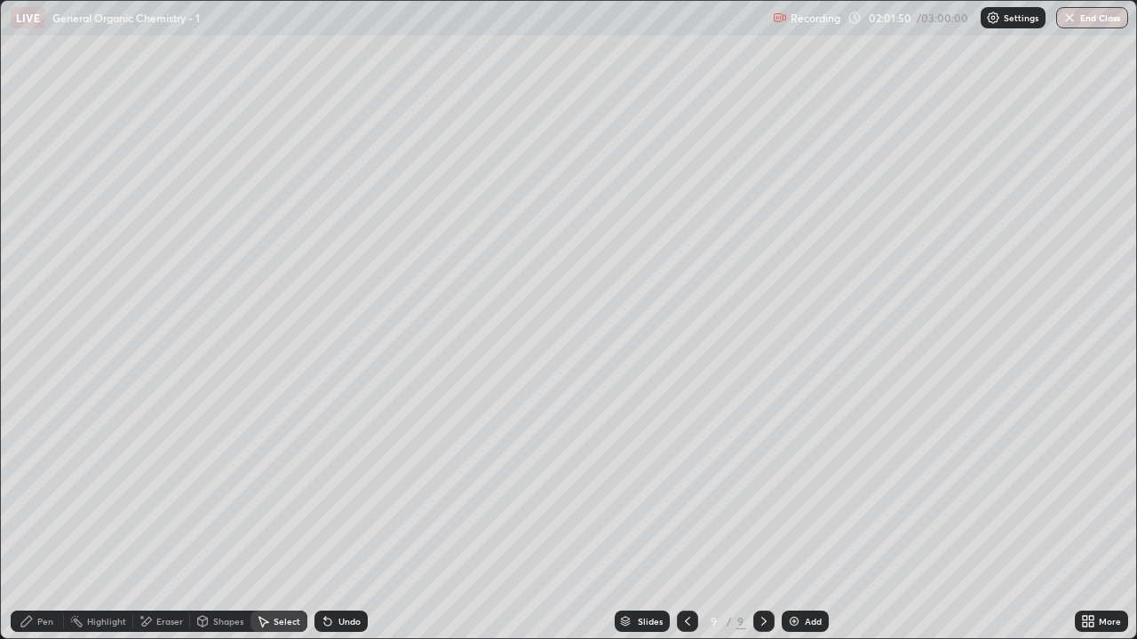
click at [60, 526] on div "Pen" at bounding box center [37, 621] width 53 height 21
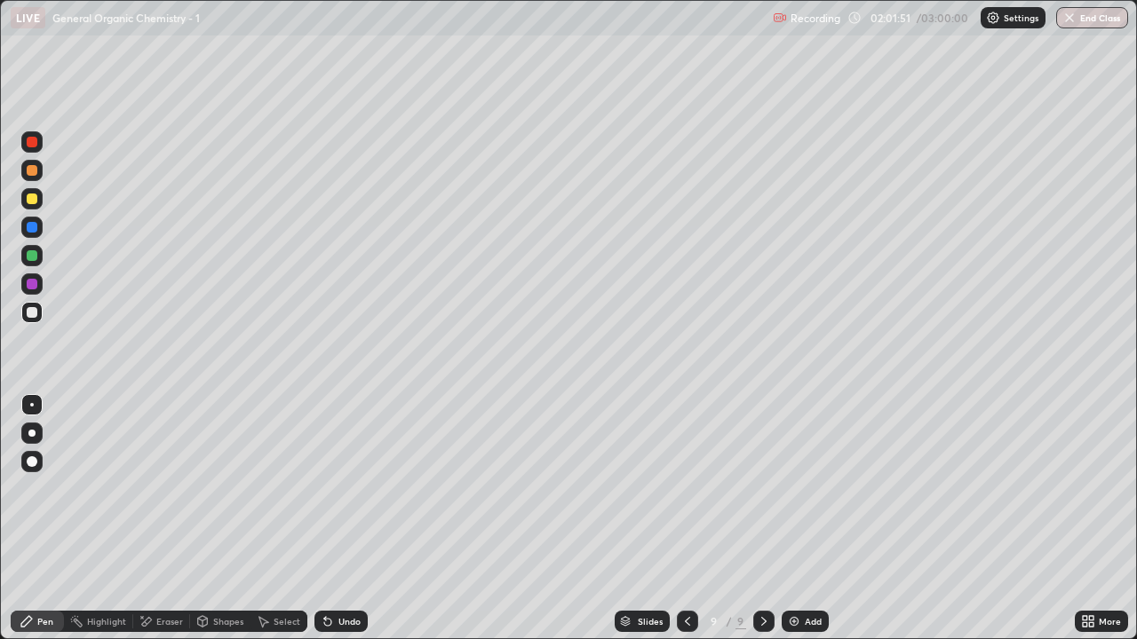
click at [35, 228] on div at bounding box center [32, 227] width 11 height 11
click at [31, 198] on div at bounding box center [32, 199] width 11 height 11
click at [39, 172] on div at bounding box center [31, 170] width 21 height 21
click at [34, 172] on div at bounding box center [32, 170] width 11 height 11
click at [33, 202] on div at bounding box center [32, 199] width 11 height 11
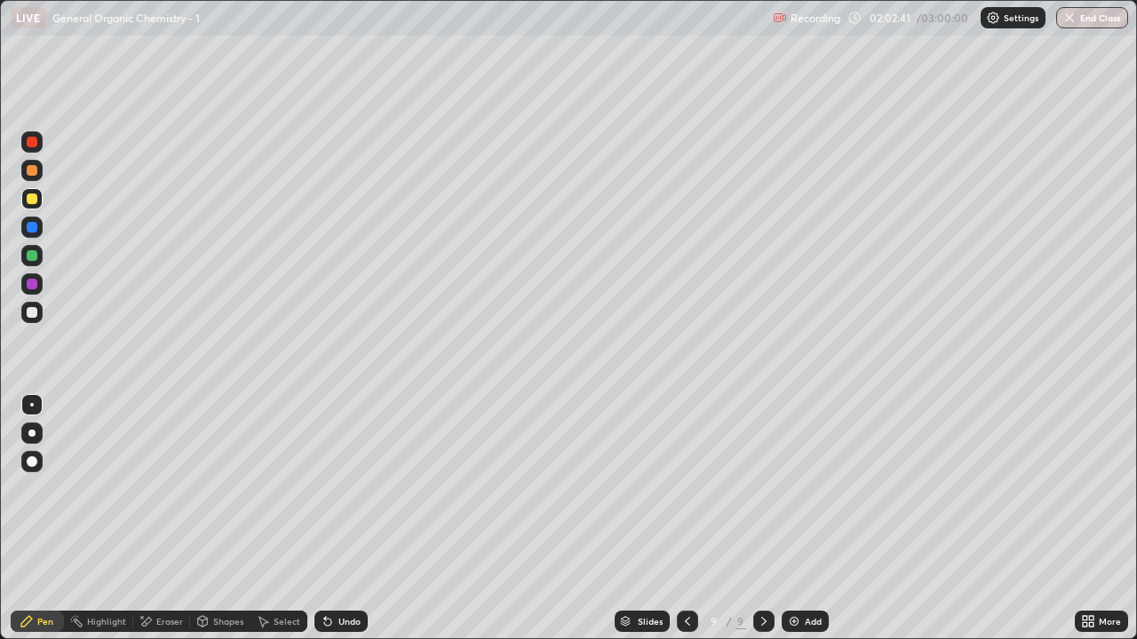
click at [638, 526] on div "Slides" at bounding box center [650, 621] width 25 height 9
click at [28, 316] on div at bounding box center [32, 312] width 11 height 11
click at [33, 317] on div at bounding box center [32, 312] width 11 height 11
click at [38, 173] on div at bounding box center [31, 170] width 21 height 21
click at [32, 257] on div at bounding box center [32, 255] width 11 height 11
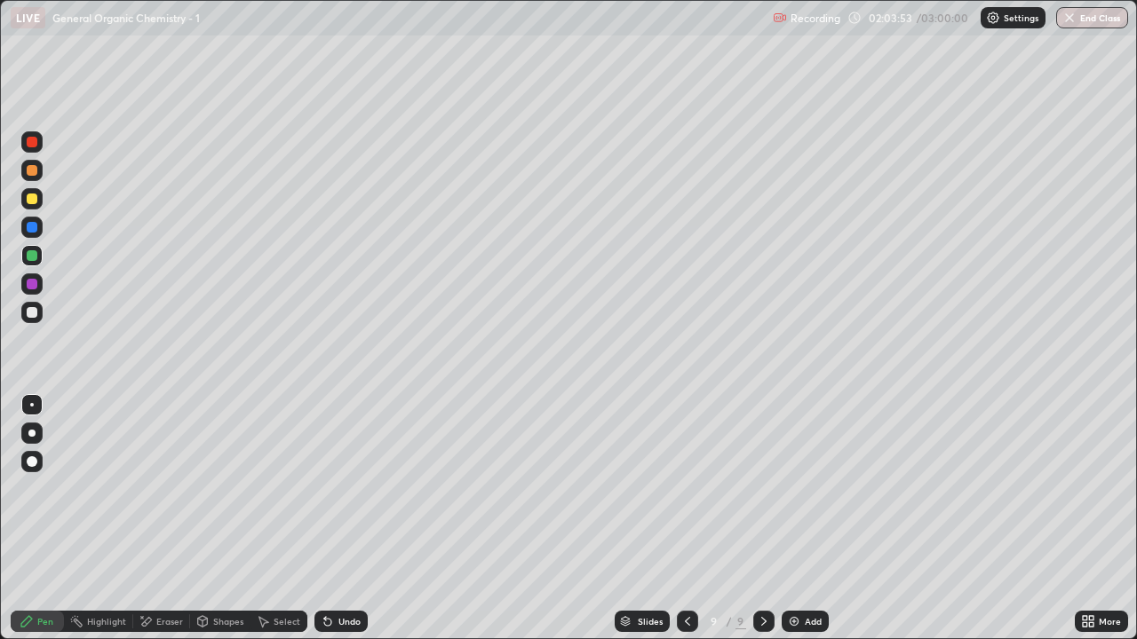
click at [39, 174] on div at bounding box center [31, 170] width 21 height 21
click at [34, 313] on div at bounding box center [32, 312] width 11 height 11
click at [30, 205] on div at bounding box center [31, 198] width 21 height 21
click at [30, 311] on div at bounding box center [32, 312] width 11 height 11
click at [797, 526] on img at bounding box center [794, 622] width 14 height 14
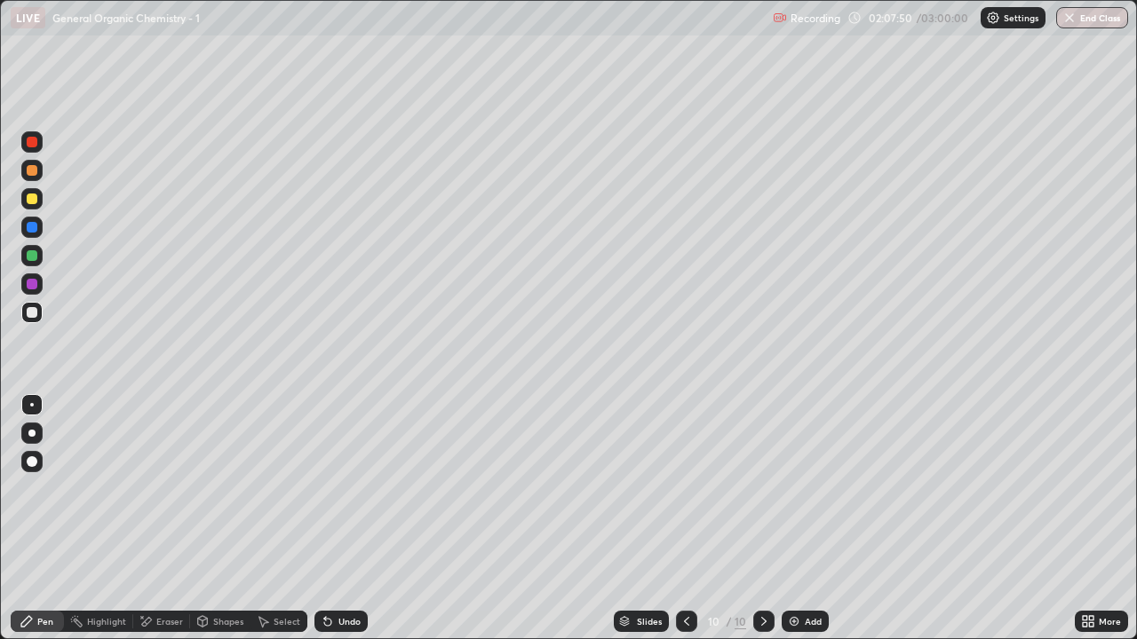
click at [324, 526] on icon at bounding box center [325, 618] width 2 height 2
click at [325, 526] on icon at bounding box center [327, 622] width 7 height 7
click at [169, 526] on div "Eraser" at bounding box center [169, 621] width 27 height 9
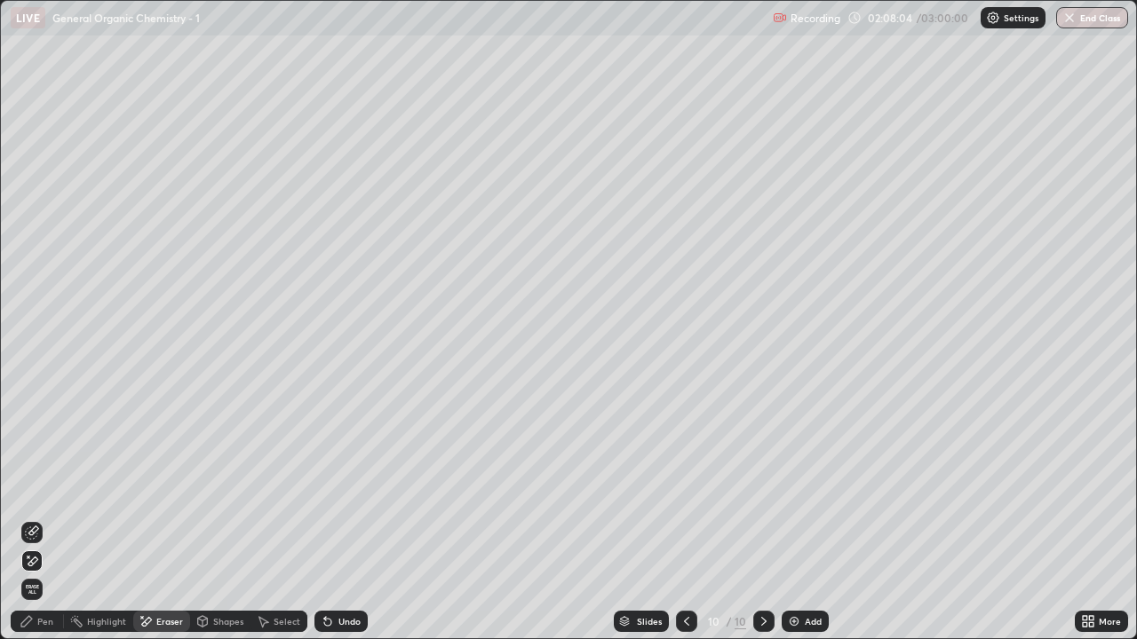
click at [39, 526] on div "Pen" at bounding box center [45, 621] width 16 height 9
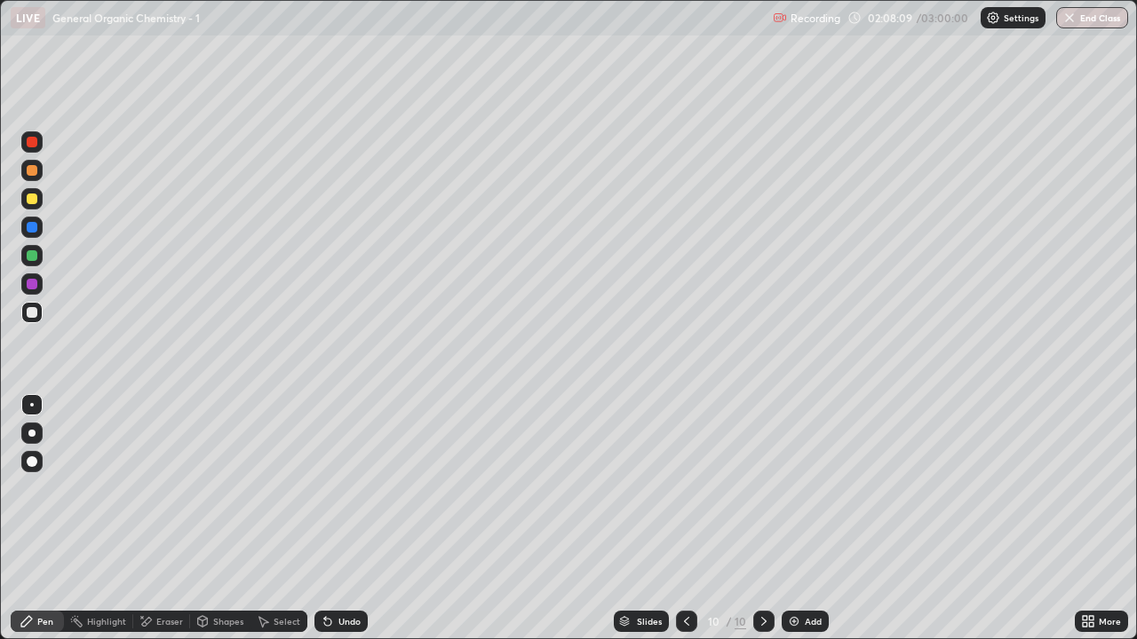
click at [330, 526] on div "Undo" at bounding box center [340, 621] width 53 height 21
click at [25, 200] on div at bounding box center [31, 198] width 21 height 21
click at [32, 228] on div at bounding box center [32, 227] width 11 height 11
click at [33, 200] on div at bounding box center [32, 199] width 11 height 11
click at [32, 313] on div at bounding box center [32, 312] width 11 height 11
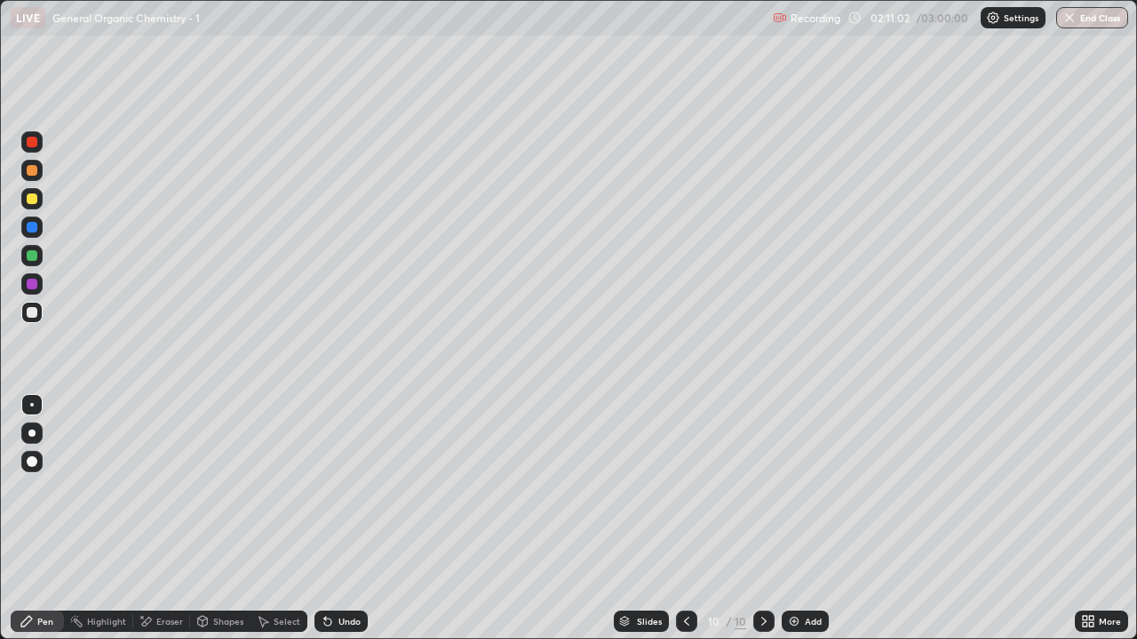
click at [345, 526] on div "Undo" at bounding box center [349, 621] width 22 height 9
click at [344, 526] on div "Undo" at bounding box center [340, 621] width 53 height 21
click at [334, 526] on div "Undo" at bounding box center [340, 621] width 53 height 21
click at [335, 526] on div "Undo" at bounding box center [340, 621] width 53 height 21
click at [27, 206] on div at bounding box center [31, 198] width 21 height 21
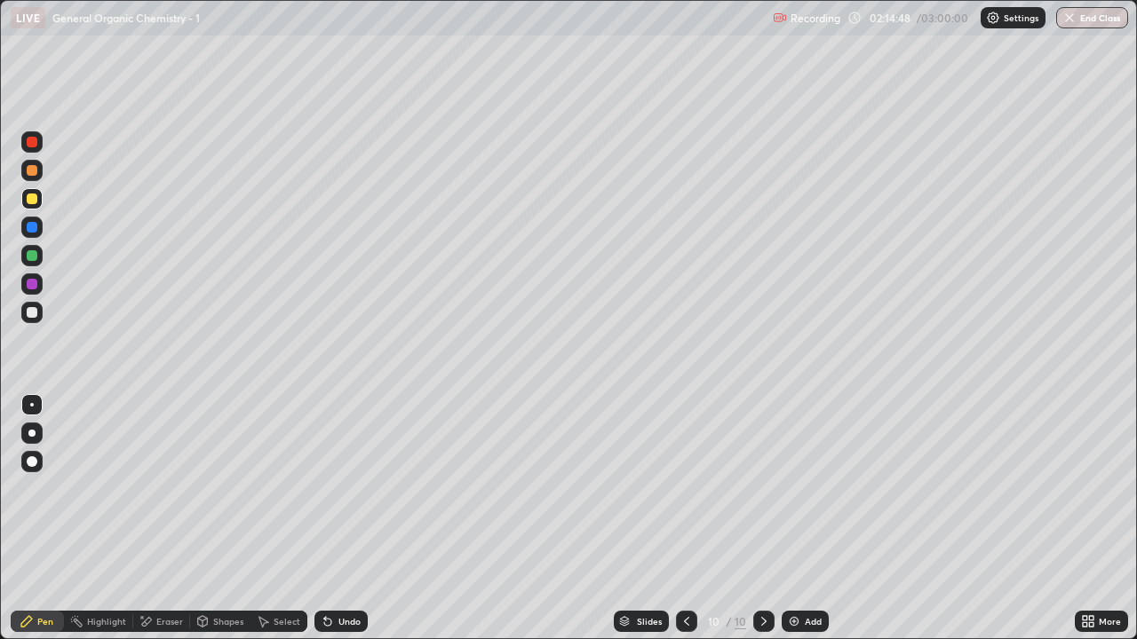
click at [32, 171] on div at bounding box center [32, 170] width 11 height 11
click at [794, 526] on img at bounding box center [794, 622] width 14 height 14
click at [33, 317] on div at bounding box center [32, 312] width 11 height 11
click at [687, 526] on icon at bounding box center [687, 622] width 14 height 14
click at [761, 526] on icon at bounding box center [764, 622] width 14 height 14
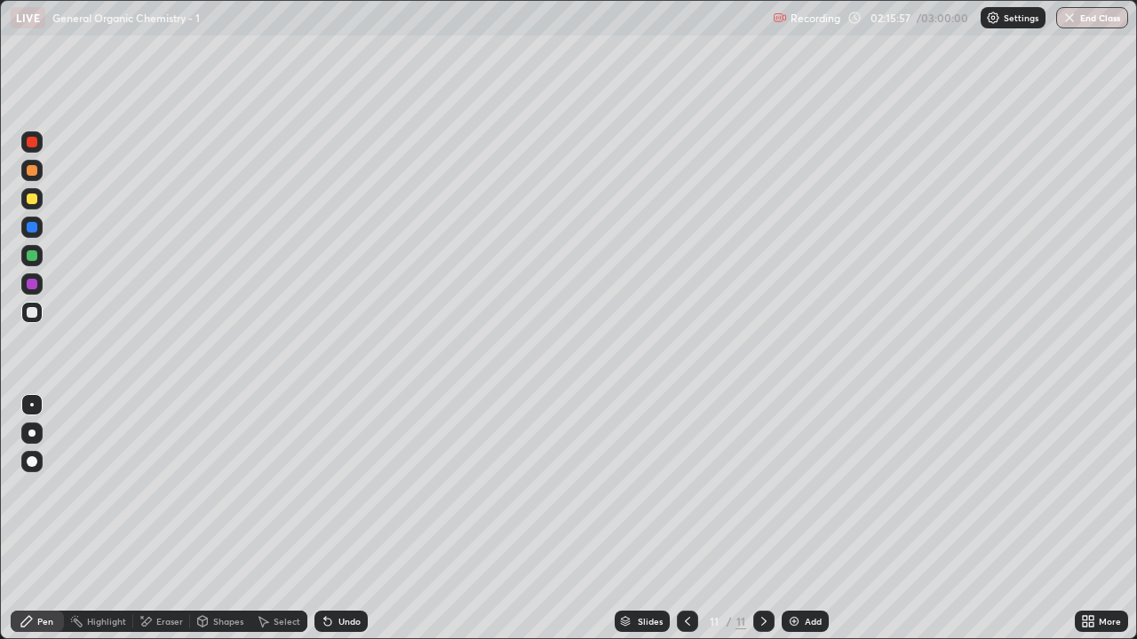
click at [686, 526] on icon at bounding box center [687, 622] width 14 height 14
click at [761, 526] on icon at bounding box center [764, 622] width 14 height 14
click at [340, 526] on div "Undo" at bounding box center [349, 621] width 22 height 9
click at [339, 526] on div "Undo" at bounding box center [340, 621] width 53 height 21
click at [348, 526] on div "Undo" at bounding box center [340, 621] width 53 height 21
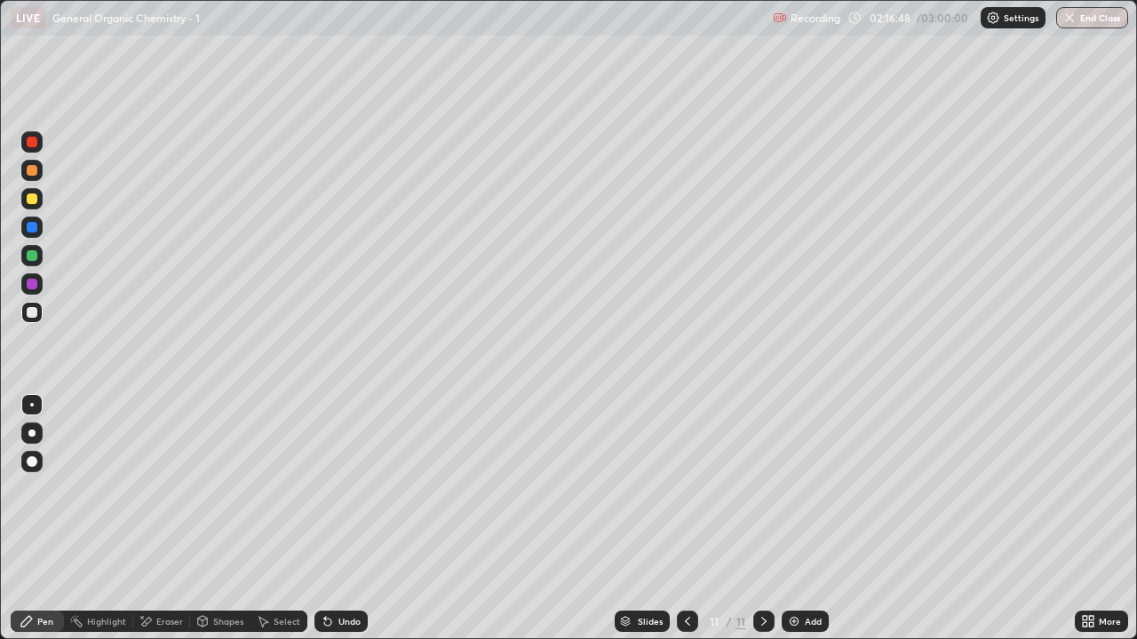
click at [352, 526] on div "Undo" at bounding box center [340, 621] width 53 height 21
click at [353, 526] on div "Undo" at bounding box center [340, 621] width 53 height 21
click at [39, 91] on div "Erase all" at bounding box center [32, 320] width 43 height 568
click at [39, 88] on div "Erase all" at bounding box center [32, 320] width 43 height 568
click at [51, 109] on div "Erase all" at bounding box center [32, 320] width 43 height 568
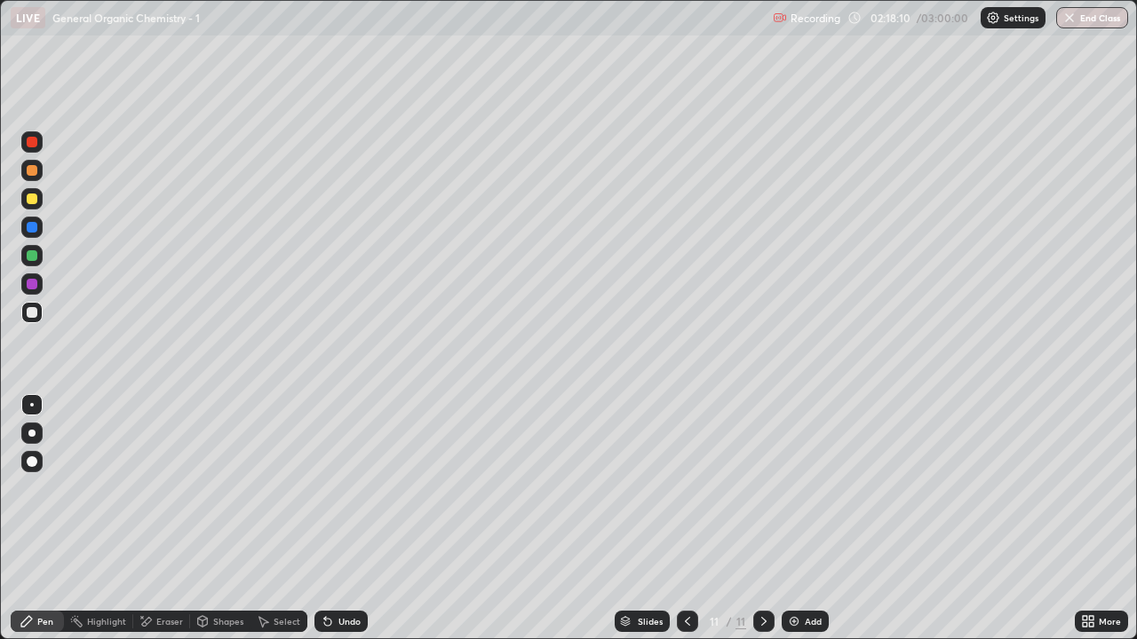
click at [28, 205] on div at bounding box center [31, 198] width 21 height 21
click at [32, 312] on div at bounding box center [32, 312] width 11 height 11
click at [678, 526] on div at bounding box center [687, 621] width 21 height 21
click at [668, 526] on div "Slides" at bounding box center [642, 621] width 55 height 21
click at [36, 255] on div at bounding box center [32, 255] width 11 height 11
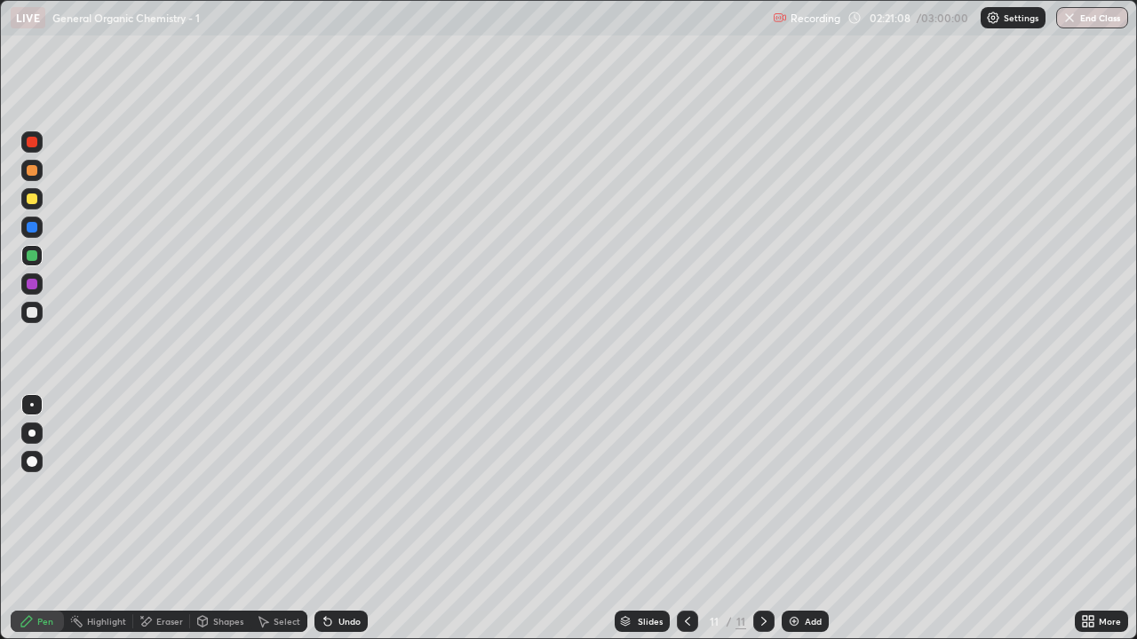
click at [27, 201] on div at bounding box center [32, 199] width 11 height 11
click at [34, 177] on div at bounding box center [31, 170] width 21 height 21
click at [33, 229] on div at bounding box center [32, 227] width 11 height 11
click at [36, 173] on div at bounding box center [32, 170] width 11 height 11
click at [31, 148] on div at bounding box center [31, 141] width 21 height 21
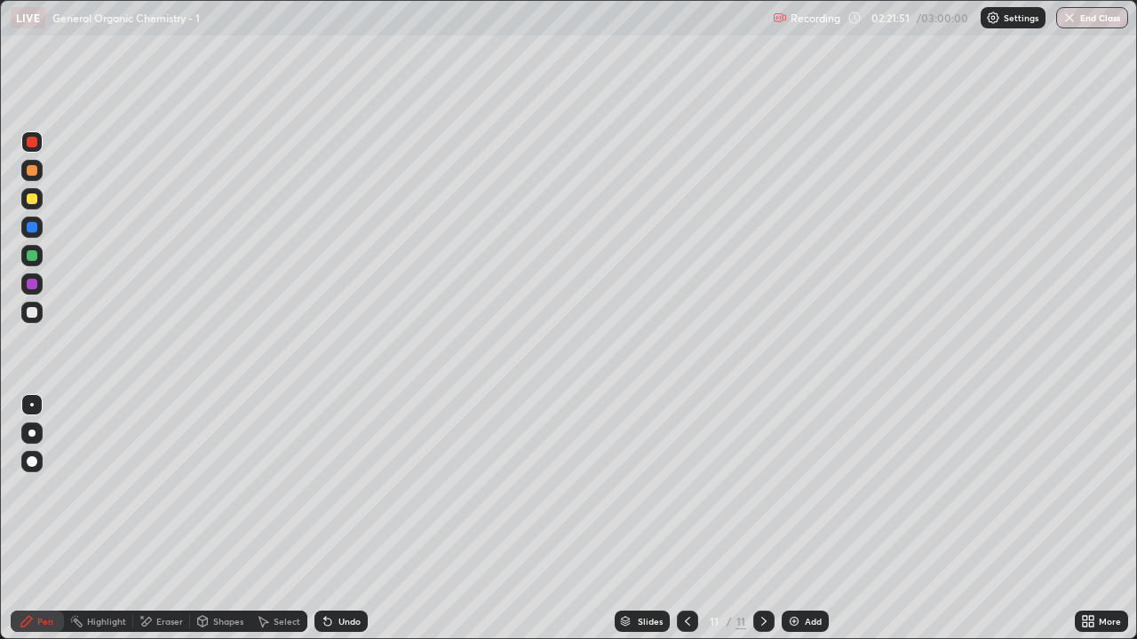
click at [686, 526] on icon at bounding box center [687, 622] width 14 height 14
click at [685, 526] on icon at bounding box center [687, 622] width 14 height 14
click at [756, 526] on div at bounding box center [763, 621] width 21 height 21
click at [757, 526] on icon at bounding box center [764, 622] width 14 height 14
click at [788, 526] on img at bounding box center [794, 622] width 14 height 14
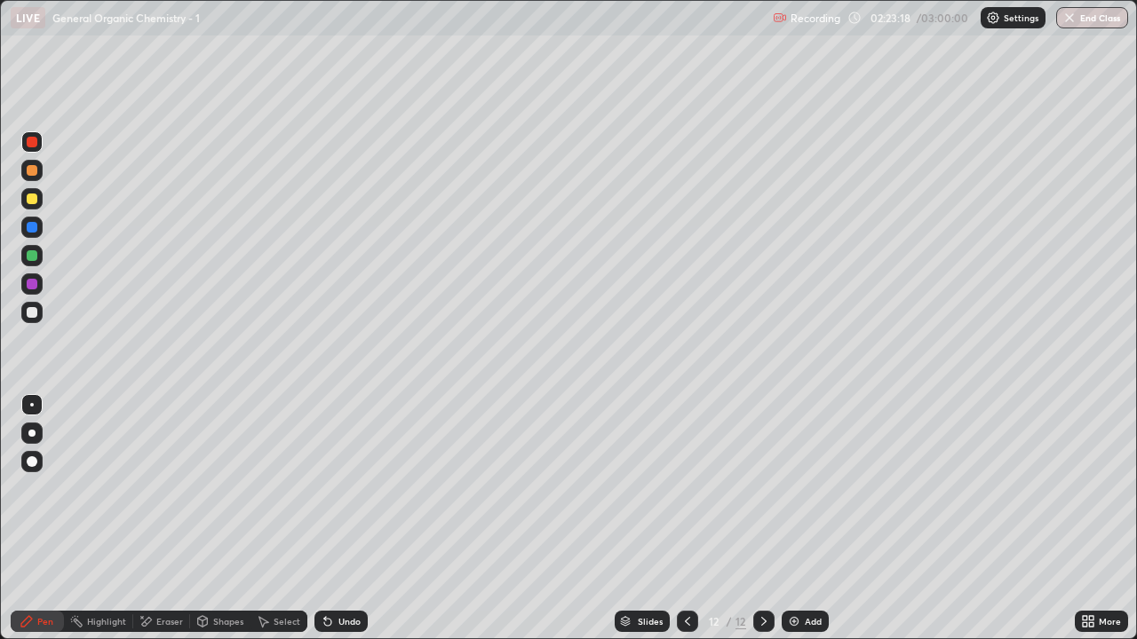
click at [36, 316] on div at bounding box center [31, 312] width 21 height 21
click at [290, 526] on div "Select" at bounding box center [287, 621] width 27 height 9
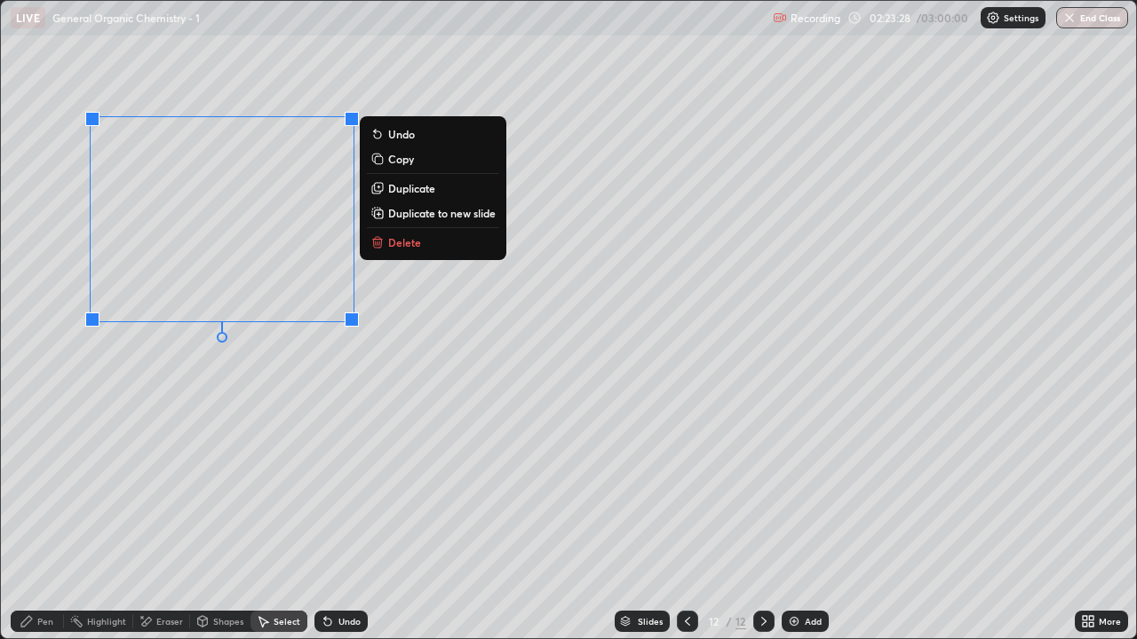
click at [427, 163] on button "Copy" at bounding box center [433, 158] width 132 height 21
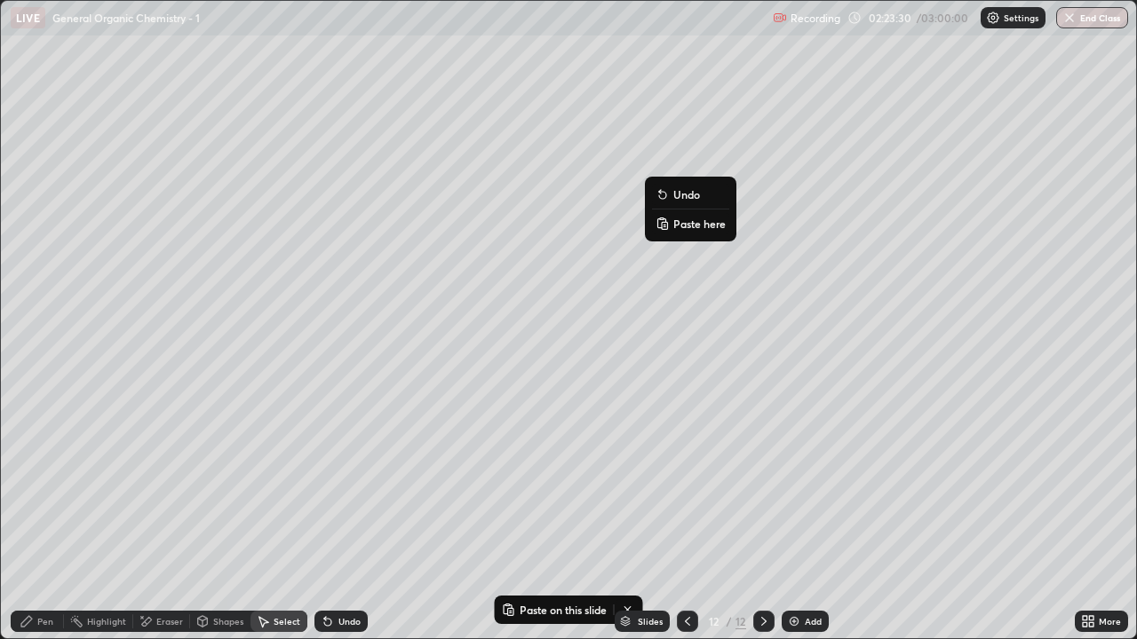
click at [699, 230] on p "Paste here" at bounding box center [699, 224] width 52 height 14
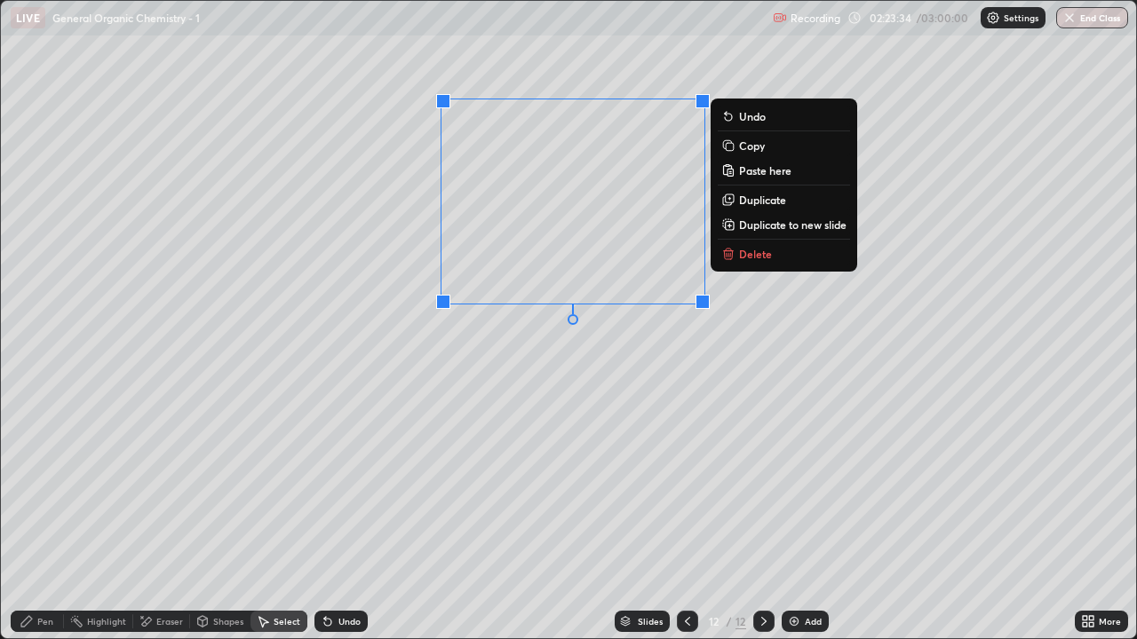
click at [556, 385] on div "0 ° Undo Copy Paste here Duplicate Duplicate to new slide Delete" at bounding box center [568, 320] width 1135 height 638
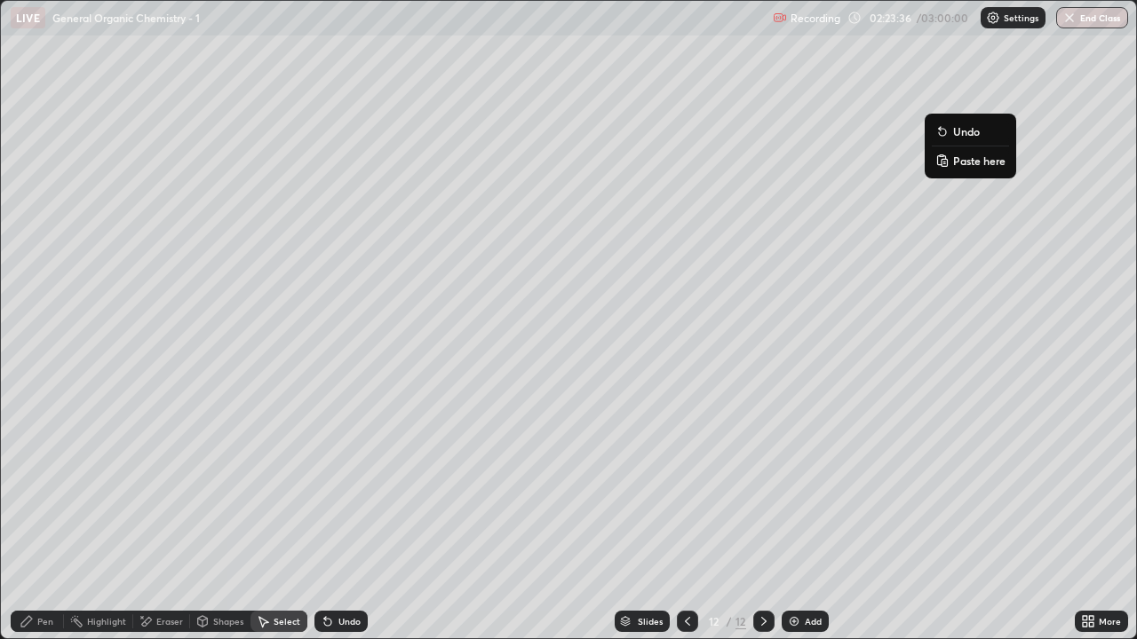
click at [969, 161] on p "Paste here" at bounding box center [979, 161] width 52 height 14
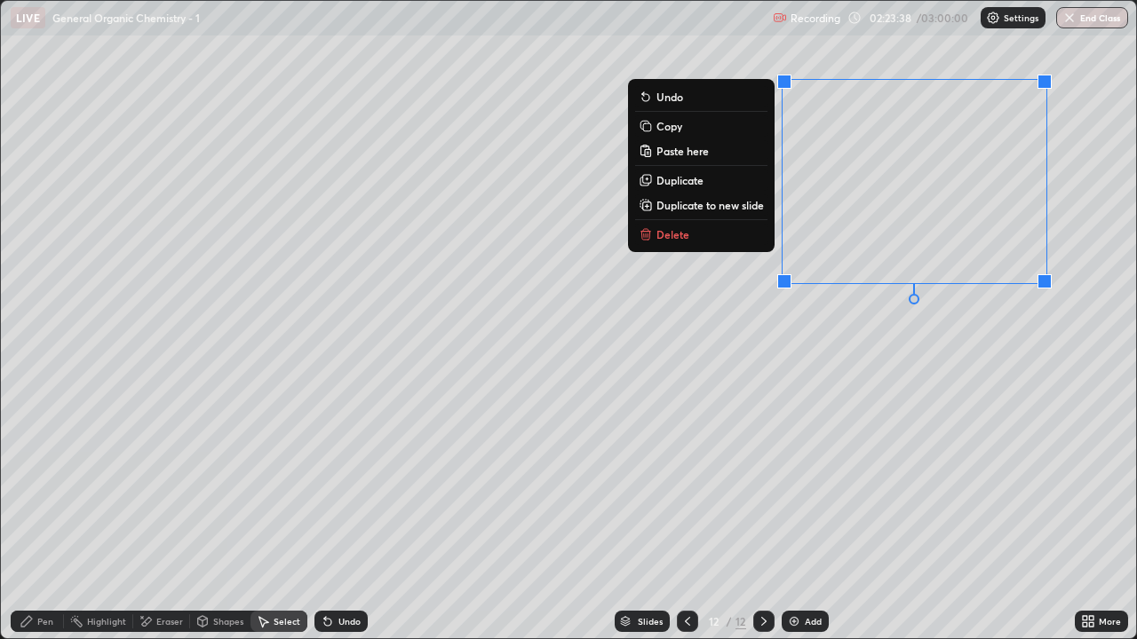
click at [877, 375] on div "0 ° Undo Copy Paste here Duplicate Duplicate to new slide Delete" at bounding box center [568, 320] width 1135 height 638
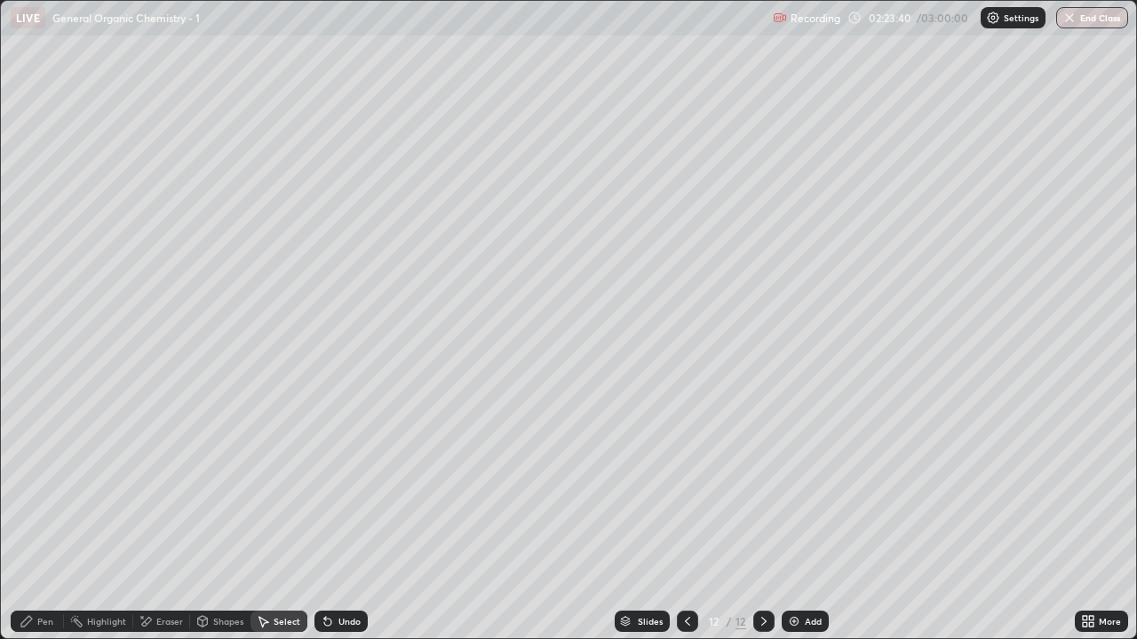
click at [44, 526] on div "Pen" at bounding box center [45, 621] width 16 height 9
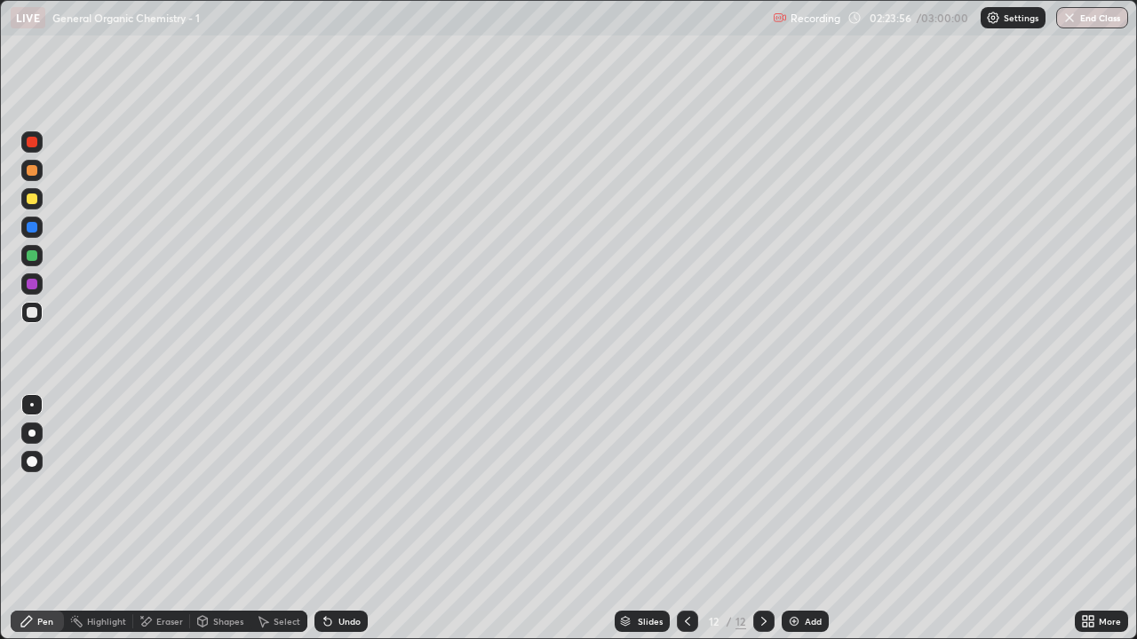
click at [29, 170] on div at bounding box center [32, 170] width 11 height 11
click at [26, 200] on div at bounding box center [31, 198] width 21 height 21
click at [33, 314] on div at bounding box center [32, 312] width 11 height 11
click at [333, 526] on div "Undo" at bounding box center [340, 621] width 53 height 21
click at [334, 526] on div "Undo" at bounding box center [340, 621] width 53 height 21
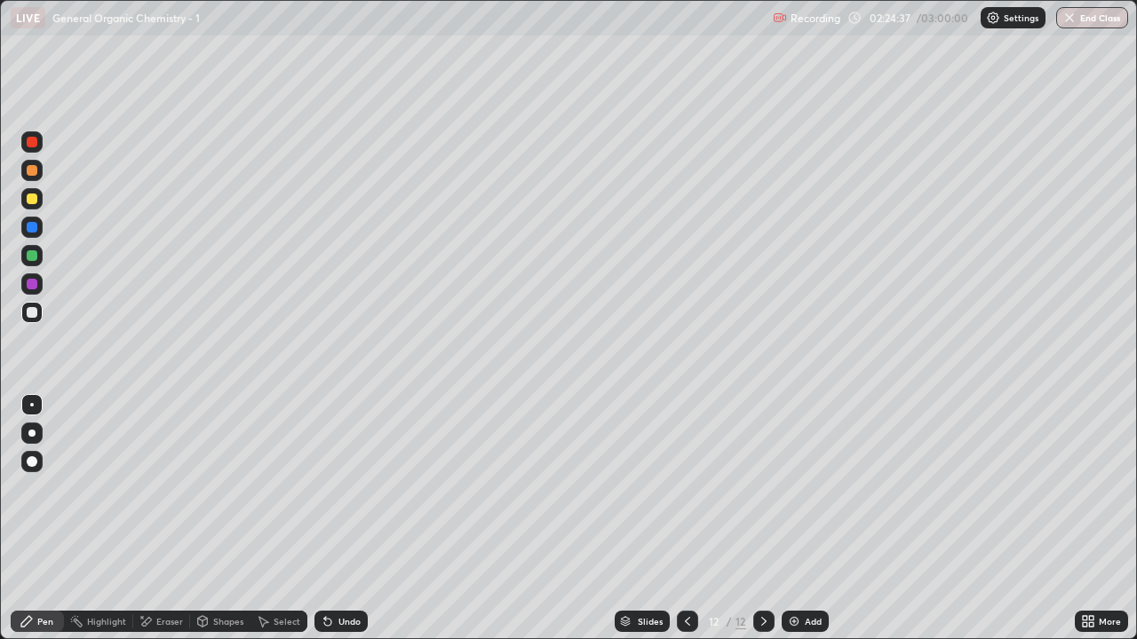
click at [27, 259] on div at bounding box center [31, 255] width 21 height 21
click at [36, 316] on div at bounding box center [32, 312] width 11 height 11
click at [36, 200] on div at bounding box center [32, 199] width 11 height 11
click at [30, 313] on div at bounding box center [32, 312] width 11 height 11
click at [686, 526] on icon at bounding box center [687, 622] width 14 height 14
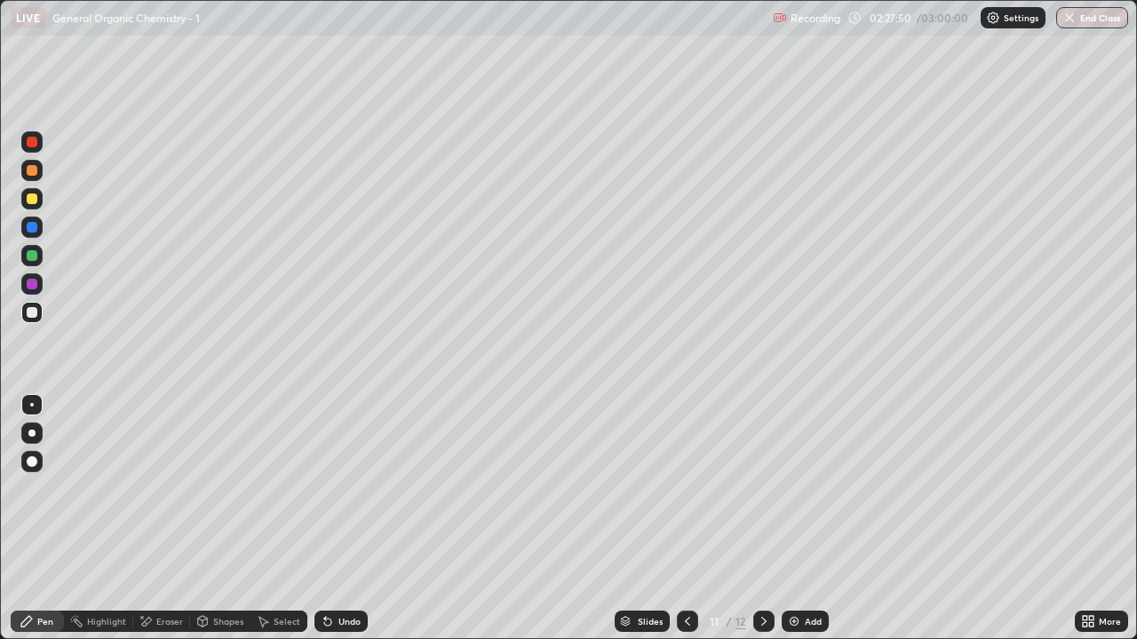
click at [762, 526] on icon at bounding box center [764, 622] width 14 height 14
click at [797, 526] on img at bounding box center [794, 622] width 14 height 14
click at [687, 526] on icon at bounding box center [687, 622] width 14 height 14
click at [685, 526] on icon at bounding box center [687, 621] width 5 height 9
click at [761, 526] on icon at bounding box center [764, 622] width 14 height 14
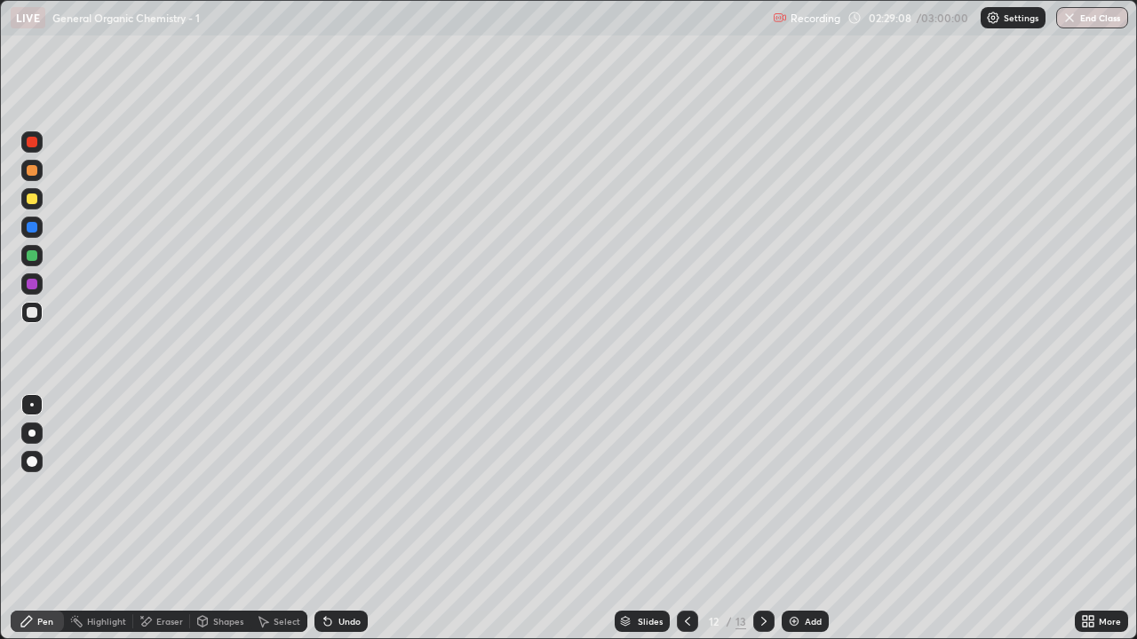
click at [762, 526] on icon at bounding box center [764, 622] width 14 height 14
click at [338, 526] on div "Undo" at bounding box center [349, 621] width 22 height 9
click at [33, 226] on div at bounding box center [32, 227] width 11 height 11
click at [345, 526] on div "Undo" at bounding box center [340, 621] width 53 height 21
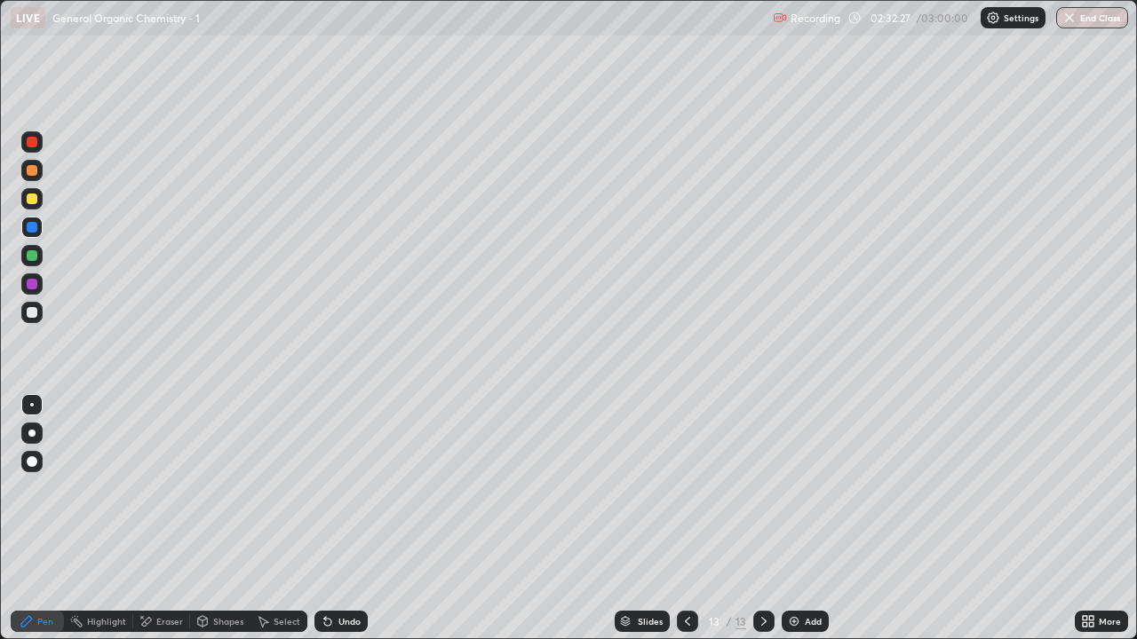
click at [345, 526] on div "Undo" at bounding box center [340, 621] width 53 height 21
click at [349, 526] on div "Undo" at bounding box center [340, 621] width 53 height 21
click at [338, 526] on div "Undo" at bounding box center [349, 621] width 22 height 9
click at [32, 315] on div at bounding box center [32, 312] width 11 height 11
click at [348, 526] on div "Undo" at bounding box center [349, 621] width 22 height 9
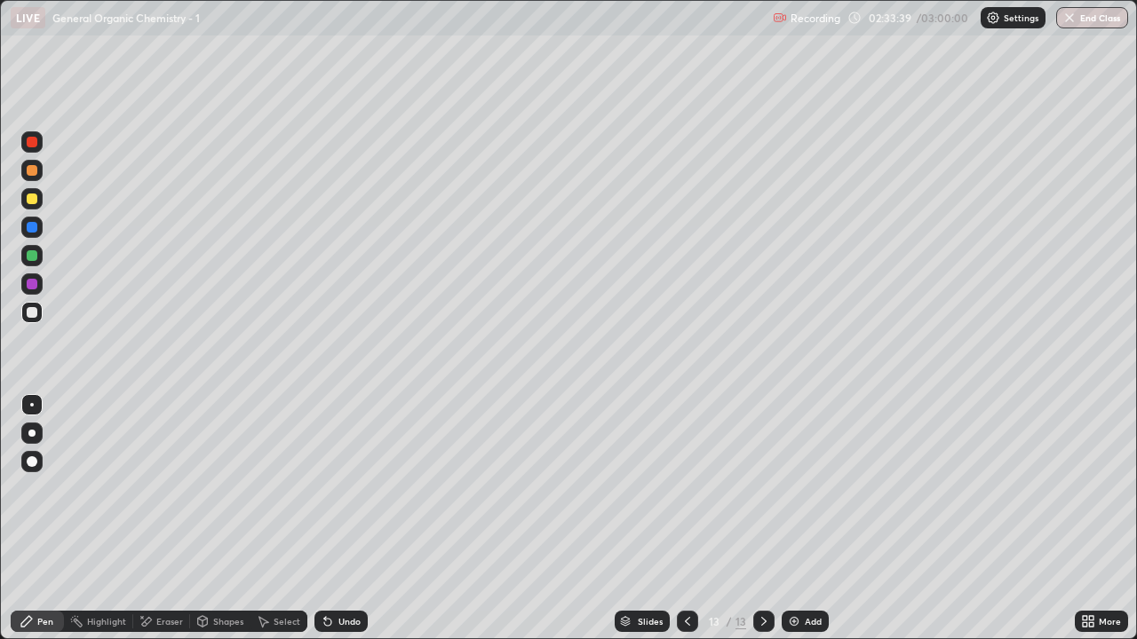
click at [36, 202] on div at bounding box center [32, 199] width 11 height 11
click at [38, 318] on div at bounding box center [31, 312] width 21 height 21
click at [36, 312] on div at bounding box center [32, 312] width 11 height 11
click at [33, 177] on div at bounding box center [31, 170] width 21 height 21
click at [33, 313] on div at bounding box center [32, 312] width 11 height 11
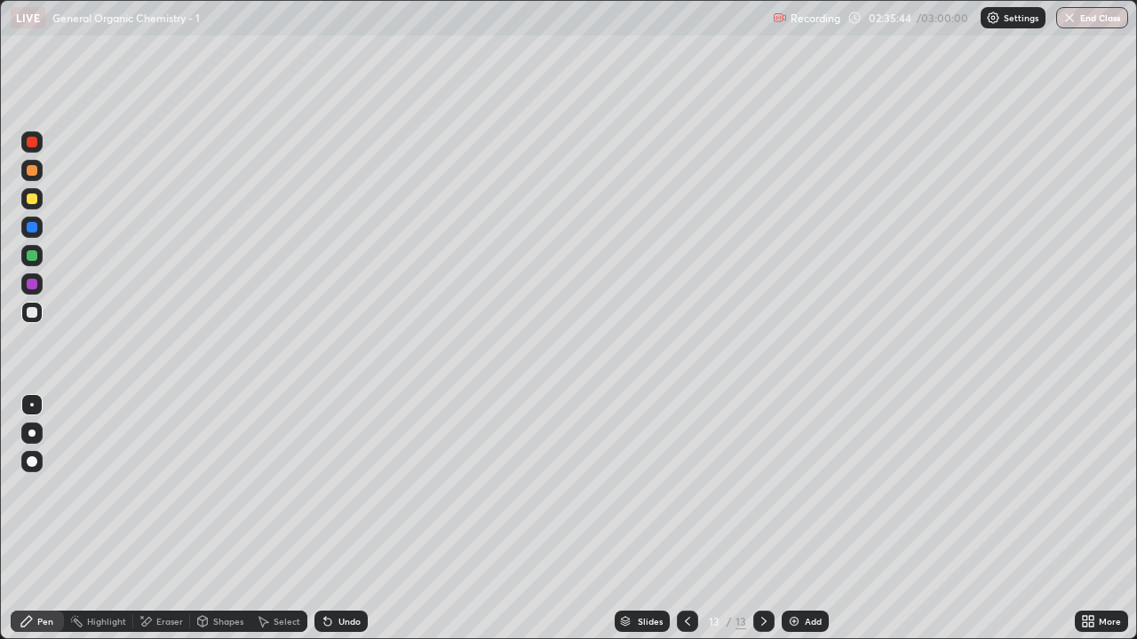
click at [686, 526] on icon at bounding box center [687, 622] width 14 height 14
click at [684, 526] on icon at bounding box center [687, 622] width 14 height 14
click at [762, 526] on icon at bounding box center [764, 622] width 14 height 14
click at [766, 526] on icon at bounding box center [764, 622] width 14 height 14
click at [33, 194] on div at bounding box center [32, 199] width 11 height 11
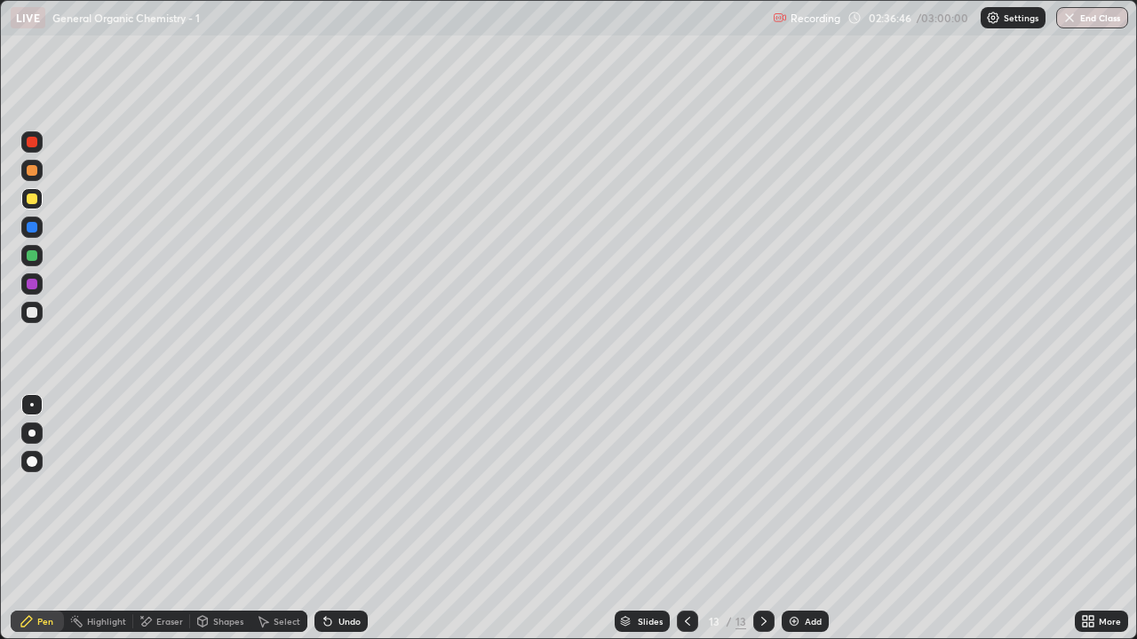
click at [35, 313] on div at bounding box center [32, 312] width 11 height 11
click at [762, 526] on icon at bounding box center [764, 622] width 14 height 14
click at [790, 526] on img at bounding box center [794, 622] width 14 height 14
click at [464, 72] on button "Undo" at bounding box center [501, 78] width 77 height 21
click at [677, 526] on div at bounding box center [687, 621] width 21 height 21
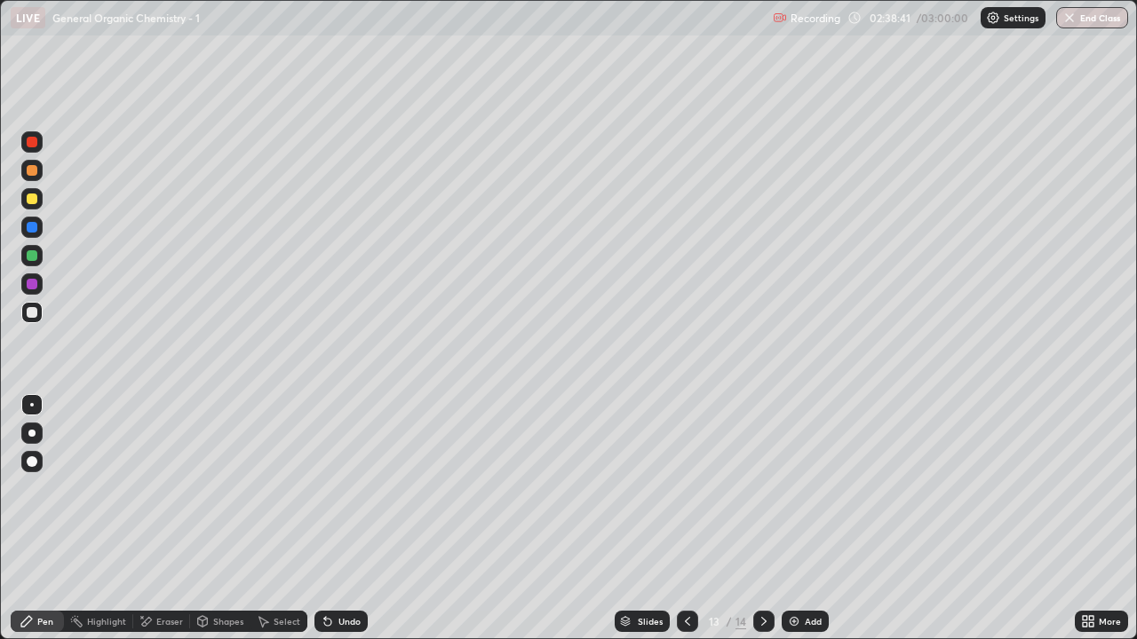
click at [767, 526] on icon at bounding box center [764, 622] width 14 height 14
click at [36, 256] on div at bounding box center [32, 255] width 11 height 11
click at [353, 526] on div "Undo" at bounding box center [340, 621] width 53 height 21
click at [30, 313] on div at bounding box center [32, 312] width 11 height 11
click at [331, 526] on icon at bounding box center [328, 622] width 14 height 14
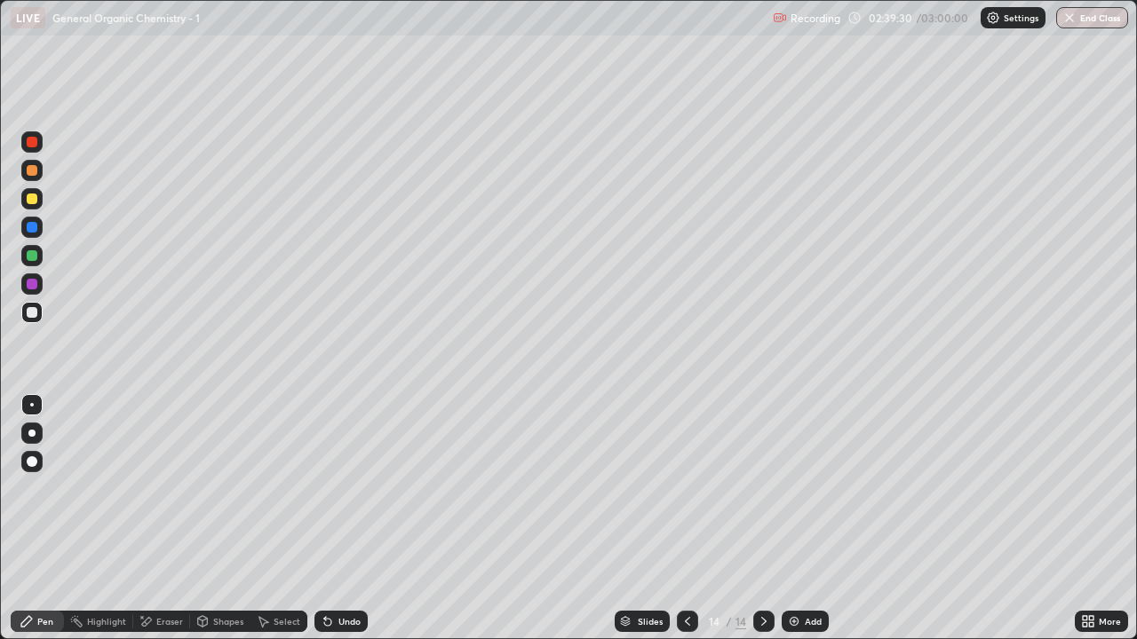
click at [32, 171] on div at bounding box center [32, 170] width 11 height 11
click at [29, 231] on div at bounding box center [32, 227] width 11 height 11
click at [28, 266] on div at bounding box center [31, 255] width 21 height 21
click at [39, 168] on div at bounding box center [31, 170] width 21 height 21
click at [33, 313] on div at bounding box center [32, 312] width 11 height 11
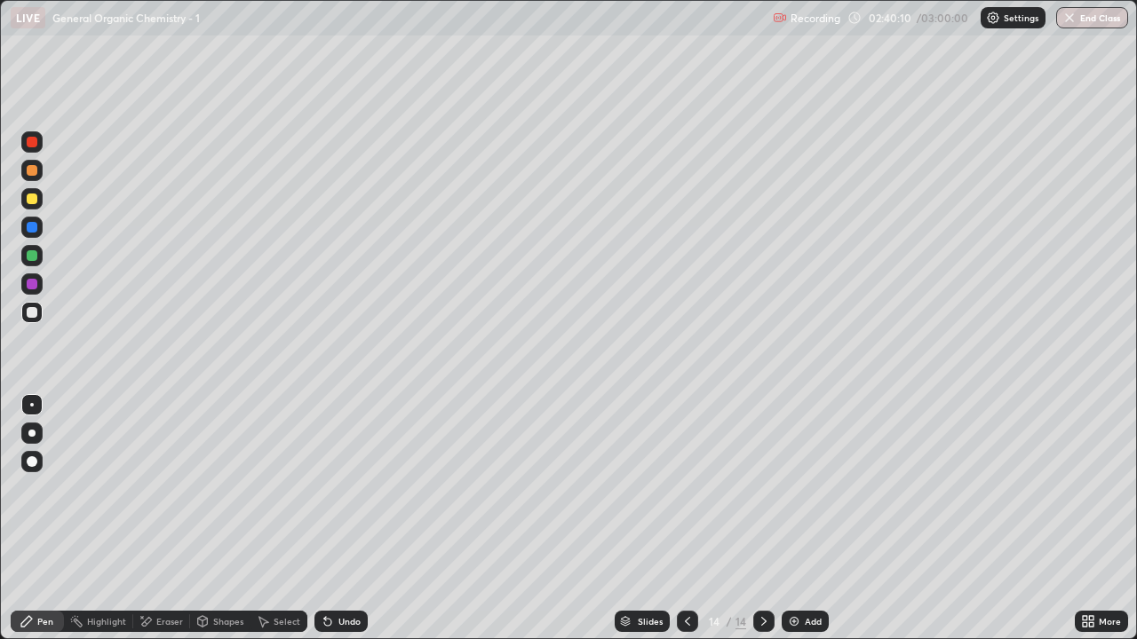
click at [341, 526] on div "Undo" at bounding box center [349, 621] width 22 height 9
click at [324, 526] on icon at bounding box center [325, 618] width 2 height 2
click at [685, 526] on icon at bounding box center [687, 622] width 14 height 14
click at [769, 526] on div at bounding box center [763, 622] width 21 height 36
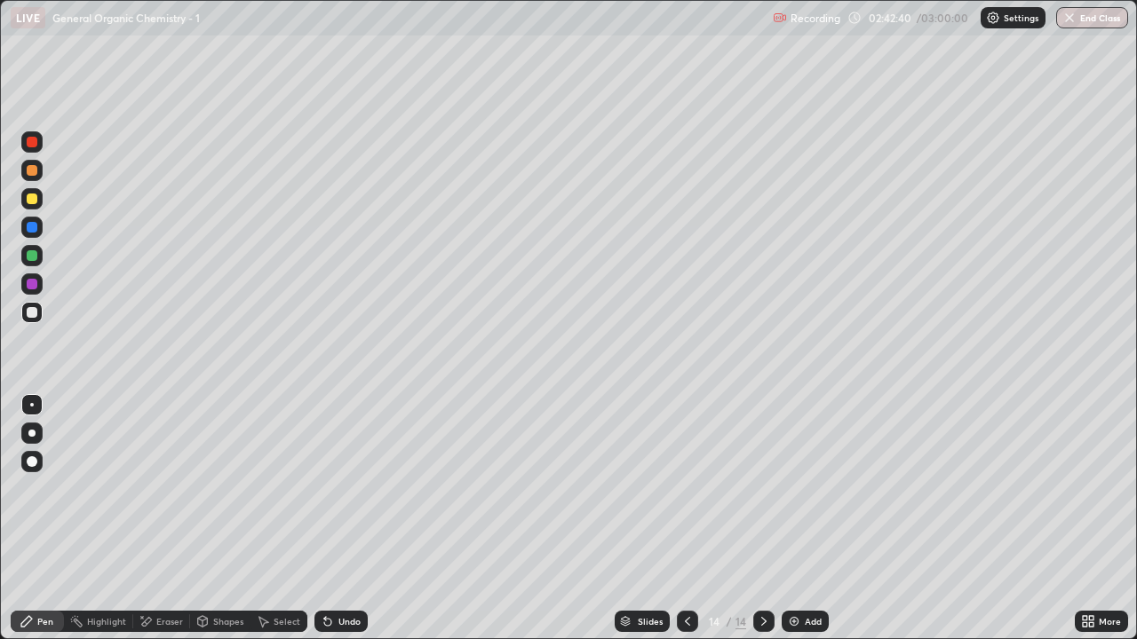
click at [651, 526] on div "Slides" at bounding box center [642, 621] width 55 height 21
click at [282, 526] on div "Select" at bounding box center [287, 621] width 27 height 9
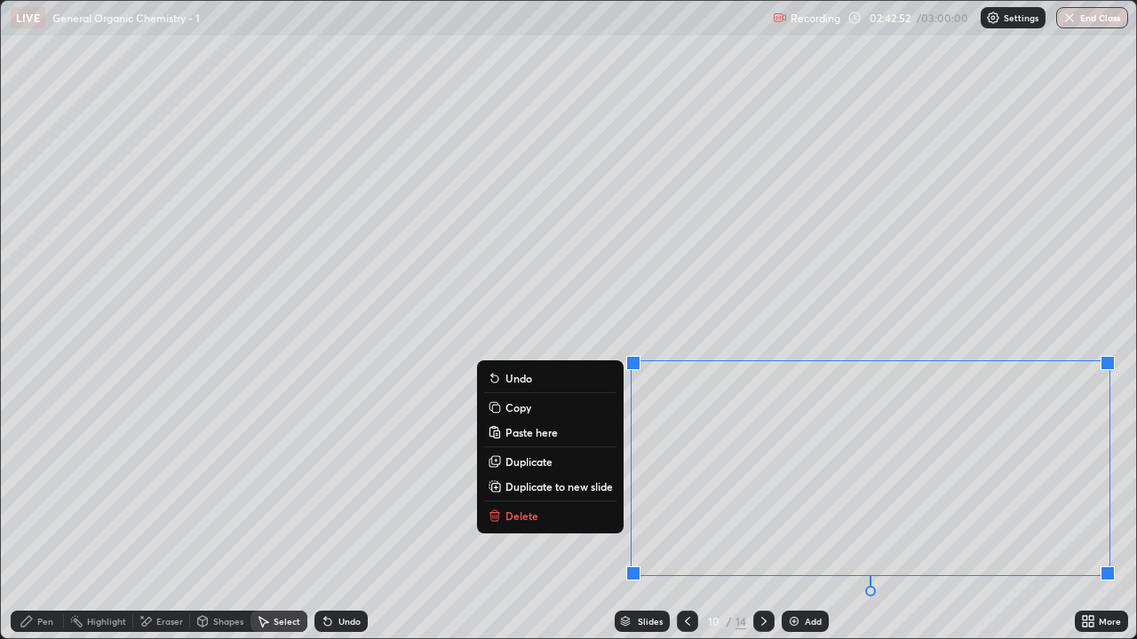
click at [539, 410] on button "Copy" at bounding box center [550, 407] width 132 height 21
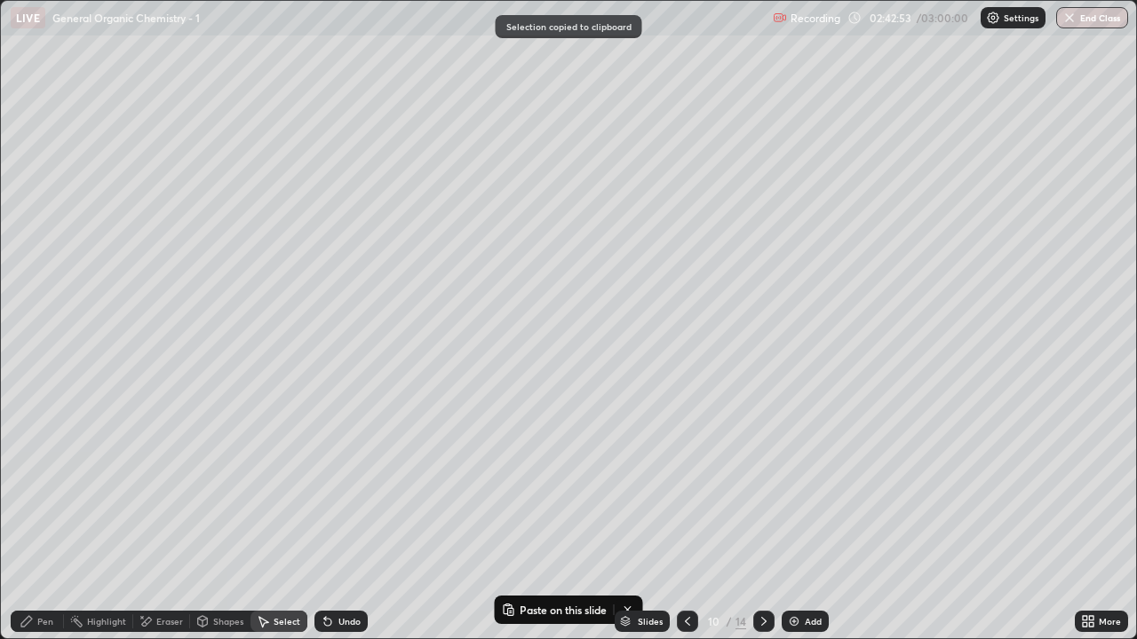
click at [762, 526] on icon at bounding box center [763, 621] width 5 height 9
click at [762, 526] on icon at bounding box center [764, 622] width 14 height 14
click at [761, 526] on icon at bounding box center [764, 622] width 14 height 14
click at [760, 526] on icon at bounding box center [764, 622] width 14 height 14
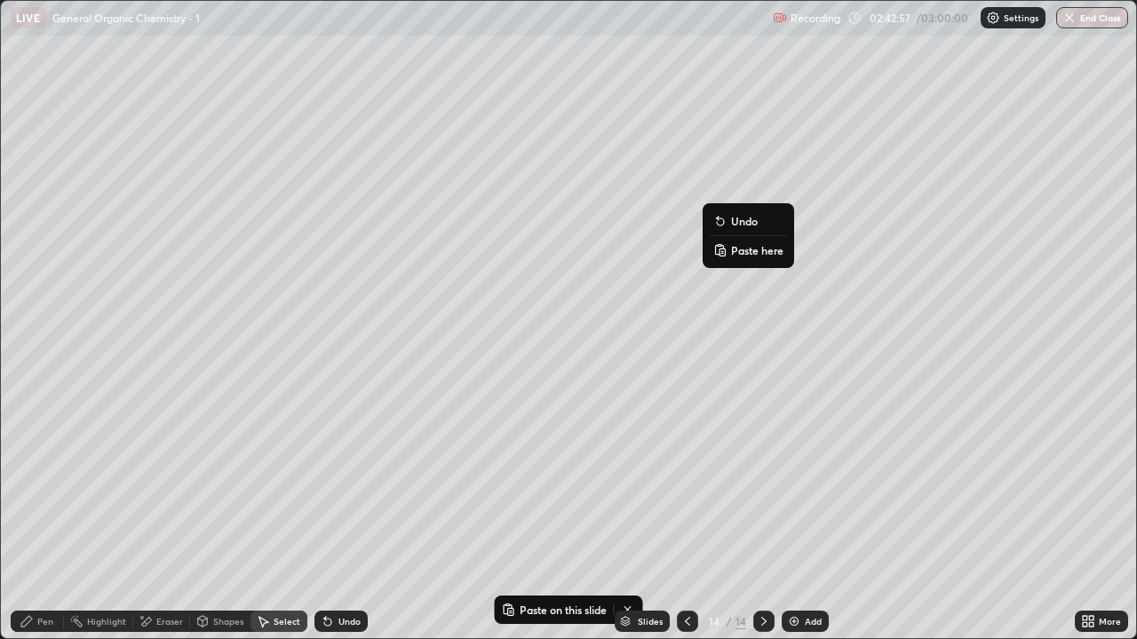
click at [758, 251] on p "Paste here" at bounding box center [757, 250] width 52 height 14
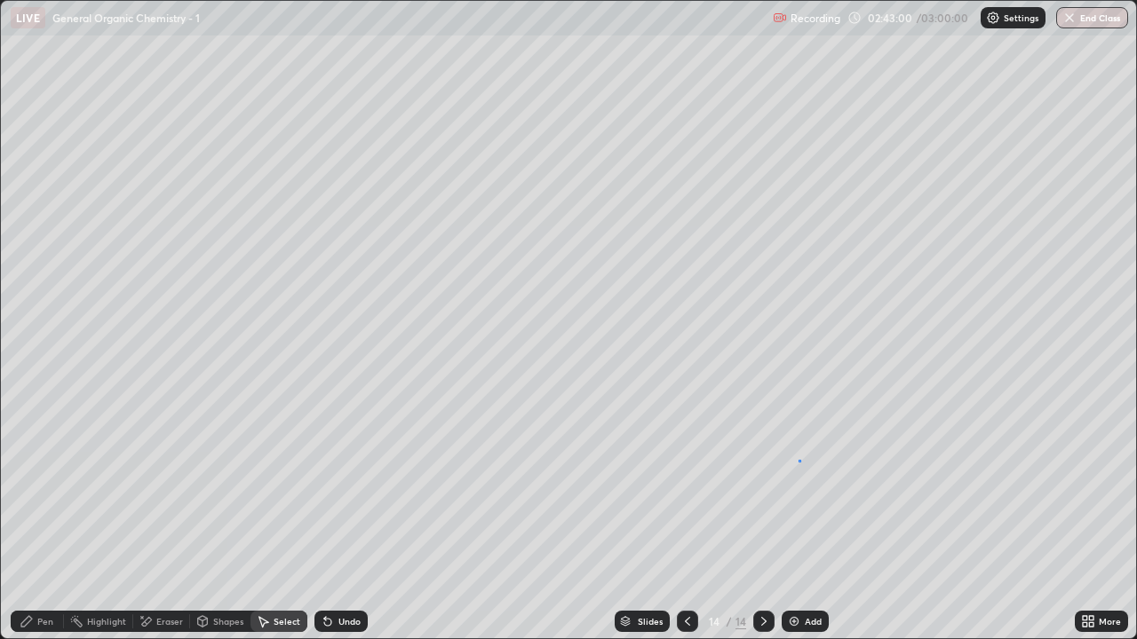
click at [798, 461] on div "0 ° Undo Copy Paste here Duplicate Duplicate to new slide Delete" at bounding box center [568, 320] width 1135 height 638
click at [166, 526] on div "Eraser" at bounding box center [169, 621] width 27 height 9
click at [48, 526] on div "Pen" at bounding box center [37, 621] width 53 height 21
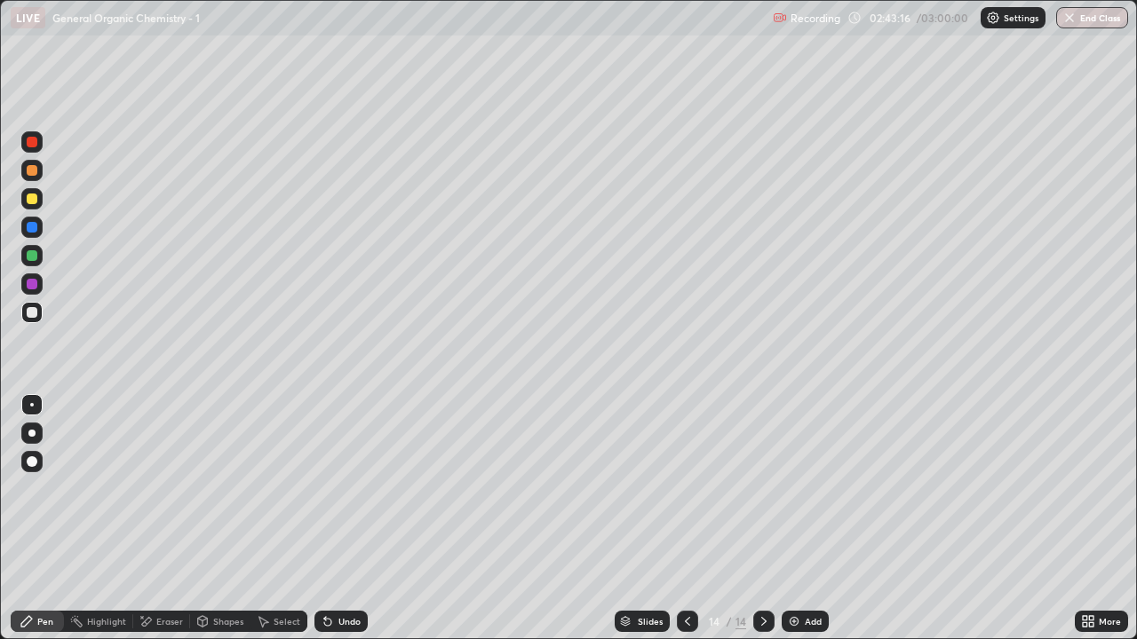
click at [31, 315] on div at bounding box center [32, 312] width 11 height 11
click at [631, 526] on div "Slides" at bounding box center [642, 621] width 55 height 21
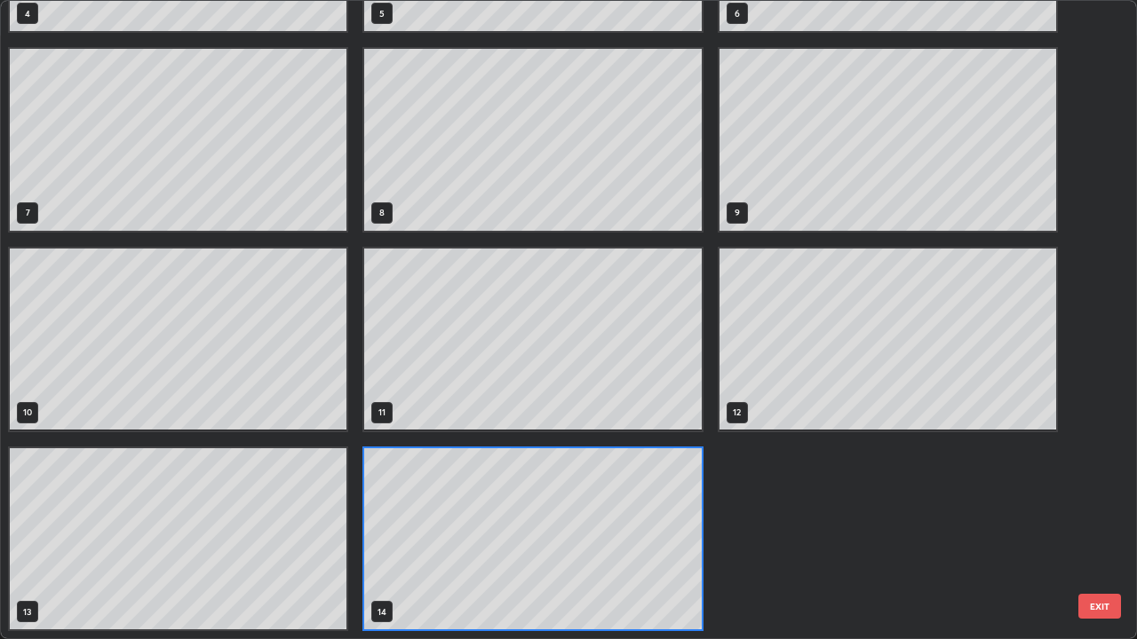
click at [1093, 186] on div "1 2 3 4 5 6 7 8 9 10 11 12 13 14" at bounding box center [553, 320] width 1104 height 638
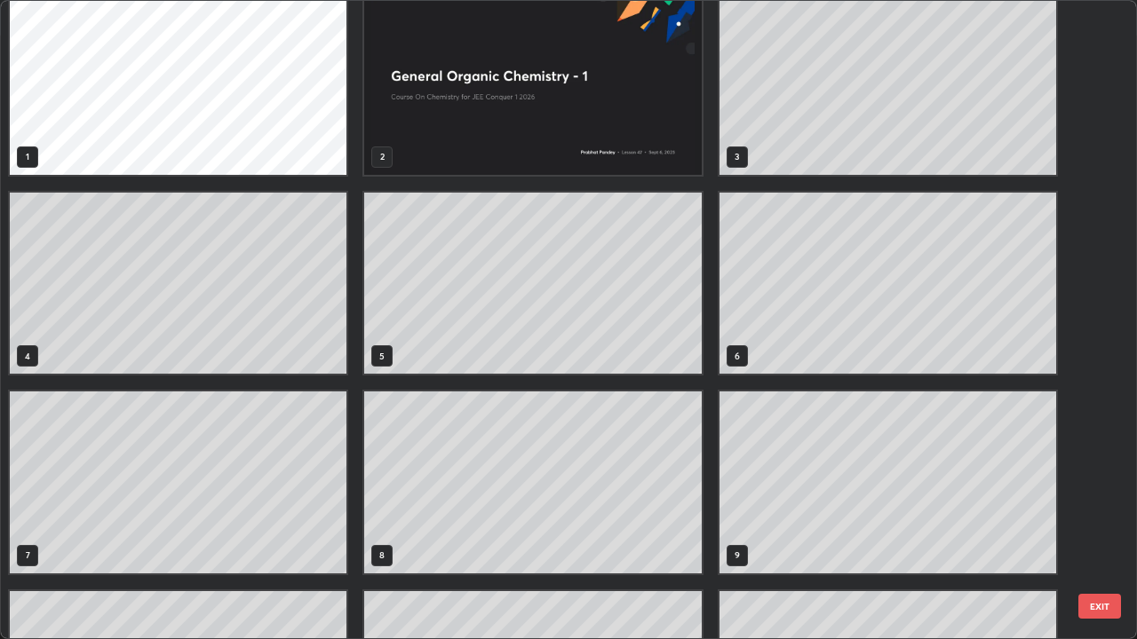
scroll to position [0, 0]
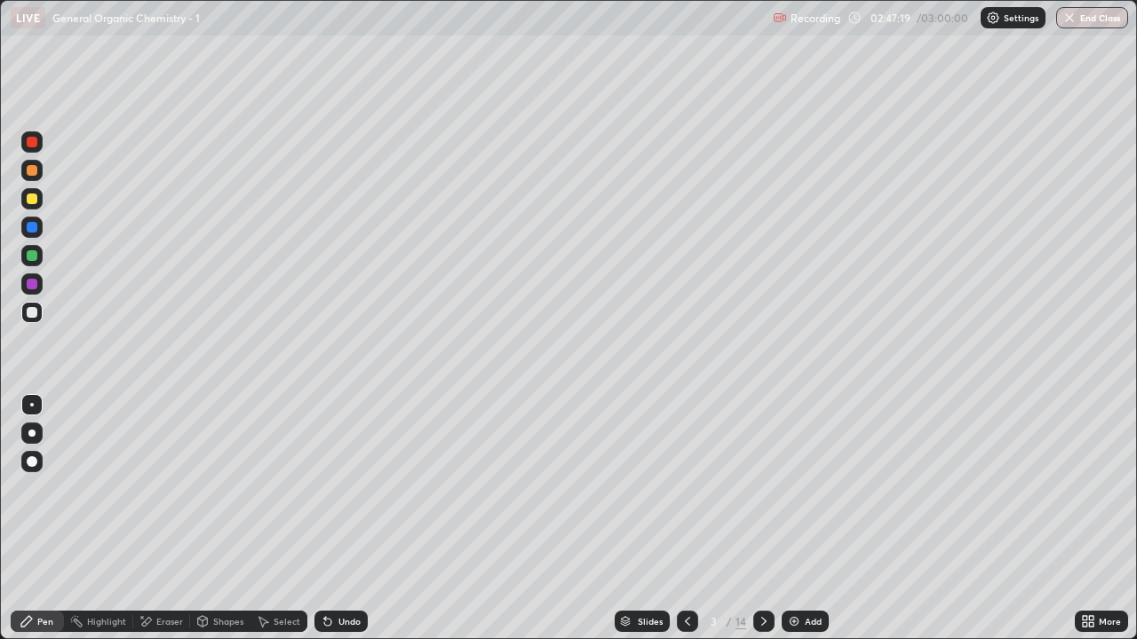
click at [768, 526] on icon at bounding box center [764, 622] width 14 height 14
click at [773, 526] on div at bounding box center [763, 622] width 21 height 36
click at [772, 526] on div at bounding box center [763, 621] width 21 height 21
click at [761, 526] on icon at bounding box center [764, 622] width 14 height 14
click at [762, 526] on icon at bounding box center [764, 622] width 14 height 14
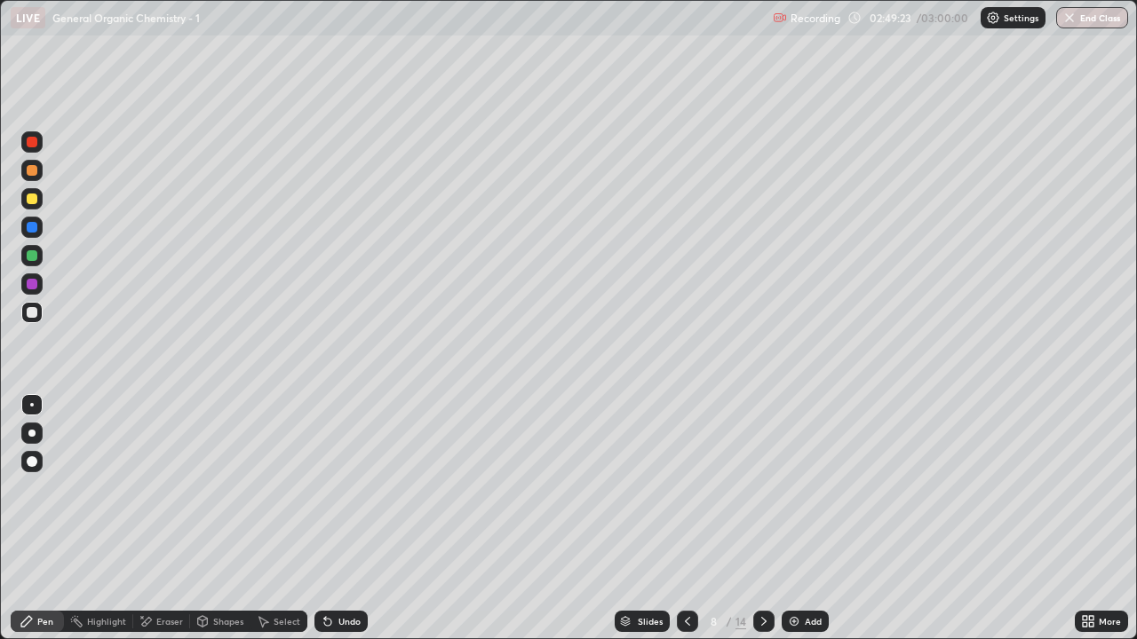
click at [762, 526] on icon at bounding box center [764, 622] width 14 height 14
click at [769, 526] on div at bounding box center [763, 621] width 21 height 21
click at [762, 526] on icon at bounding box center [764, 622] width 14 height 14
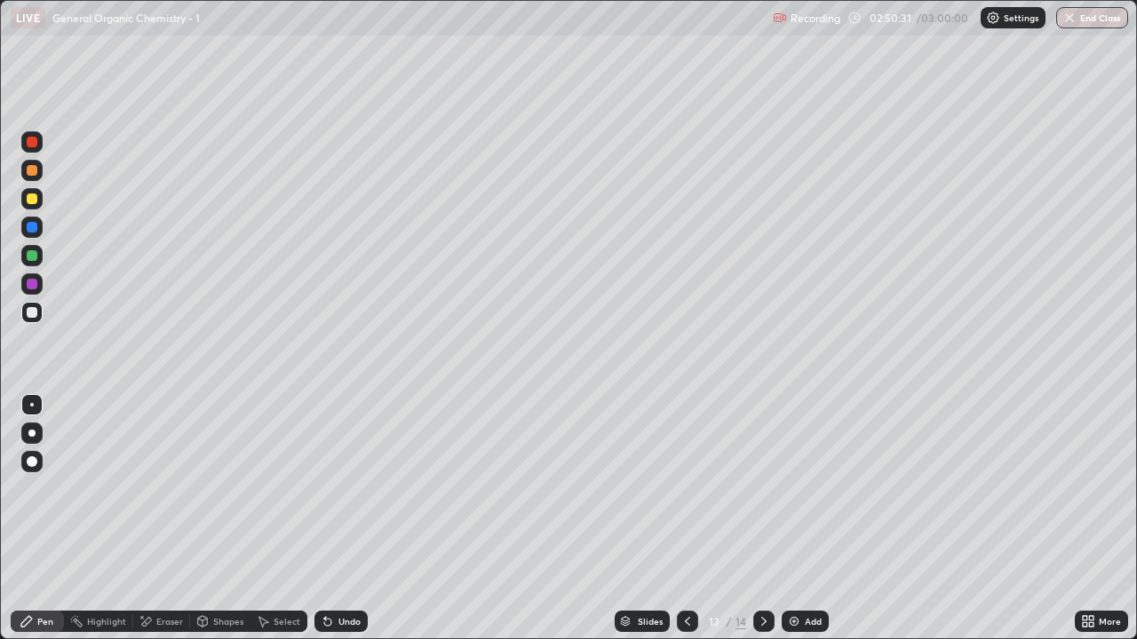
click at [771, 526] on div at bounding box center [763, 622] width 21 height 36
click at [1092, 23] on button "End Class" at bounding box center [1092, 17] width 72 height 21
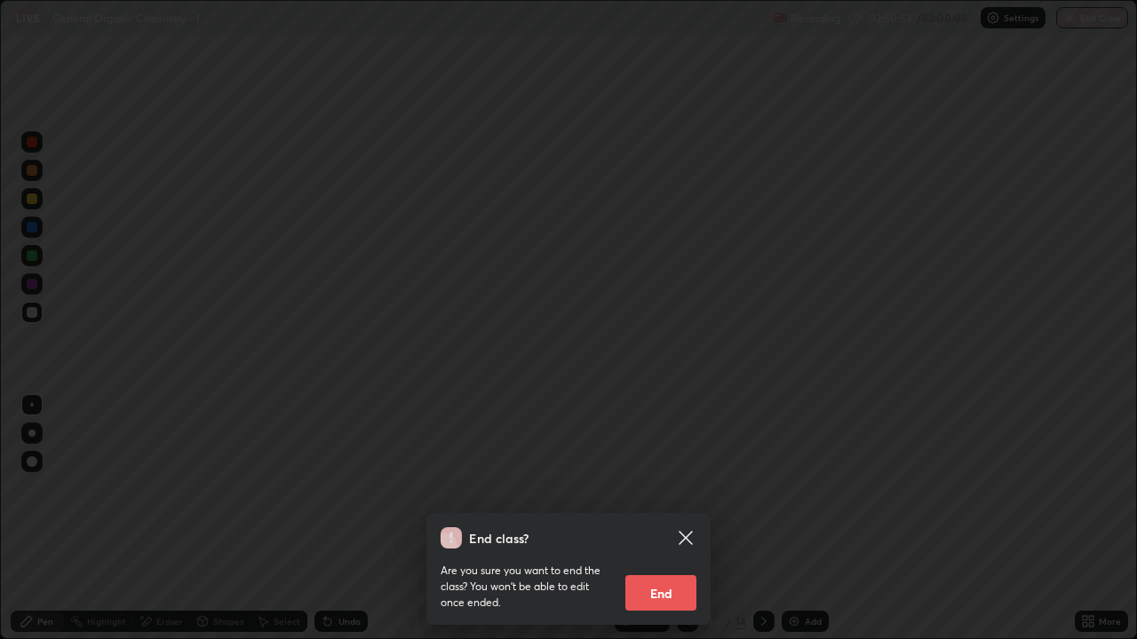
click at [661, 526] on button "End" at bounding box center [660, 593] width 71 height 36
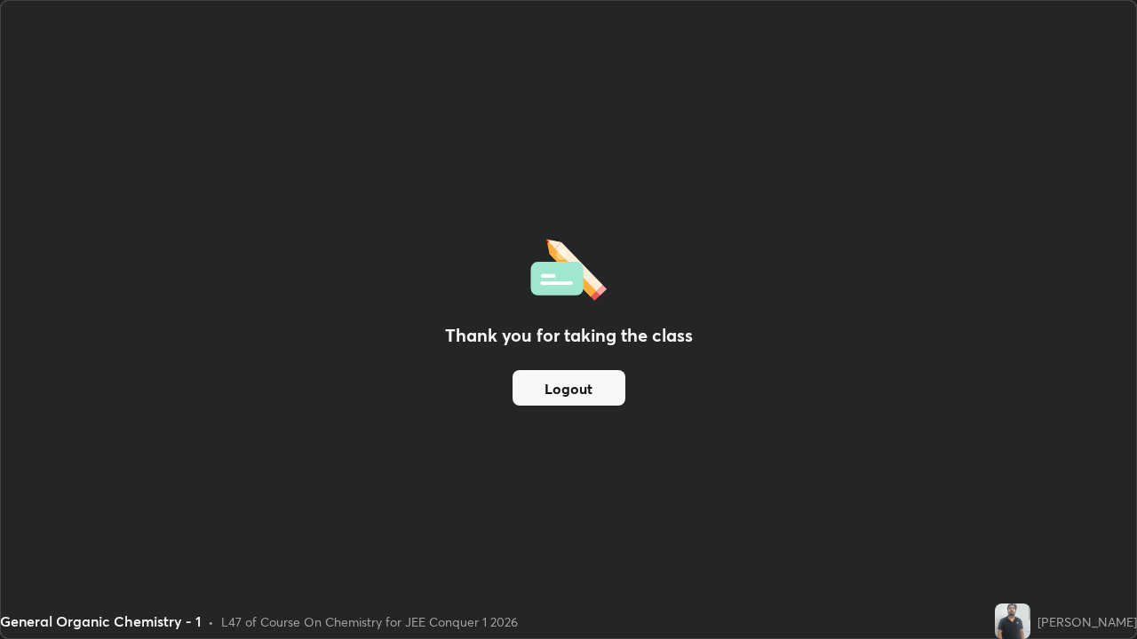
click at [586, 391] on button "Logout" at bounding box center [568, 388] width 113 height 36
click at [580, 385] on button "Logout" at bounding box center [568, 388] width 113 height 36
